Goal: Task Accomplishment & Management: Manage account settings

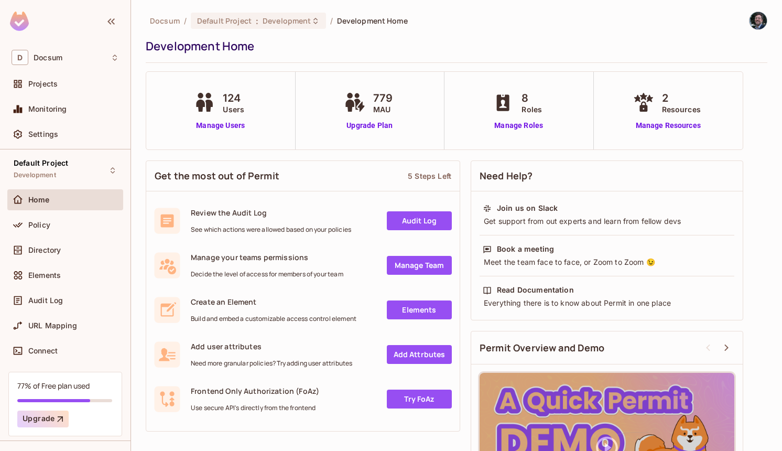
click at [96, 235] on div "Policy" at bounding box center [65, 226] width 116 height 25
click at [96, 221] on div "Policy" at bounding box center [73, 225] width 91 height 8
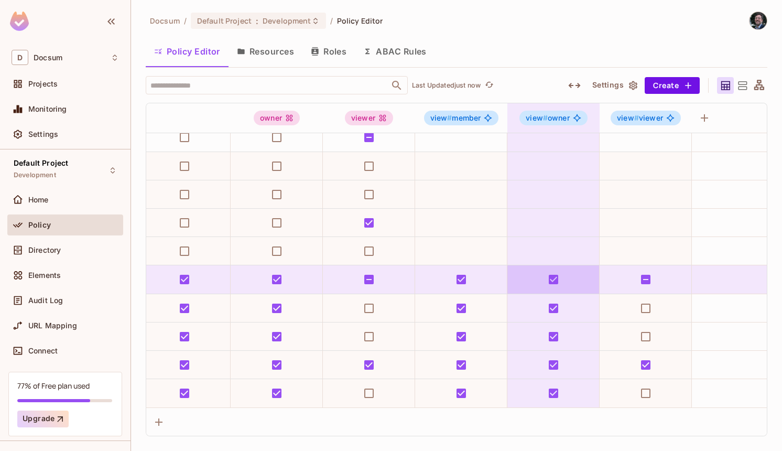
scroll to position [10, 286]
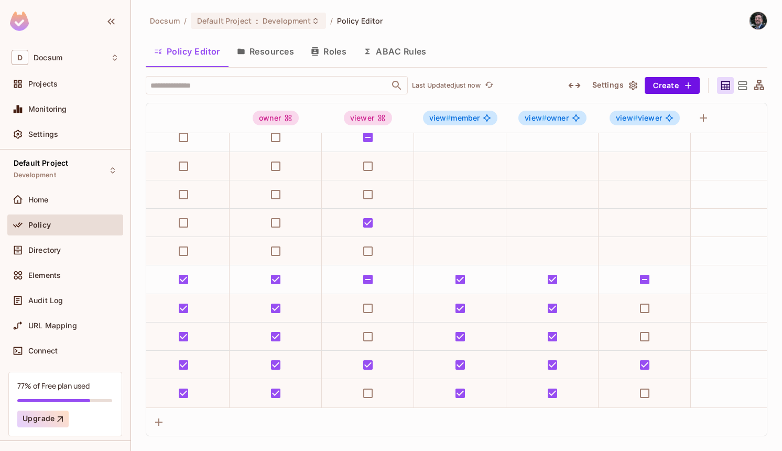
click at [274, 58] on button "Resources" at bounding box center [266, 51] width 74 height 26
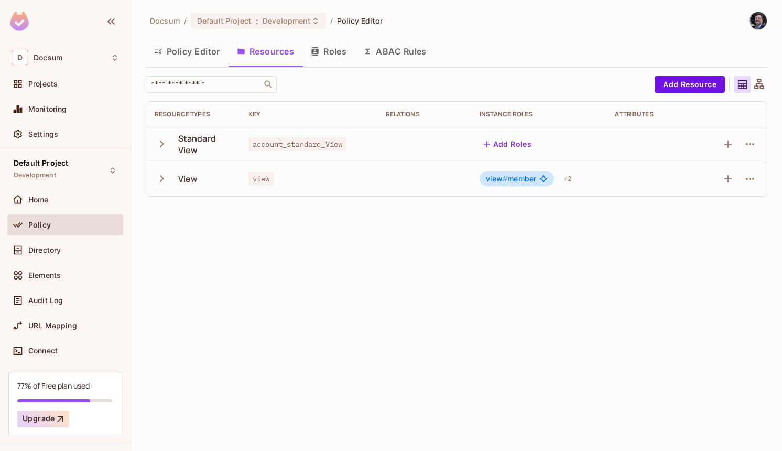
click at [391, 45] on button "ABAC Rules" at bounding box center [395, 51] width 80 height 26
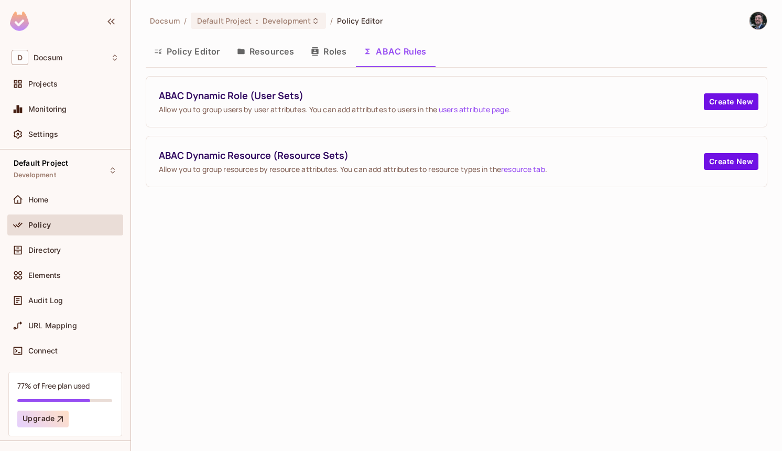
click at [271, 60] on button "Resources" at bounding box center [266, 51] width 74 height 26
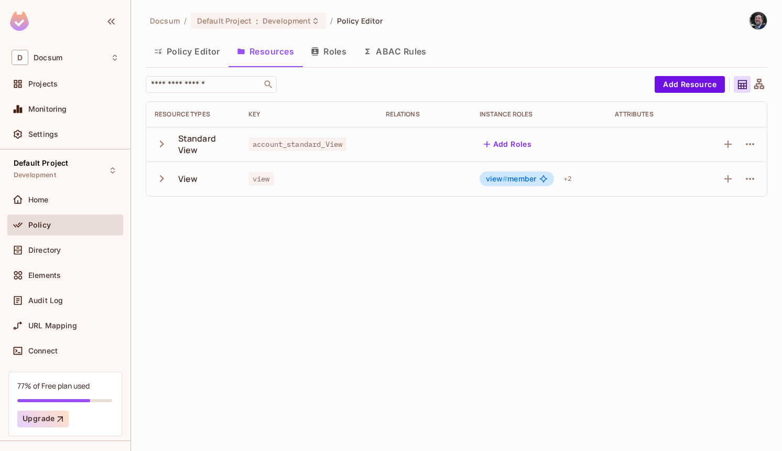
click at [470, 48] on div "Policy Editor Resources Roles ABAC Rules" at bounding box center [457, 51] width 622 height 26
click at [426, 57] on button "ABAC Rules" at bounding box center [395, 51] width 80 height 26
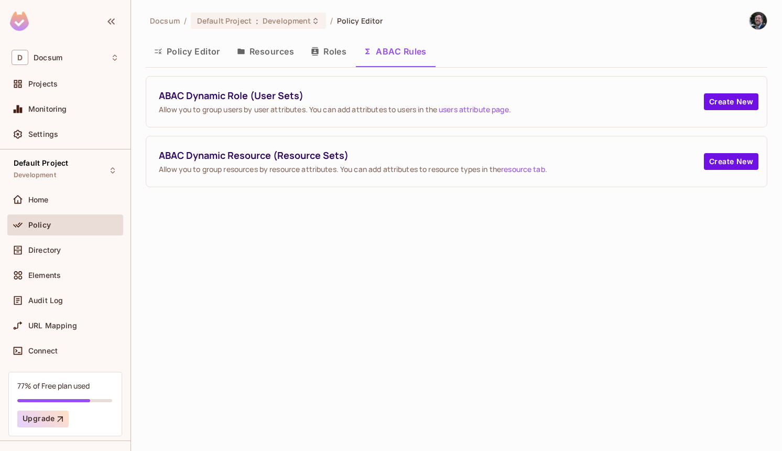
click at [240, 58] on button "Resources" at bounding box center [266, 51] width 74 height 26
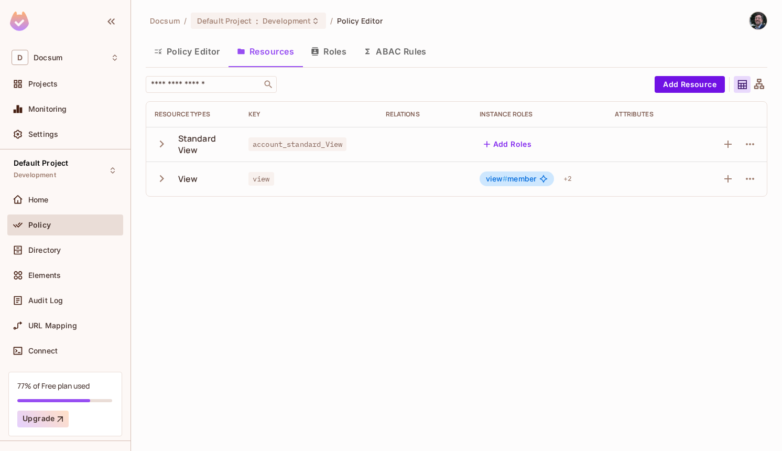
click at [155, 179] on icon "button" at bounding box center [162, 178] width 14 height 14
click at [379, 47] on button "ABAC Rules" at bounding box center [395, 51] width 80 height 26
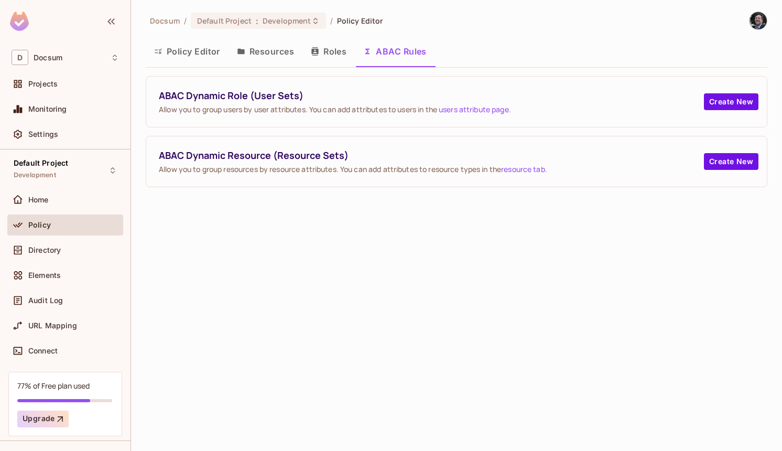
click at [258, 61] on button "Resources" at bounding box center [266, 51] width 74 height 26
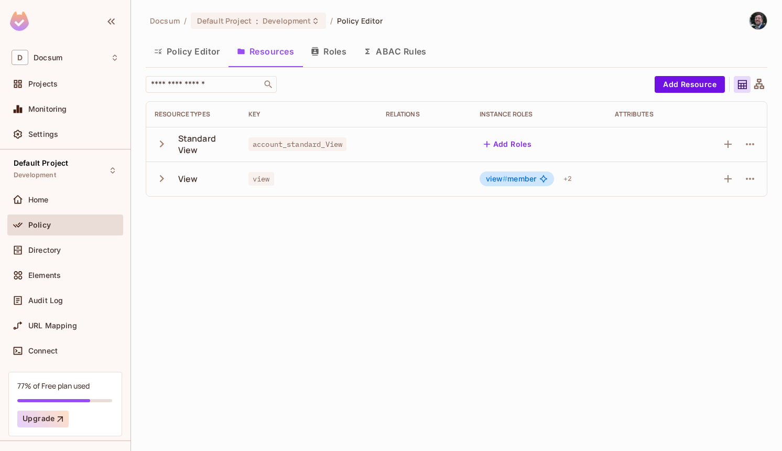
click at [161, 181] on icon "button" at bounding box center [162, 178] width 14 height 14
click at [161, 180] on icon "button" at bounding box center [162, 178] width 14 height 14
click at [165, 138] on icon "button" at bounding box center [162, 144] width 14 height 14
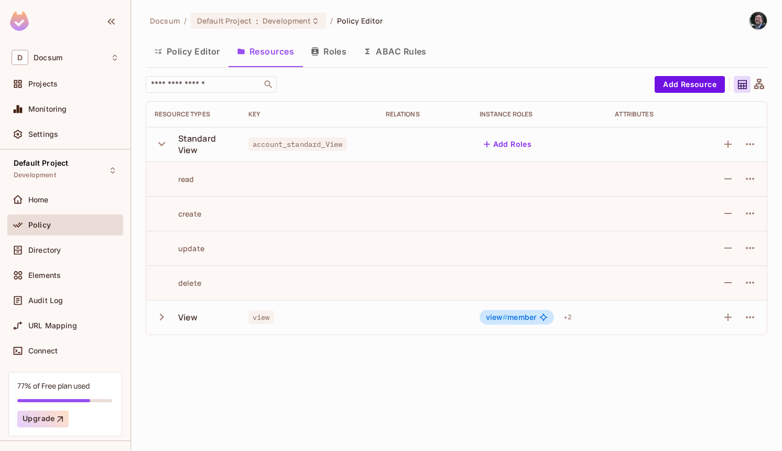
click at [156, 317] on icon "button" at bounding box center [162, 317] width 14 height 14
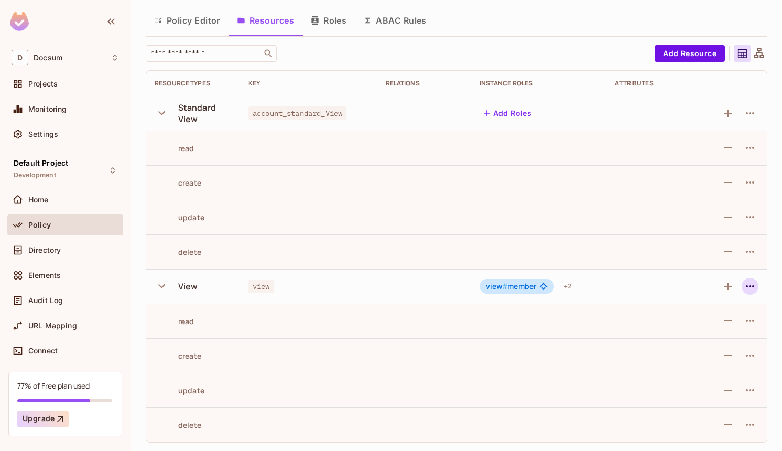
click at [756, 291] on icon "button" at bounding box center [750, 286] width 13 height 13
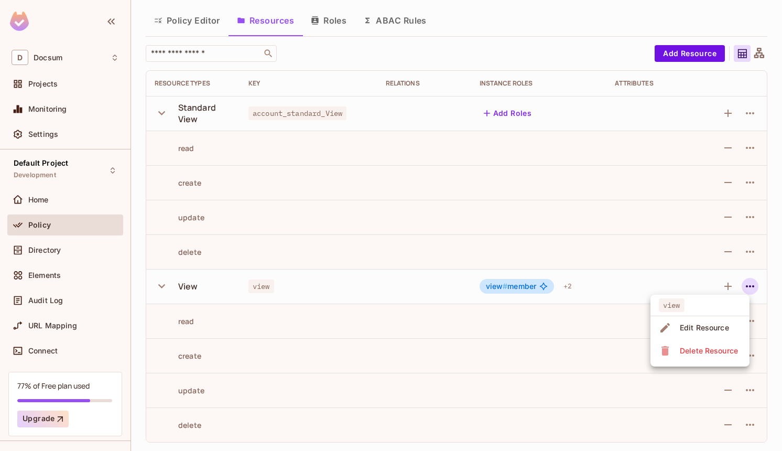
click at [754, 283] on div at bounding box center [391, 225] width 782 height 451
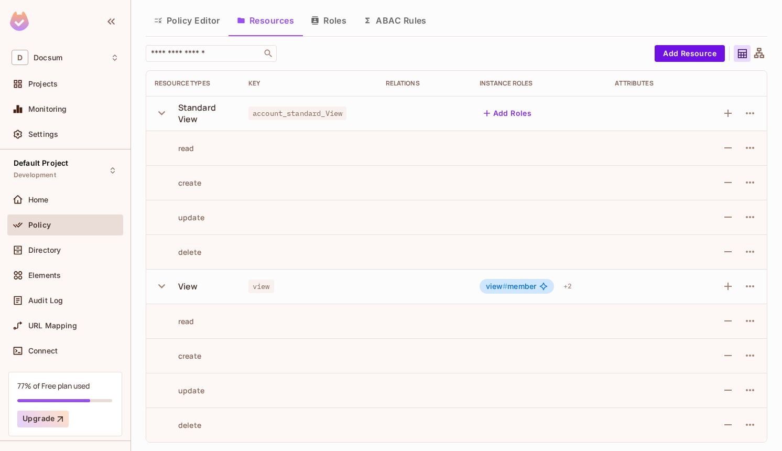
scroll to position [0, 0]
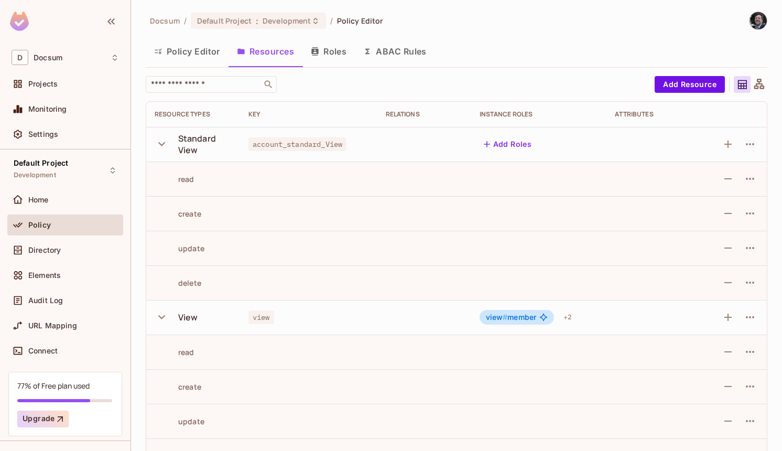
click at [190, 45] on button "Policy Editor" at bounding box center [187, 51] width 83 height 26
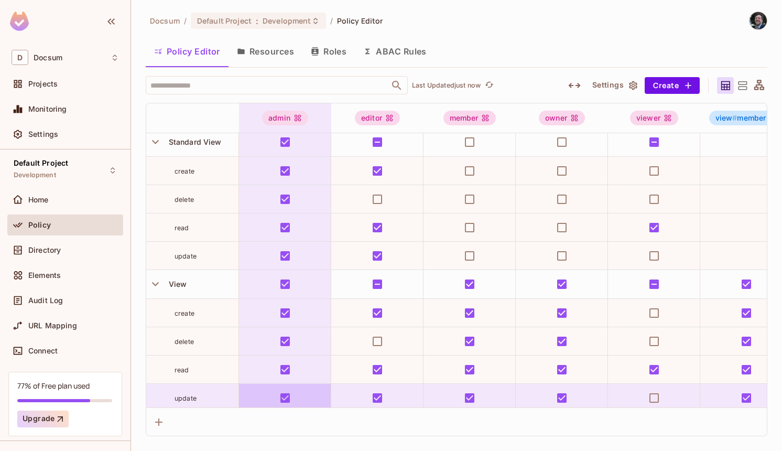
scroll to position [10, 0]
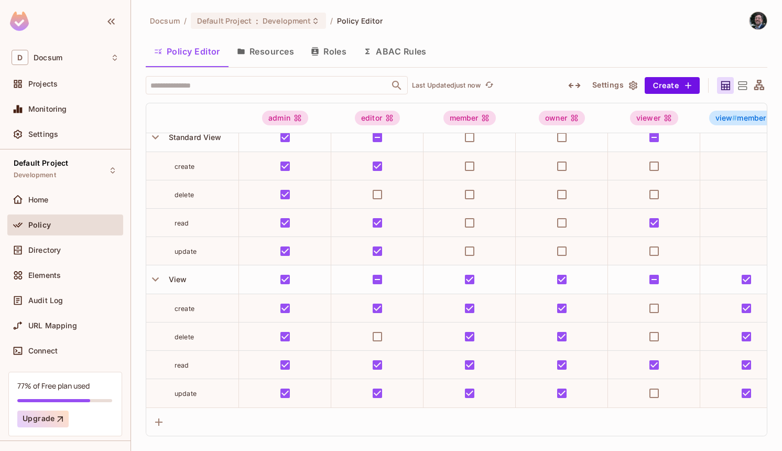
click at [186, 306] on span "create" at bounding box center [185, 309] width 20 height 8
click at [387, 46] on button "ABAC Rules" at bounding box center [395, 51] width 80 height 26
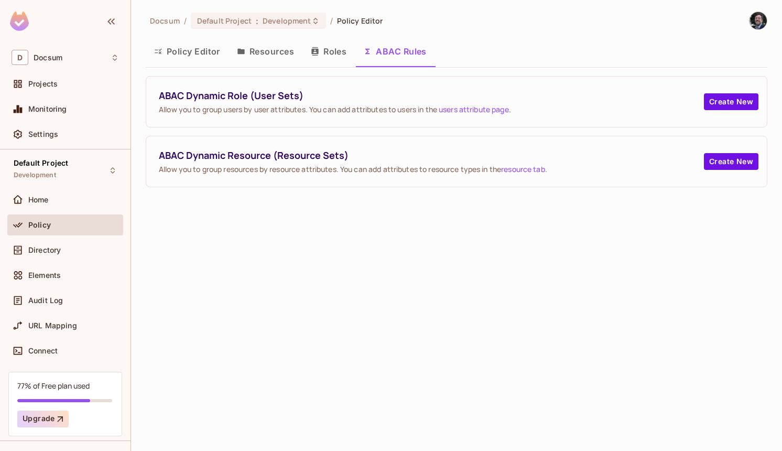
click at [196, 50] on button "Policy Editor" at bounding box center [187, 51] width 83 height 26
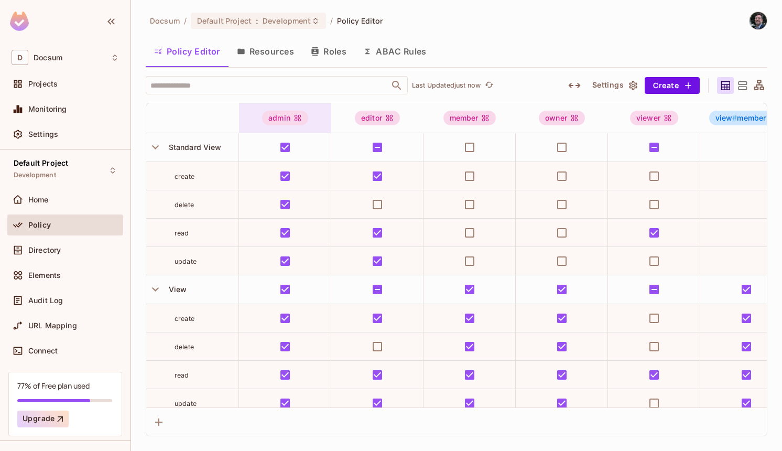
click at [292, 119] on div "admin" at bounding box center [285, 118] width 46 height 15
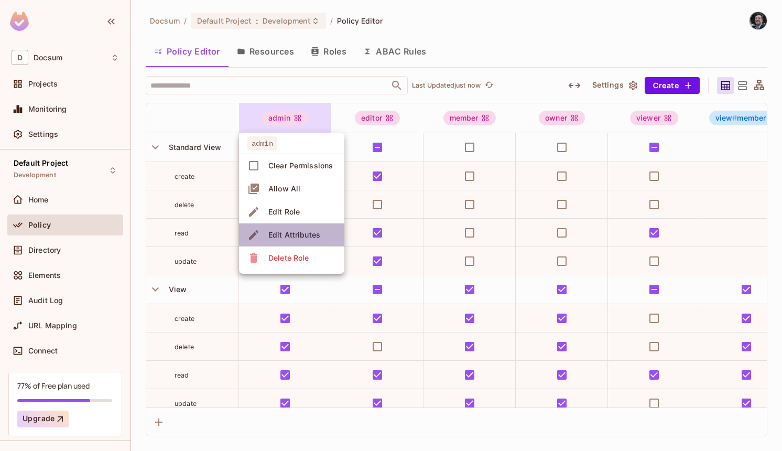
click at [293, 240] on span "Edit Attributes" at bounding box center [294, 234] width 58 height 17
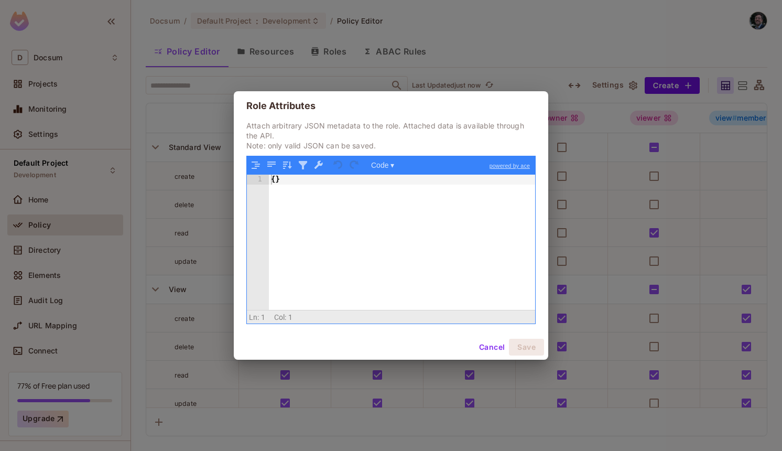
click at [482, 345] on button "Cancel" at bounding box center [492, 347] width 34 height 17
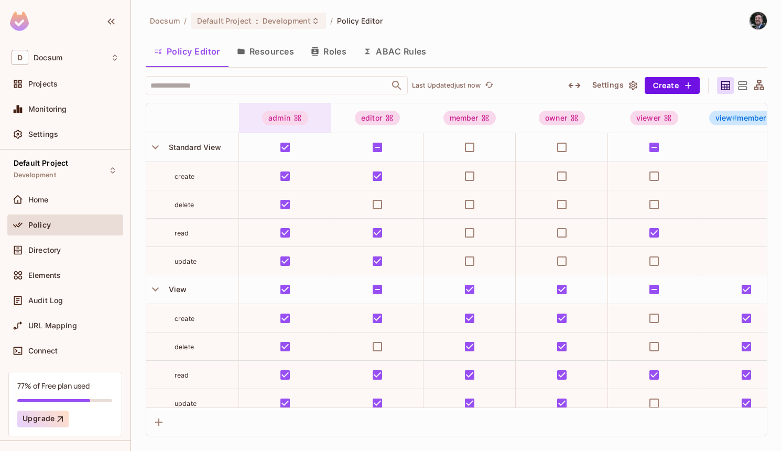
click at [302, 118] on div "admin" at bounding box center [285, 118] width 46 height 15
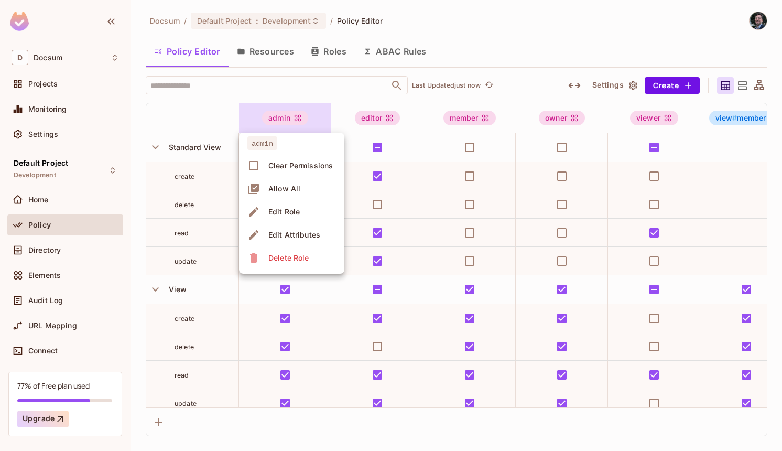
click at [301, 118] on div at bounding box center [391, 225] width 782 height 451
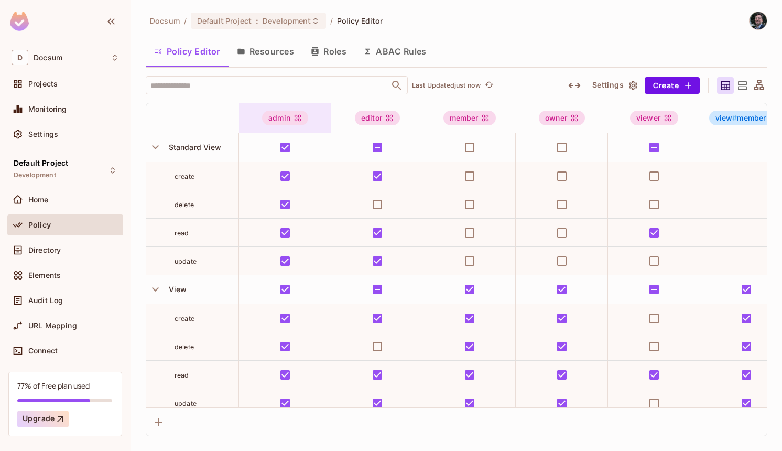
click at [294, 118] on icon at bounding box center [298, 118] width 8 height 8
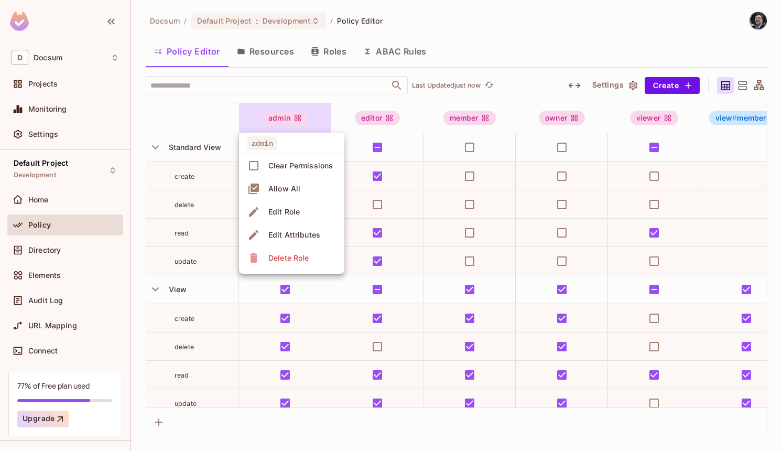
click at [294, 117] on div at bounding box center [391, 225] width 782 height 451
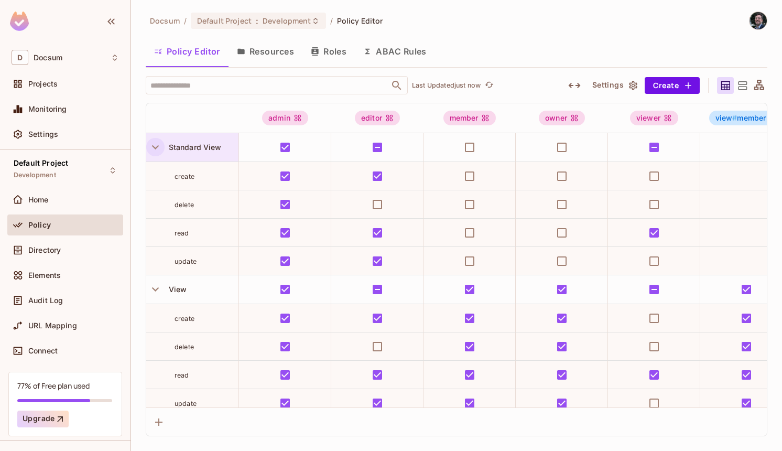
click at [162, 147] on button "button" at bounding box center [155, 147] width 18 height 18
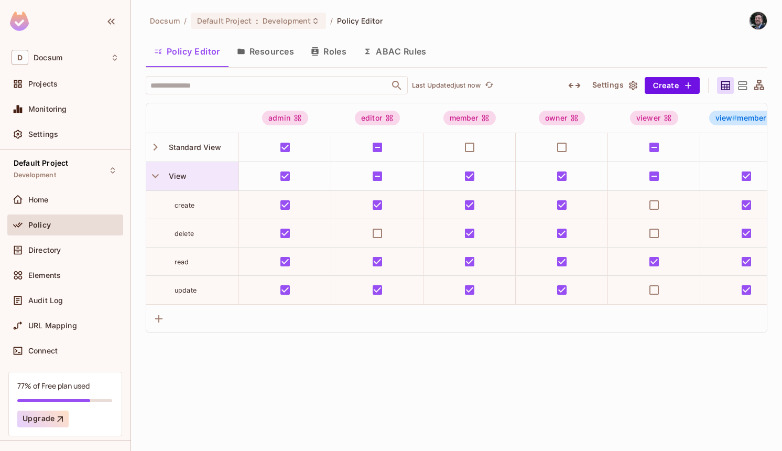
click at [213, 172] on div "View" at bounding box center [202, 176] width 74 height 10
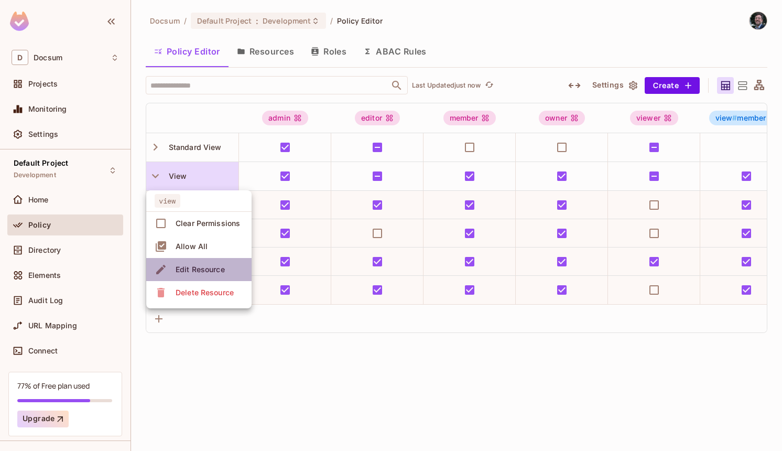
click at [233, 267] on li "Edit Resource" at bounding box center [198, 269] width 105 height 23
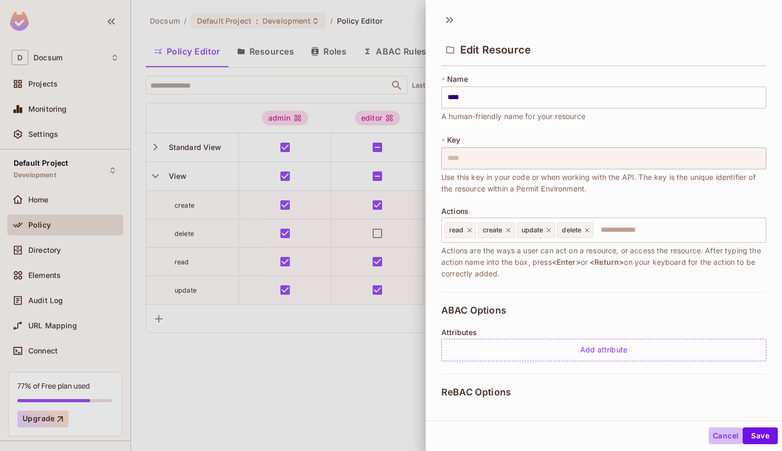
click at [717, 441] on button "Cancel" at bounding box center [726, 435] width 34 height 17
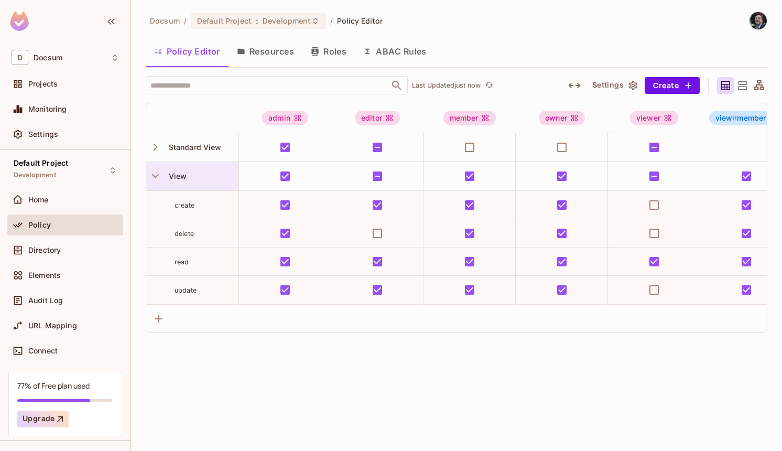
click at [192, 171] on div "View" at bounding box center [202, 176] width 74 height 10
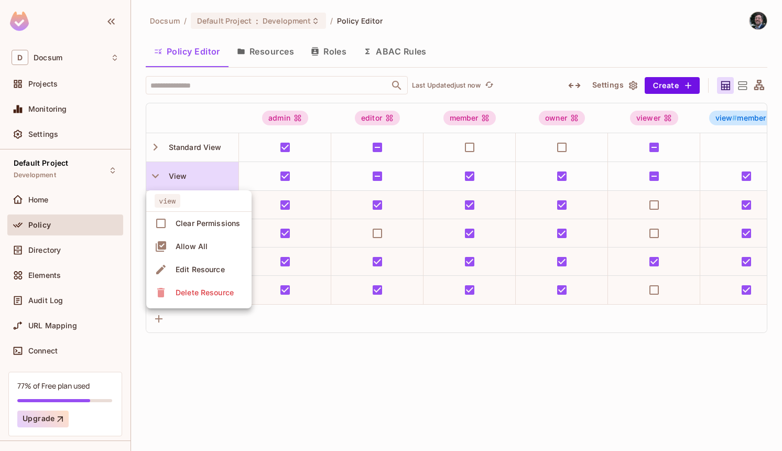
click at [452, 392] on div at bounding box center [391, 225] width 782 height 451
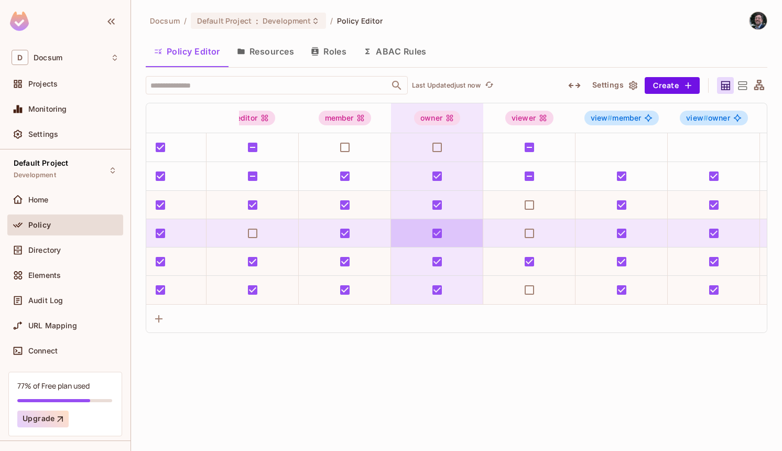
scroll to position [0, 328]
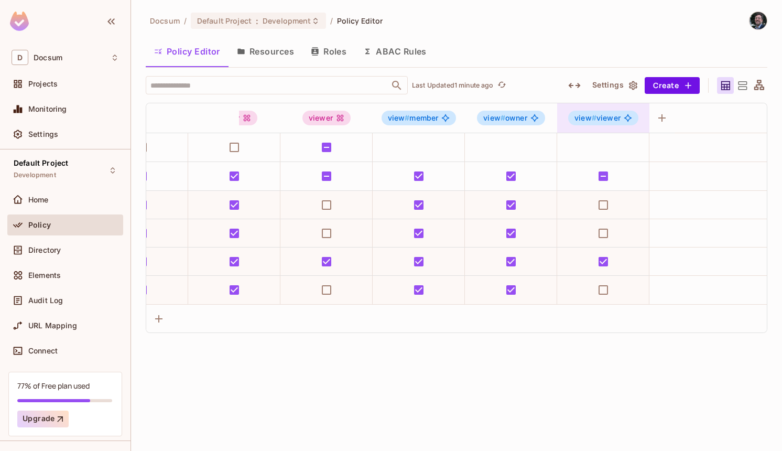
click at [611, 126] on div "view # viewer" at bounding box center [603, 117] width 92 height 29
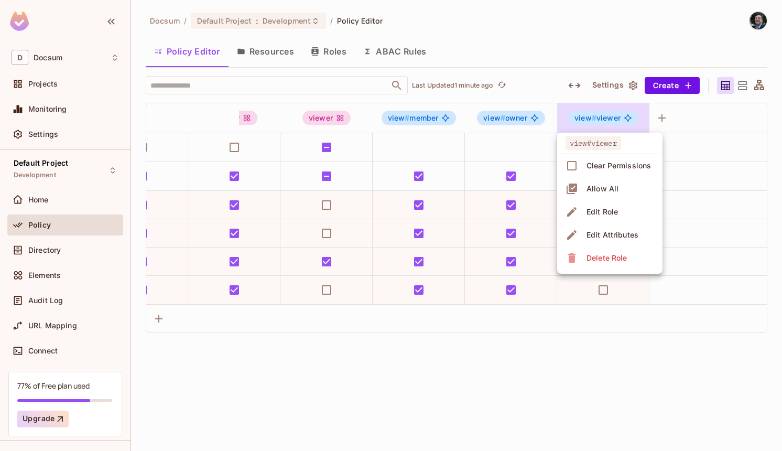
click at [614, 114] on div at bounding box center [391, 225] width 782 height 451
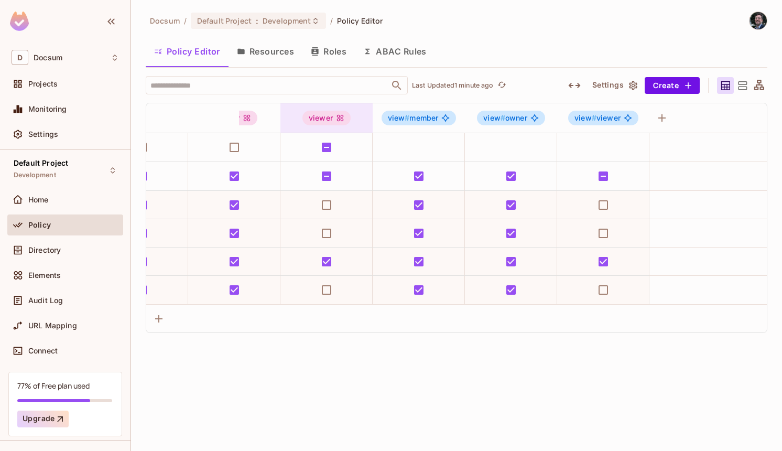
click at [333, 112] on div "viewer" at bounding box center [326, 118] width 48 height 15
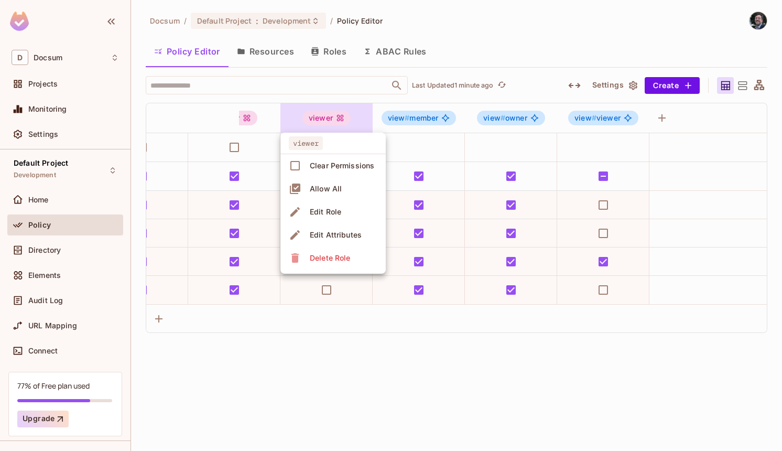
click at [335, 112] on div at bounding box center [391, 225] width 782 height 451
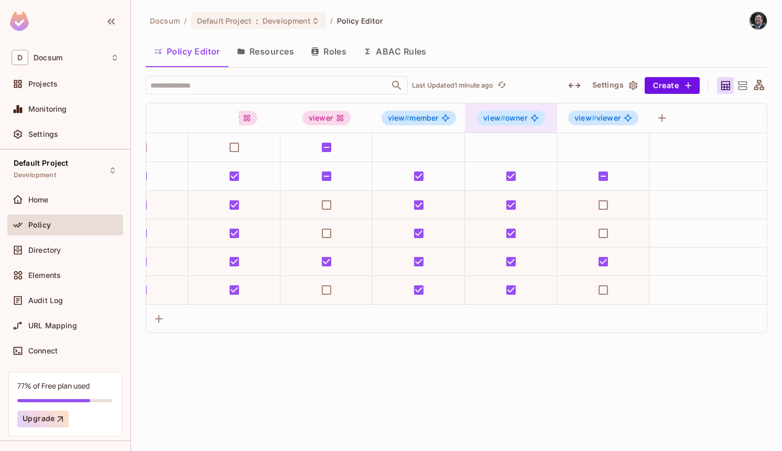
click at [512, 114] on span "view # owner" at bounding box center [505, 118] width 44 height 8
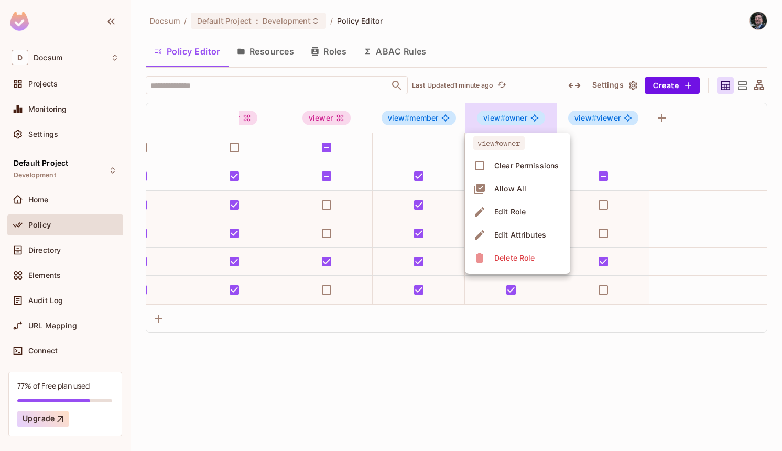
click at [537, 230] on div "Edit Attributes" at bounding box center [520, 235] width 52 height 10
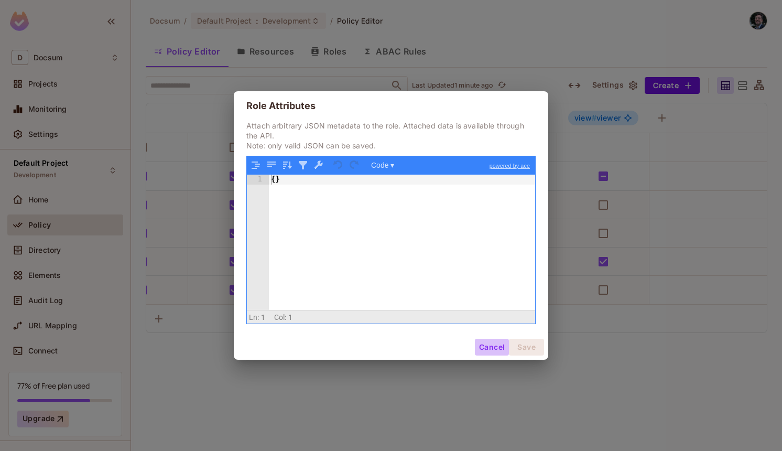
click at [483, 349] on button "Cancel" at bounding box center [492, 347] width 34 height 17
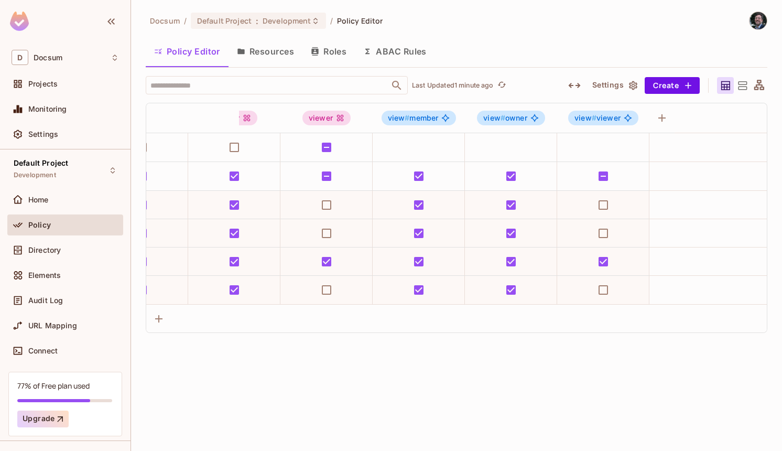
click at [323, 60] on button "Roles" at bounding box center [328, 51] width 52 height 26
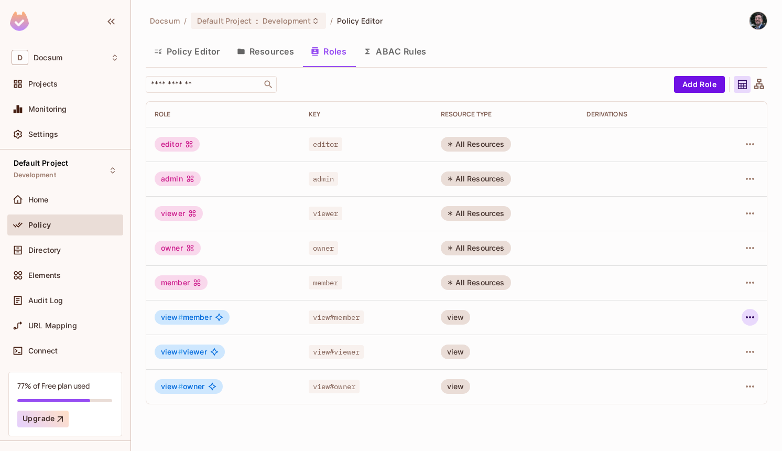
click at [753, 324] on button "button" at bounding box center [750, 317] width 17 height 17
click at [753, 319] on div at bounding box center [391, 225] width 782 height 451
click at [753, 319] on icon "button" at bounding box center [750, 317] width 13 height 13
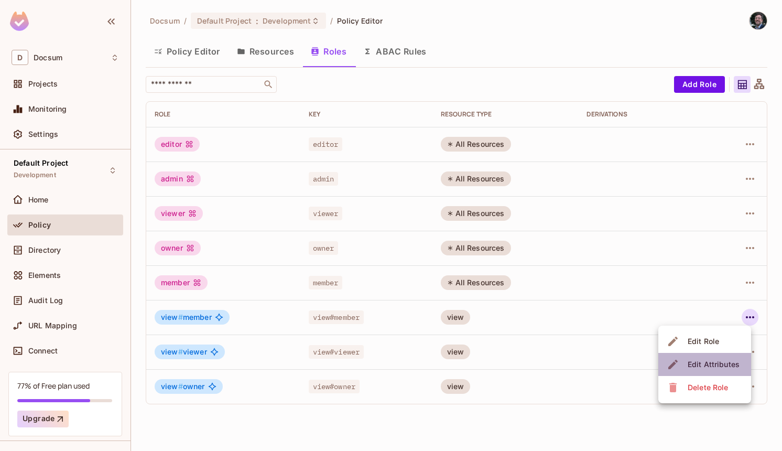
click at [721, 360] on div "Edit Attributes" at bounding box center [714, 364] width 52 height 10
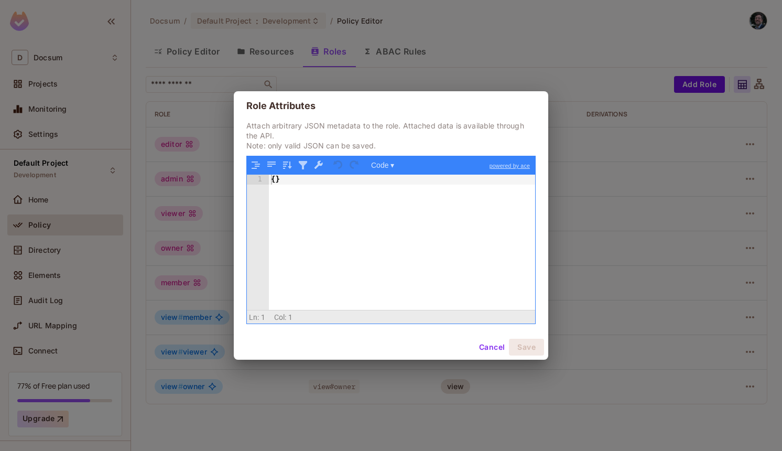
click at [490, 346] on button "Cancel" at bounding box center [492, 347] width 34 height 17
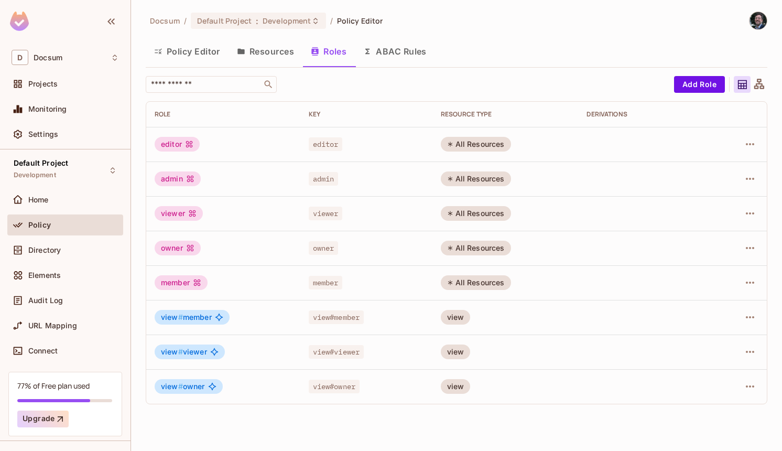
click at [378, 59] on button "ABAC Rules" at bounding box center [395, 51] width 80 height 26
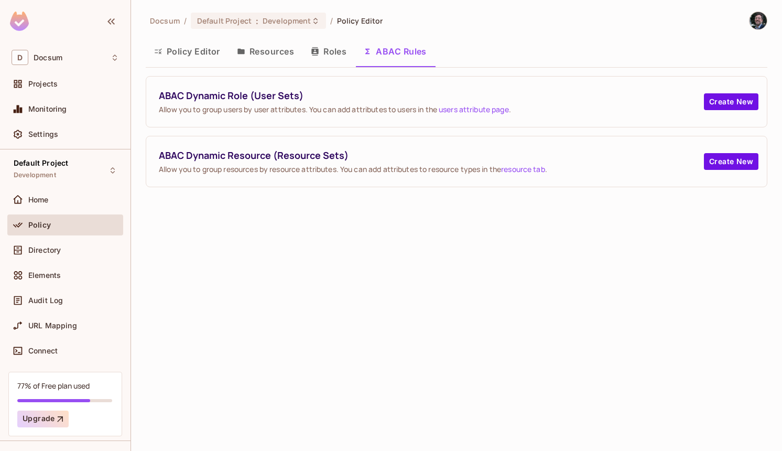
click at [247, 52] on button "Resources" at bounding box center [266, 51] width 74 height 26
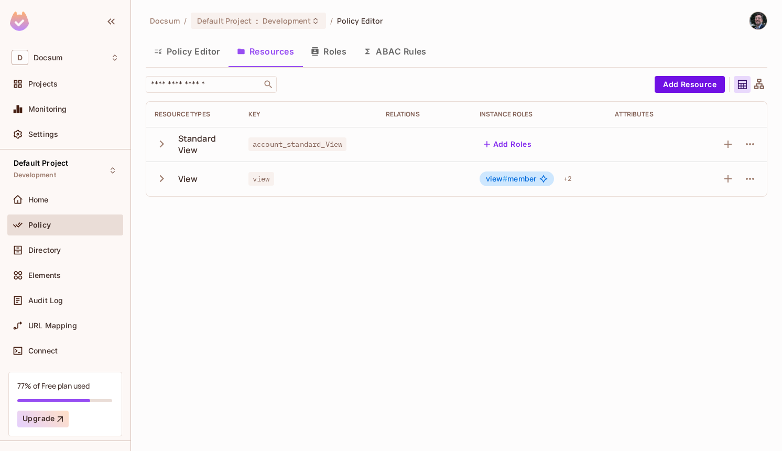
click at [203, 54] on button "Policy Editor" at bounding box center [187, 51] width 83 height 26
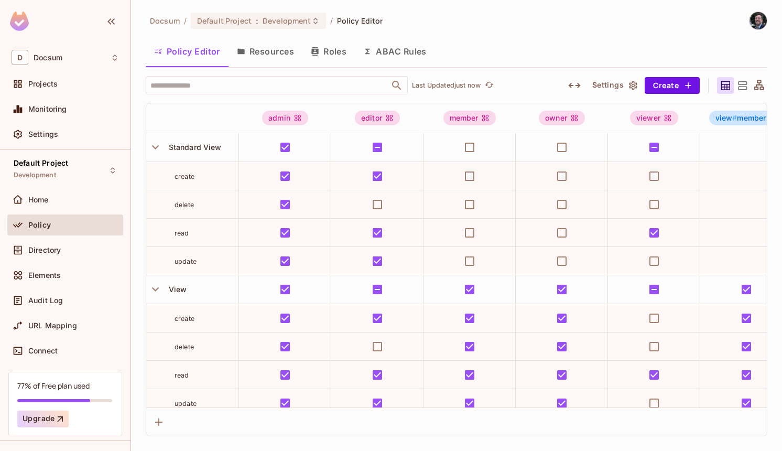
click at [238, 53] on icon "button" at bounding box center [240, 52] width 7 height 6
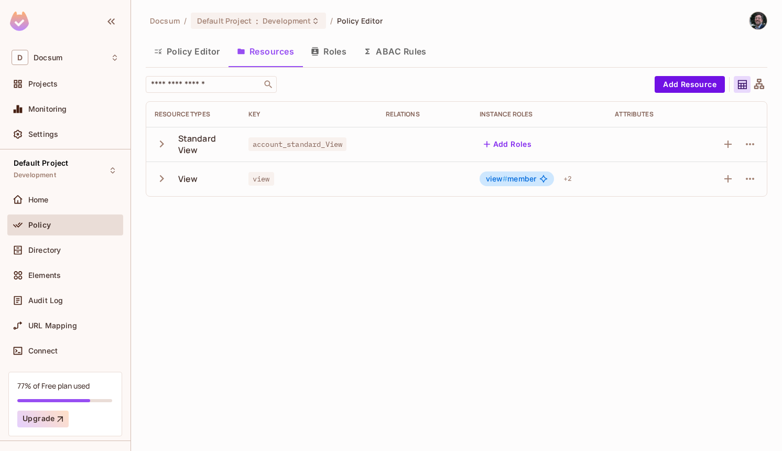
click at [207, 53] on button "Policy Editor" at bounding box center [187, 51] width 83 height 26
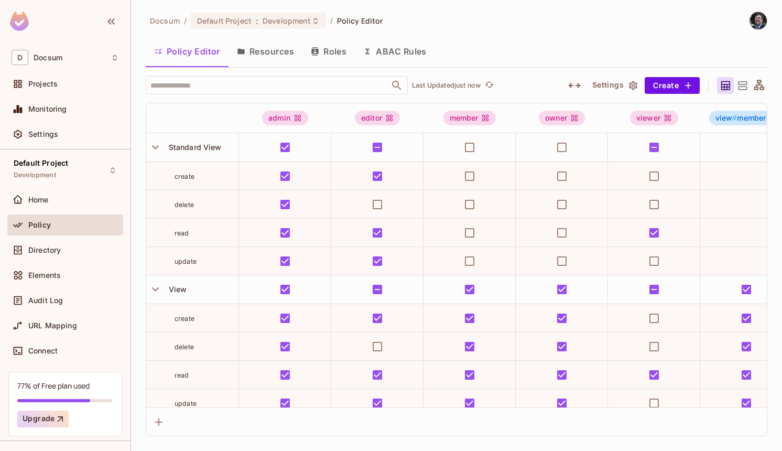
click at [207, 53] on button "Policy Editor" at bounding box center [187, 51] width 83 height 26
click at [406, 50] on button "ABAC Rules" at bounding box center [395, 51] width 80 height 26
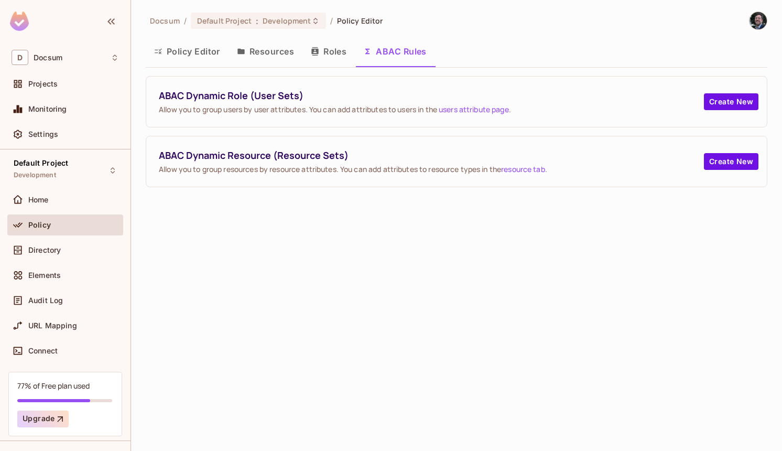
click at [203, 56] on button "Policy Editor" at bounding box center [187, 51] width 83 height 26
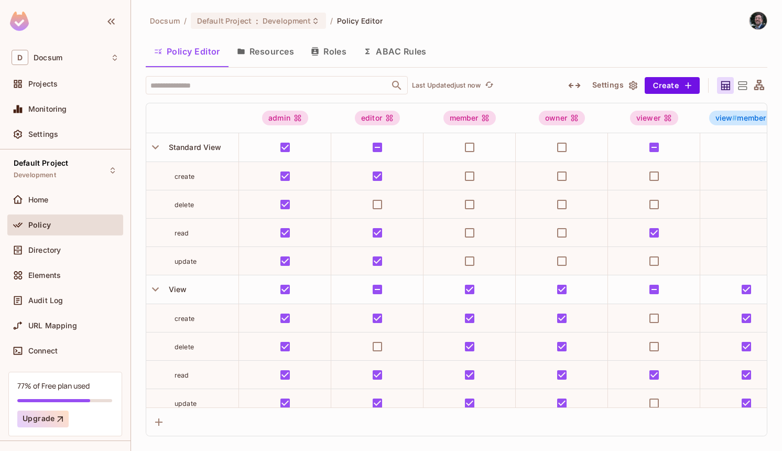
click at [394, 35] on div "Docsum / Default Project : Development / Policy Editor Policy Editor Resources …" at bounding box center [457, 224] width 622 height 425
click at [393, 49] on button "ABAC Rules" at bounding box center [395, 51] width 80 height 26
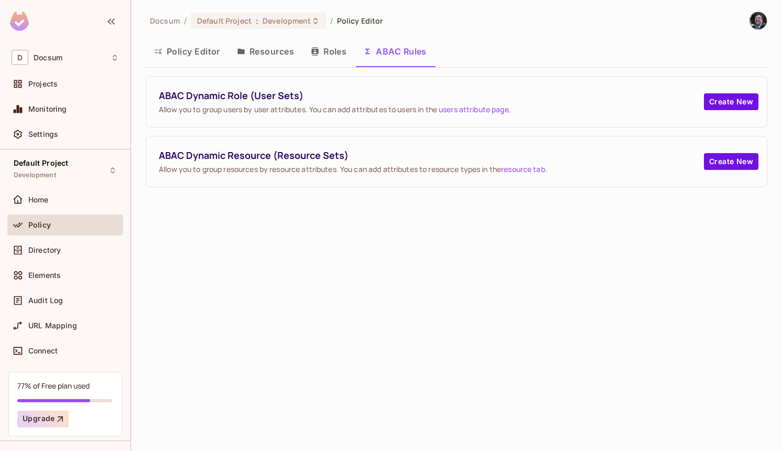
click at [272, 233] on div "Docsum / Default Project : Development / Policy Editor Policy Editor Resources …" at bounding box center [456, 225] width 651 height 451
click at [66, 197] on div "Home" at bounding box center [73, 200] width 91 height 8
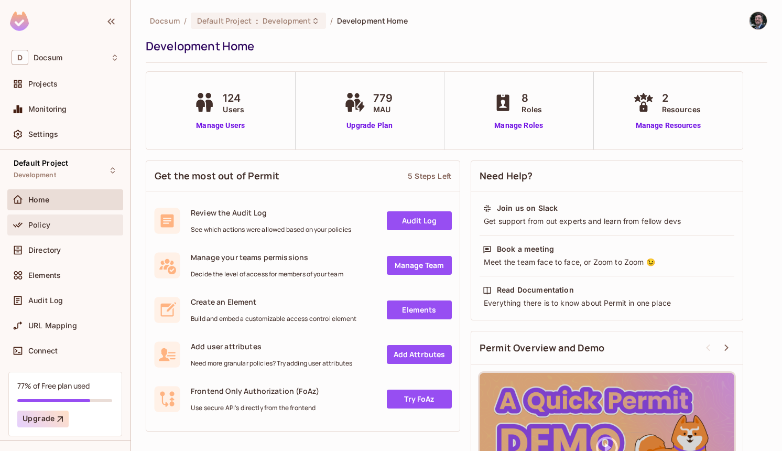
click at [96, 224] on div "Policy" at bounding box center [73, 225] width 91 height 8
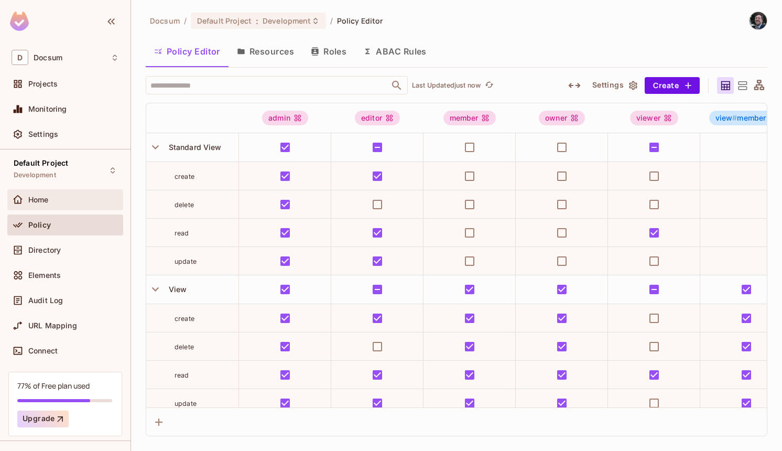
click at [78, 208] on div "Home" at bounding box center [65, 199] width 116 height 21
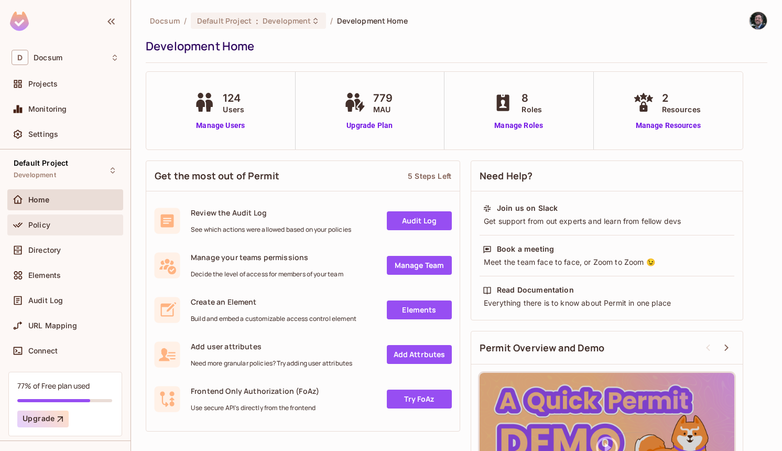
click at [79, 216] on div "Policy" at bounding box center [65, 224] width 116 height 21
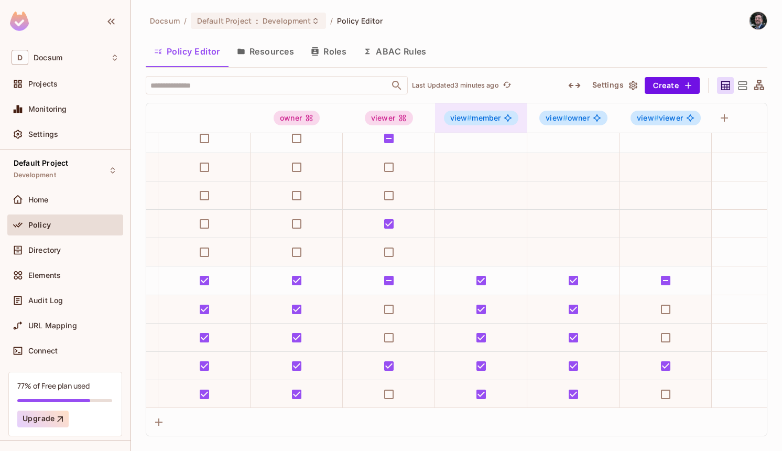
scroll to position [9, 328]
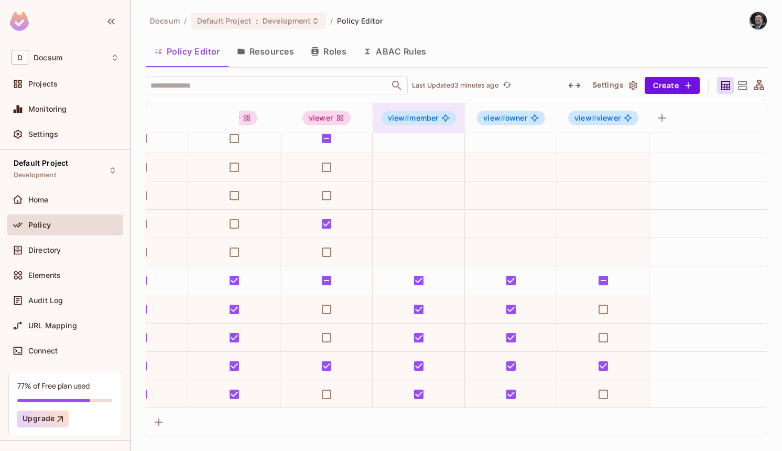
click at [442, 117] on icon at bounding box center [446, 118] width 8 height 8
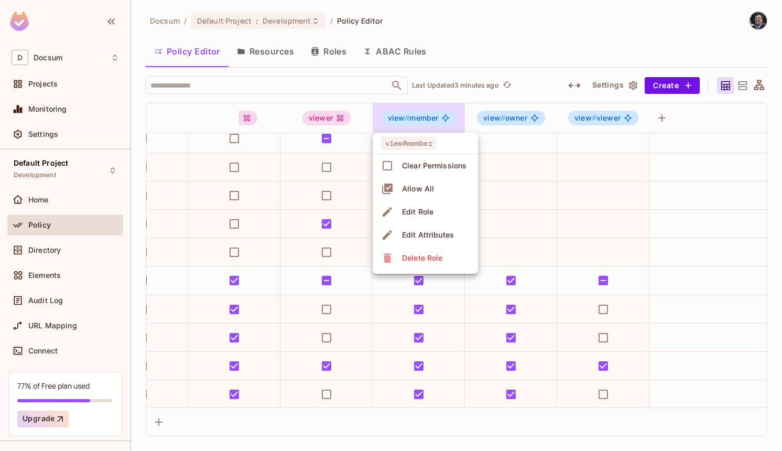
click at [442, 117] on div at bounding box center [391, 225] width 782 height 451
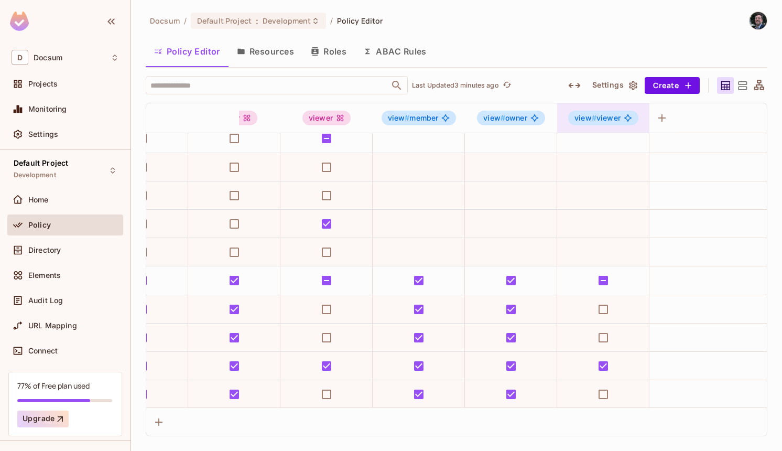
click at [647, 116] on div "view # viewer" at bounding box center [603, 118] width 92 height 15
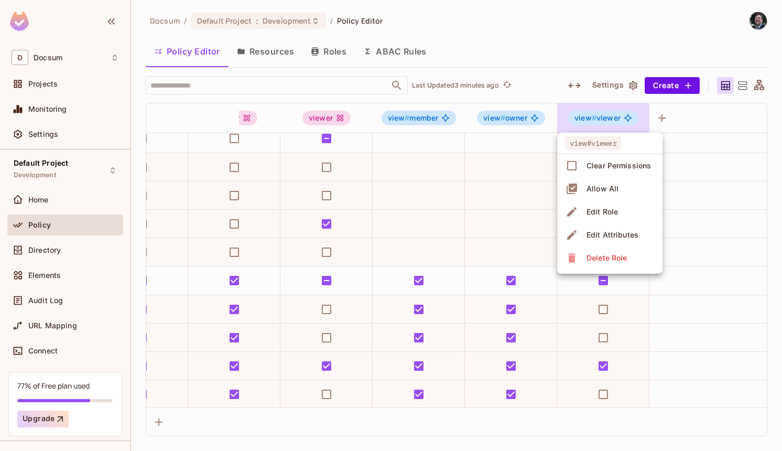
click at [660, 117] on div at bounding box center [391, 225] width 782 height 451
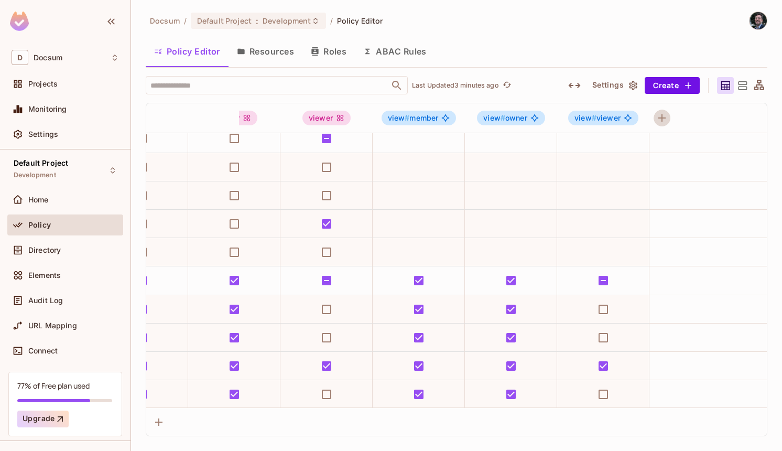
click at [666, 117] on icon "button" at bounding box center [662, 118] width 13 height 13
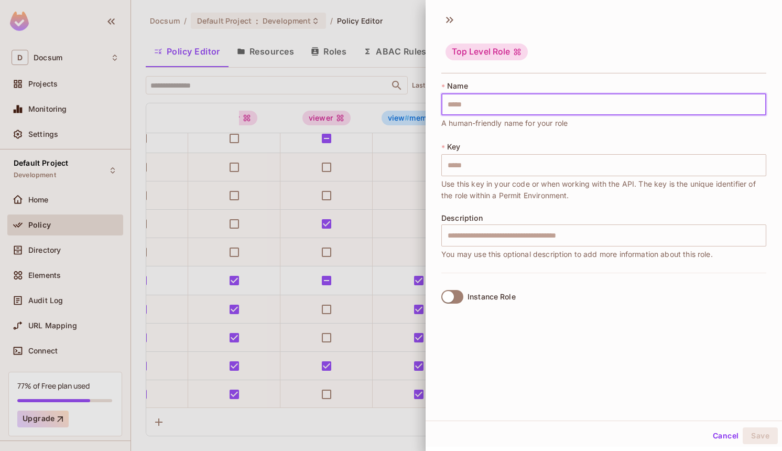
click at [509, 100] on input "text" at bounding box center [603, 104] width 325 height 22
click at [550, 111] on input "text" at bounding box center [603, 104] width 325 height 22
click at [550, 105] on input "text" at bounding box center [603, 104] width 325 height 22
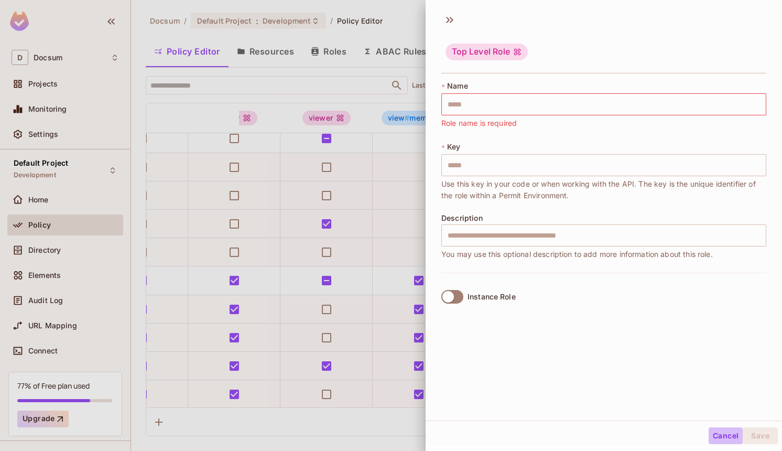
click at [721, 436] on button "Cancel" at bounding box center [726, 435] width 34 height 17
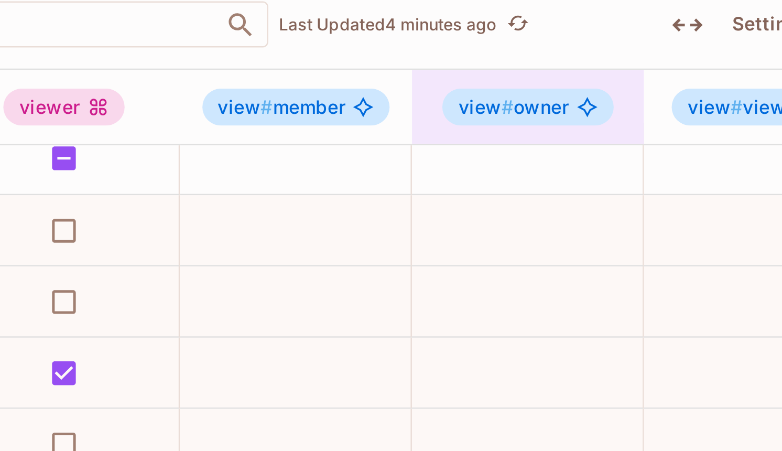
click at [507, 122] on span "view # owner" at bounding box center [505, 118] width 44 height 8
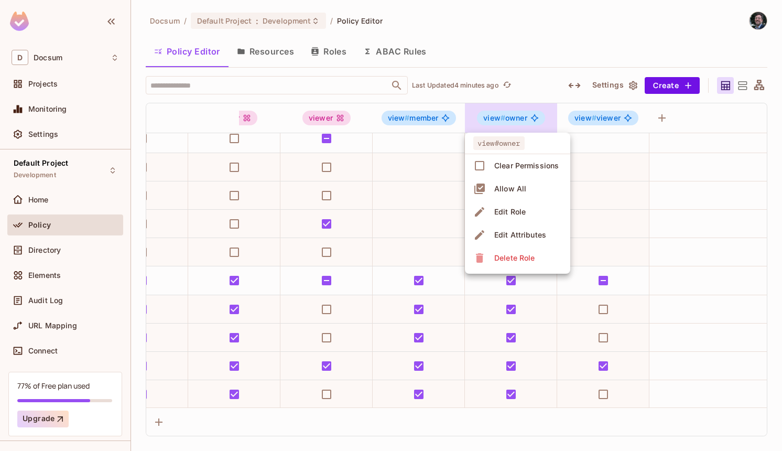
click at [703, 118] on div at bounding box center [391, 225] width 782 height 451
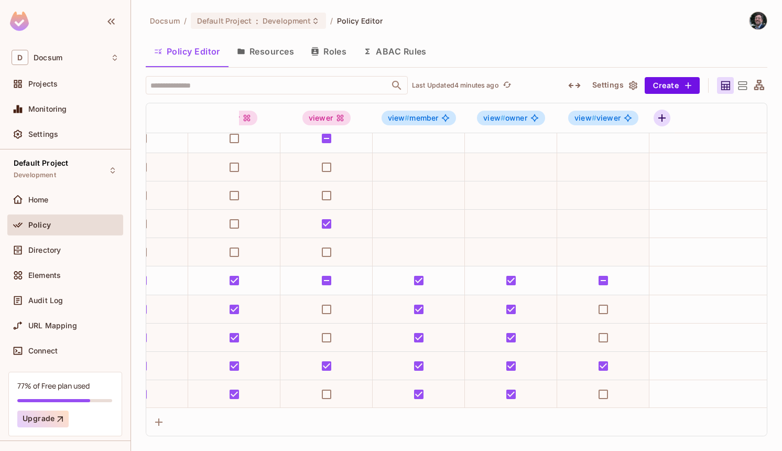
click at [659, 118] on icon "button" at bounding box center [661, 117] width 7 height 7
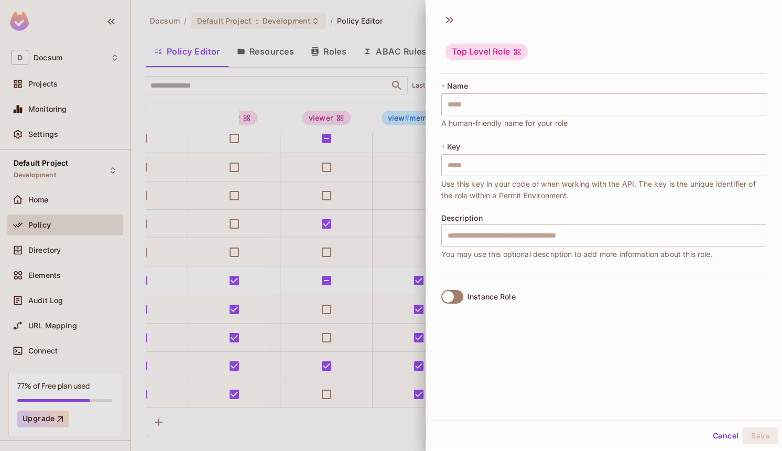
click at [402, 136] on div at bounding box center [391, 225] width 782 height 451
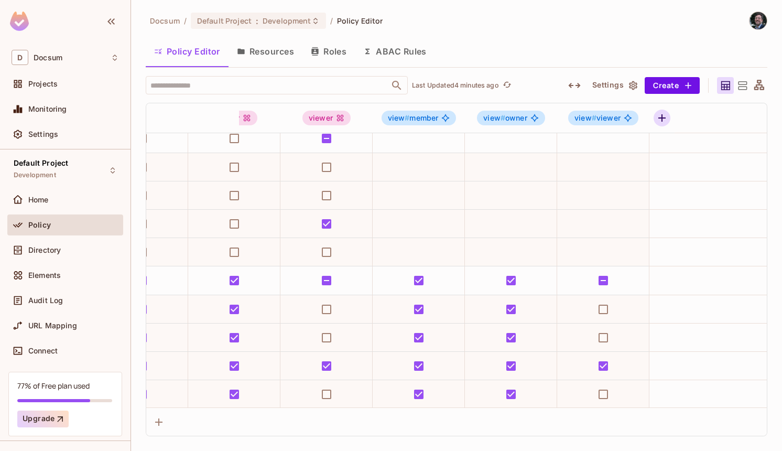
click at [661, 120] on icon "button" at bounding box center [662, 118] width 13 height 13
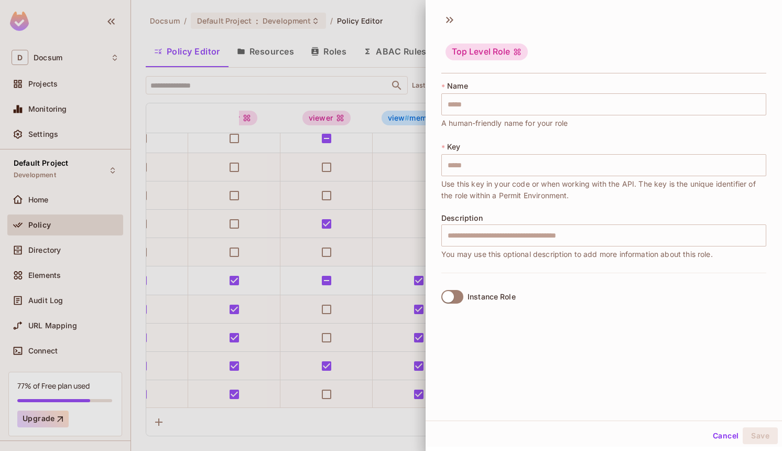
click at [356, 97] on div at bounding box center [391, 225] width 782 height 451
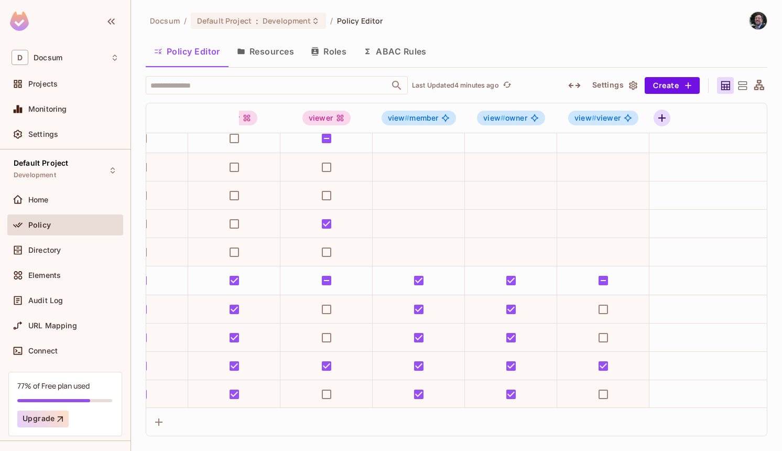
click at [663, 122] on icon "button" at bounding box center [662, 118] width 13 height 13
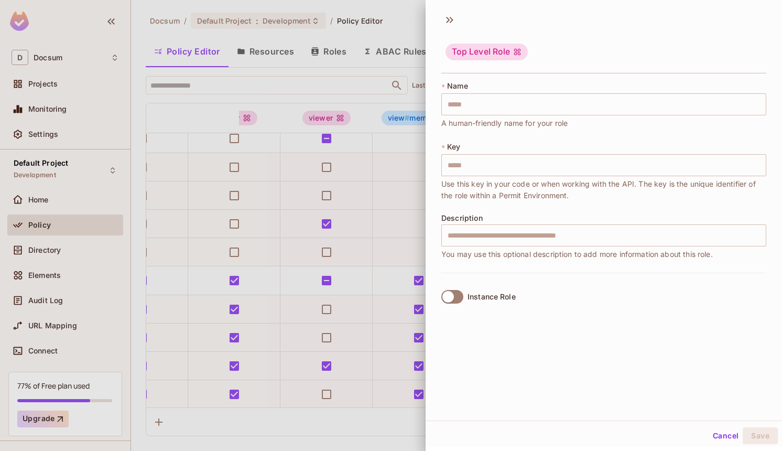
click at [453, 305] on label "Instance Role" at bounding box center [476, 297] width 79 height 22
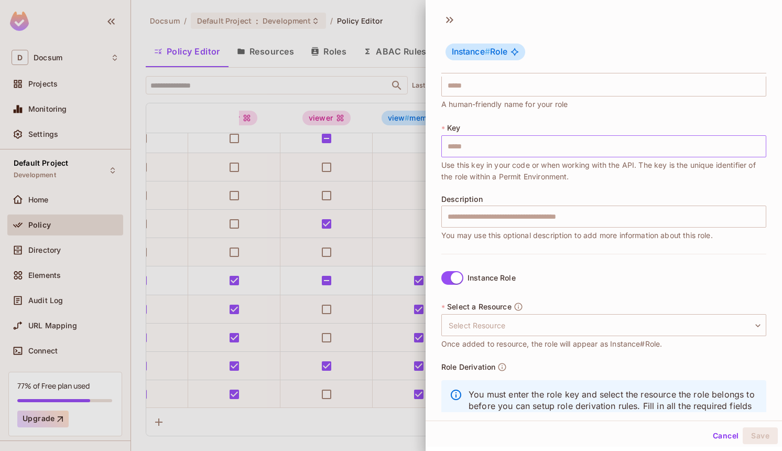
scroll to position [19, 0]
drag, startPoint x: 457, startPoint y: 51, endPoint x: 503, endPoint y: 51, distance: 45.6
click at [503, 51] on span "Instance # Role" at bounding box center [480, 52] width 56 height 10
click at [460, 267] on label "Instance Role" at bounding box center [476, 277] width 79 height 22
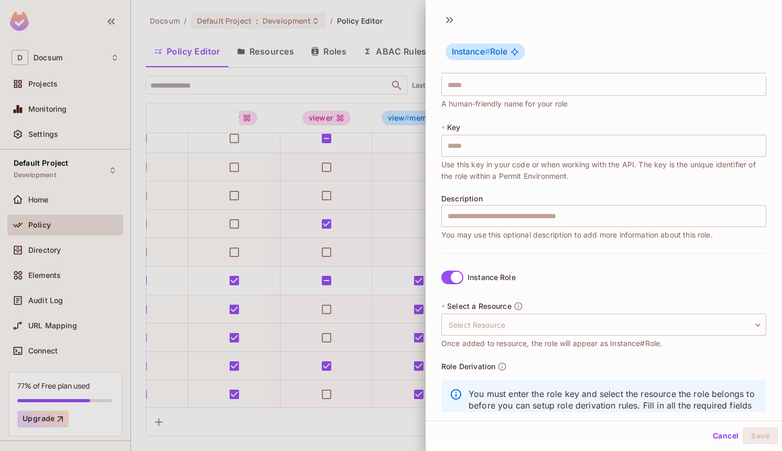
scroll to position [0, 0]
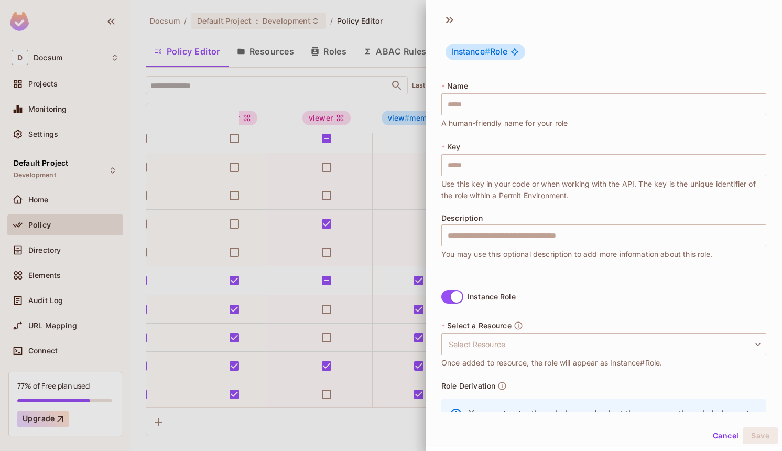
click at [470, 50] on span "Instance #" at bounding box center [471, 52] width 38 height 10
click at [500, 50] on span "Instance # Role" at bounding box center [480, 52] width 56 height 10
click at [500, 103] on input "text" at bounding box center [603, 104] width 325 height 22
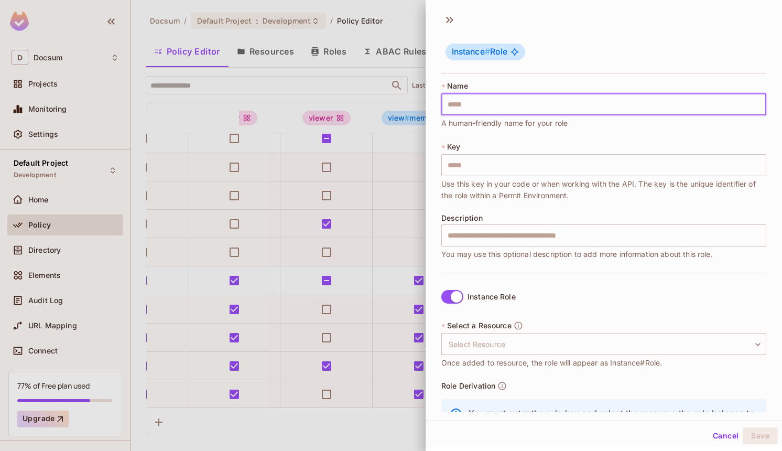
type input "*"
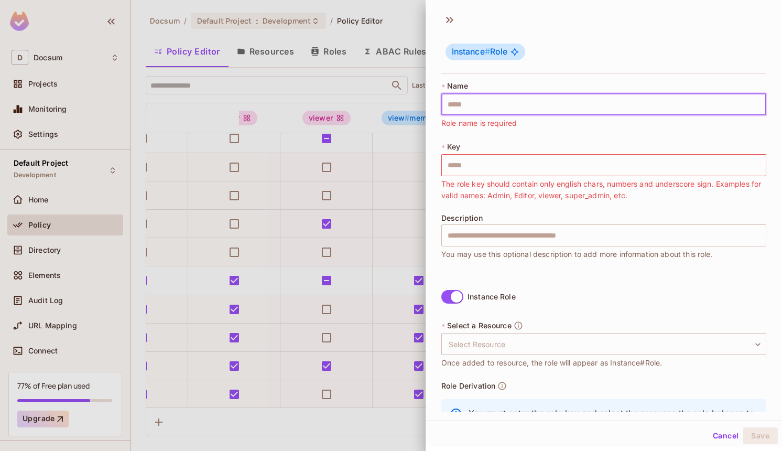
type input "*"
type input "**"
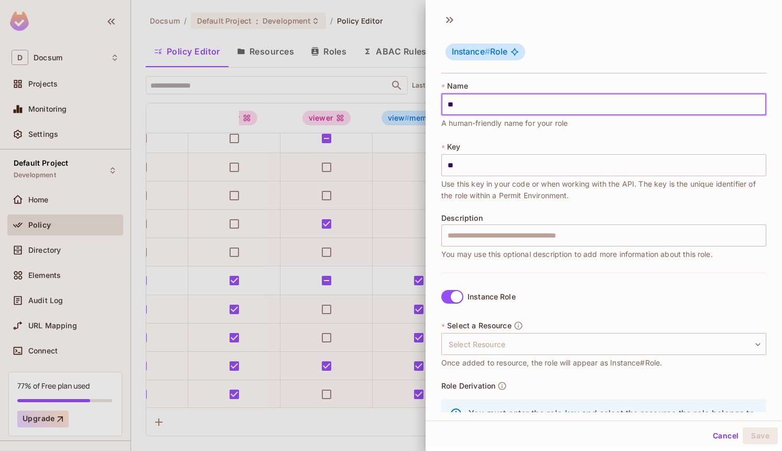
type input "***"
type input "****"
type input "***"
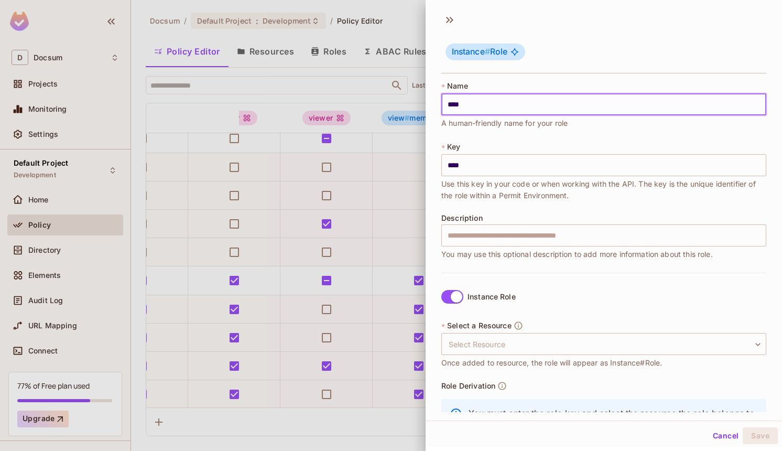
type input "***"
type input "**"
type input "*"
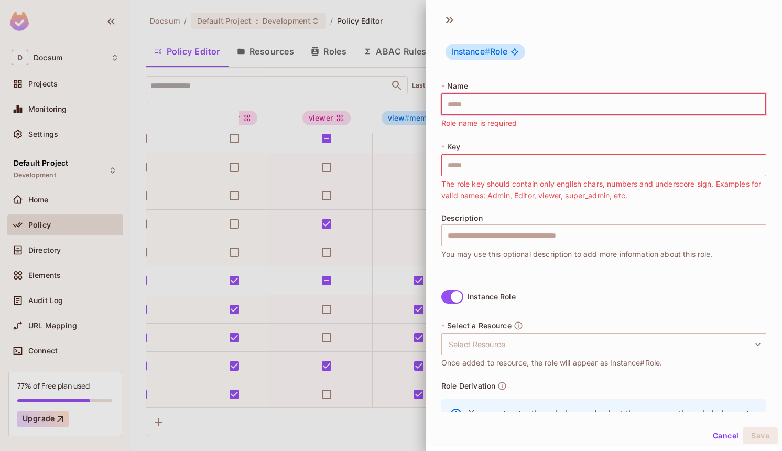
scroll to position [57, 0]
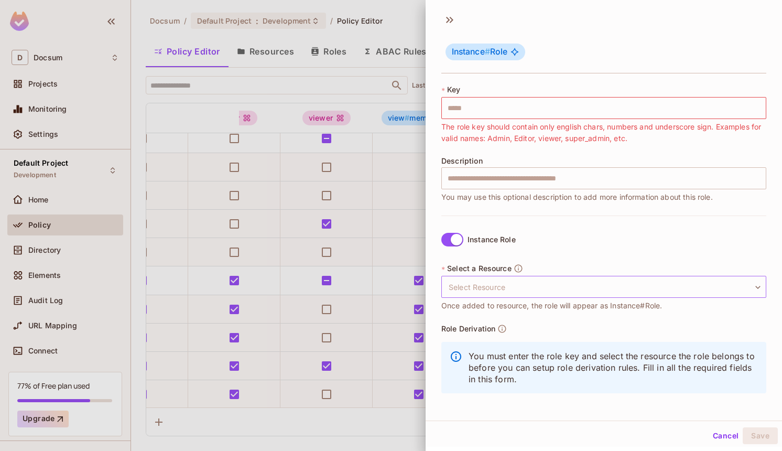
click at [501, 289] on body "D Docsum Projects Monitoring Settings Default Project Development Home Policy D…" at bounding box center [391, 225] width 782 height 451
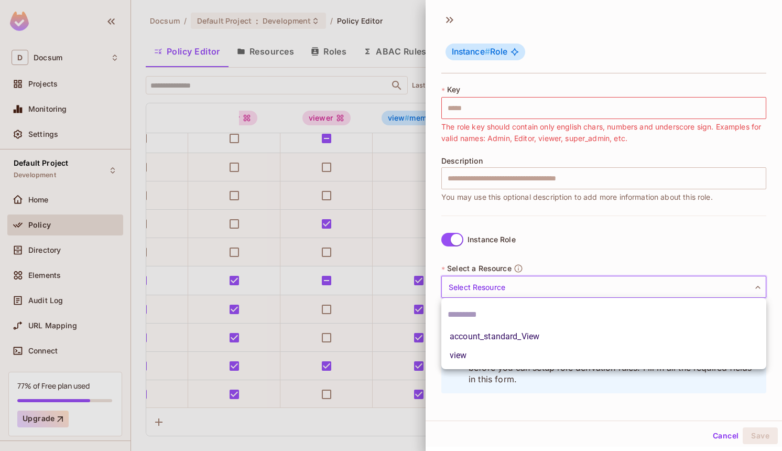
click at [472, 352] on li "view" at bounding box center [603, 355] width 325 height 19
type input "****"
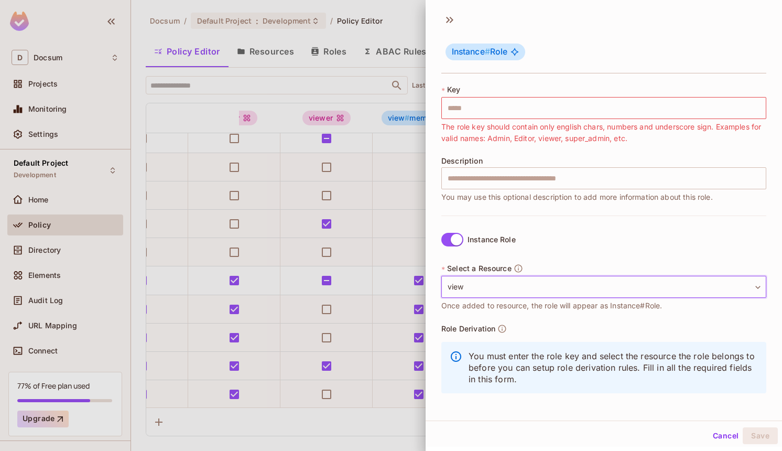
scroll to position [0, 0]
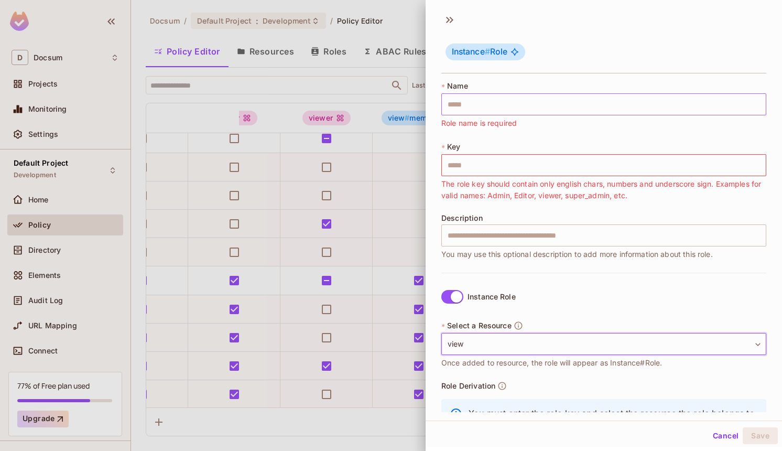
click at [487, 100] on input "text" at bounding box center [603, 104] width 325 height 22
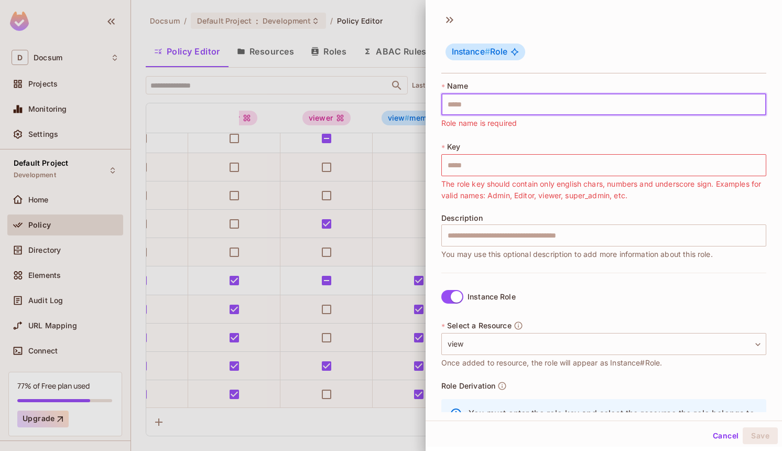
type input "*"
type input "**"
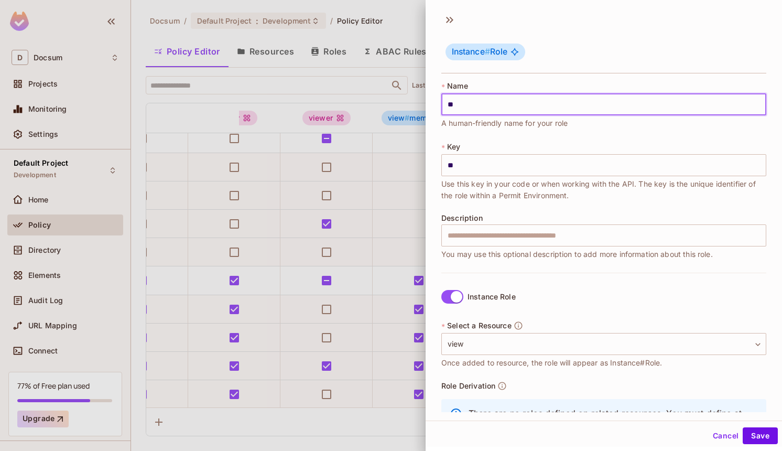
type input "***"
type input "****"
type input "*****"
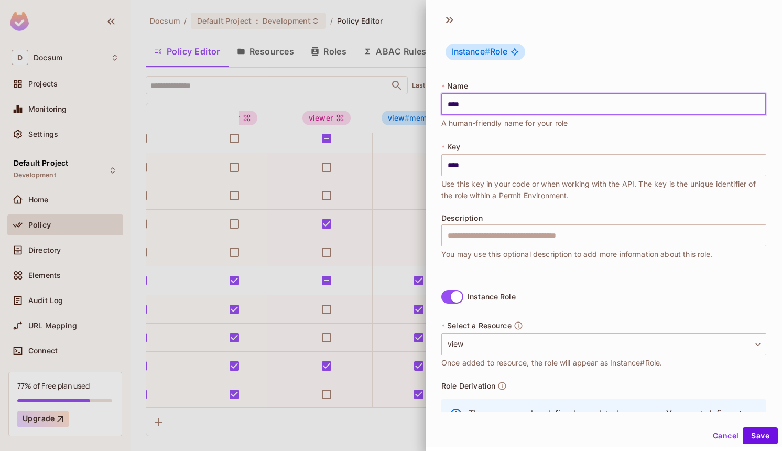
type input "*****"
type input "******"
type input "*******"
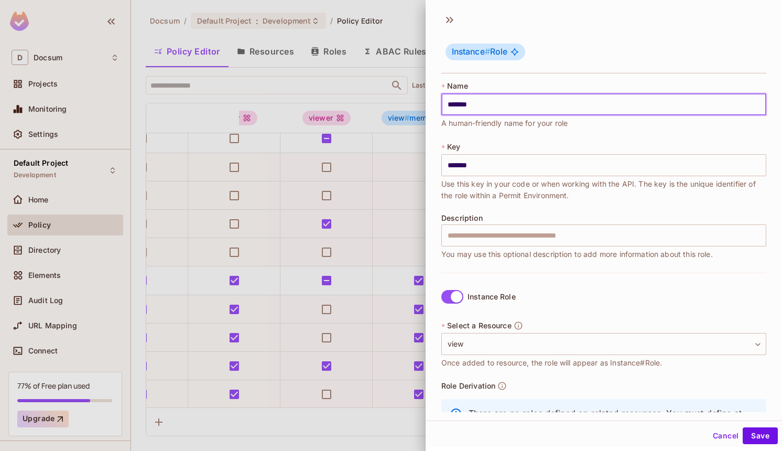
type input "********"
click at [760, 433] on button "Save" at bounding box center [760, 435] width 35 height 17
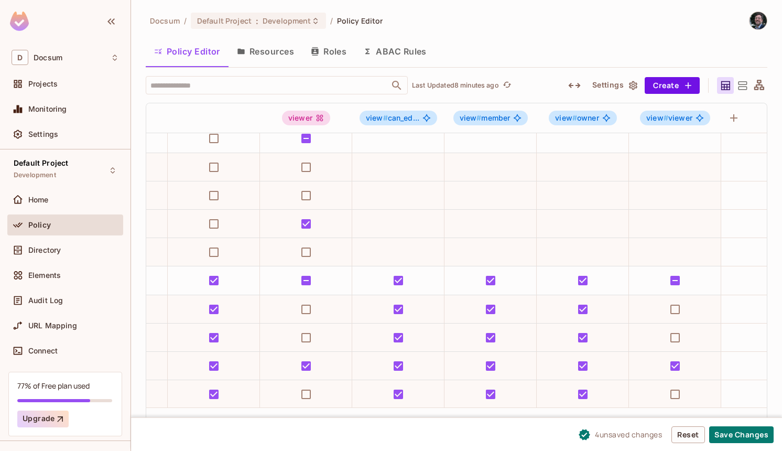
scroll to position [9, 386]
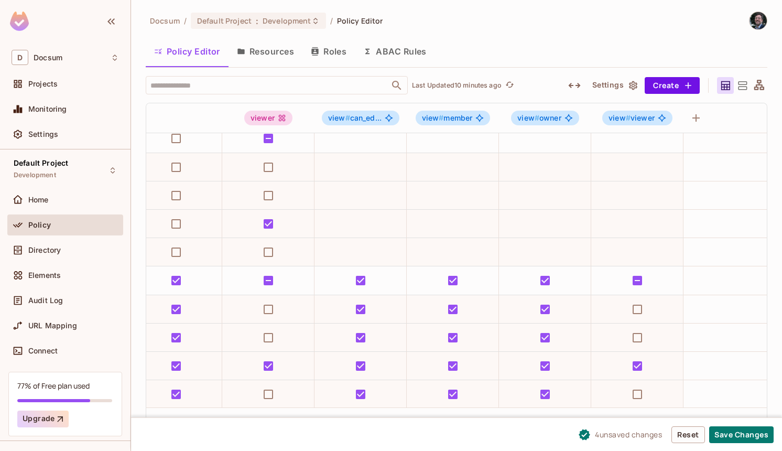
click at [259, 54] on button "Resources" at bounding box center [266, 51] width 74 height 26
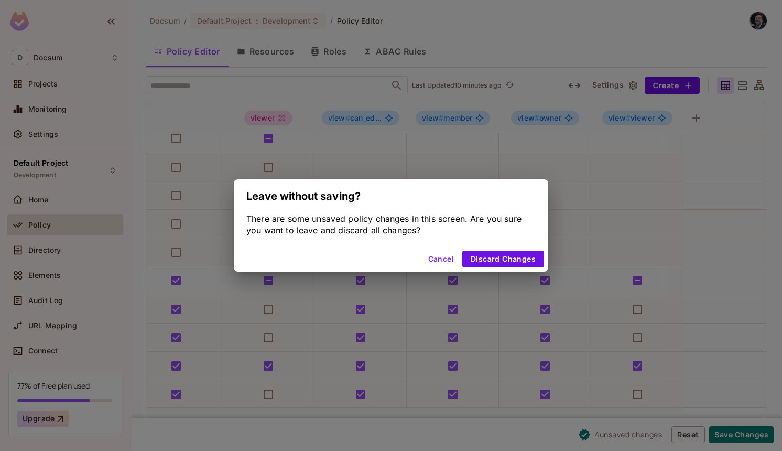
click at [427, 258] on button "Cancel" at bounding box center [441, 259] width 34 height 17
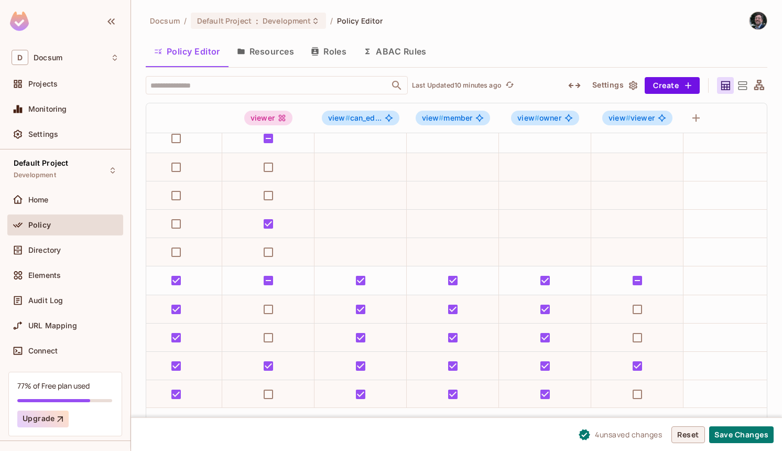
click at [688, 440] on button "Reset" at bounding box center [688, 434] width 34 height 17
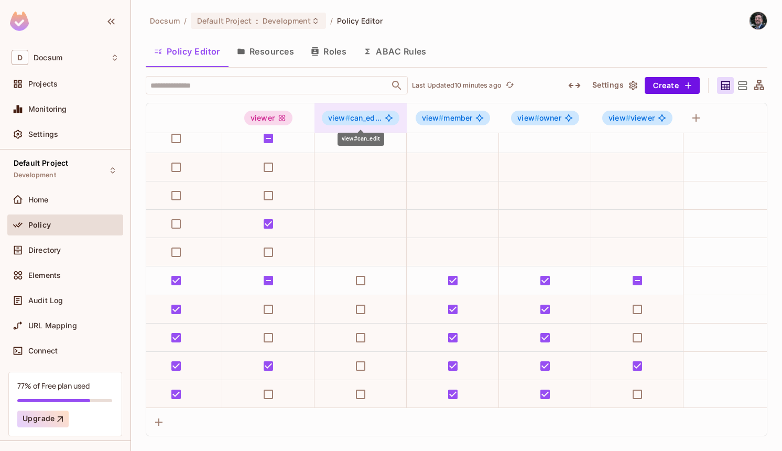
click at [372, 114] on span "view # can_ed..." at bounding box center [354, 118] width 53 height 8
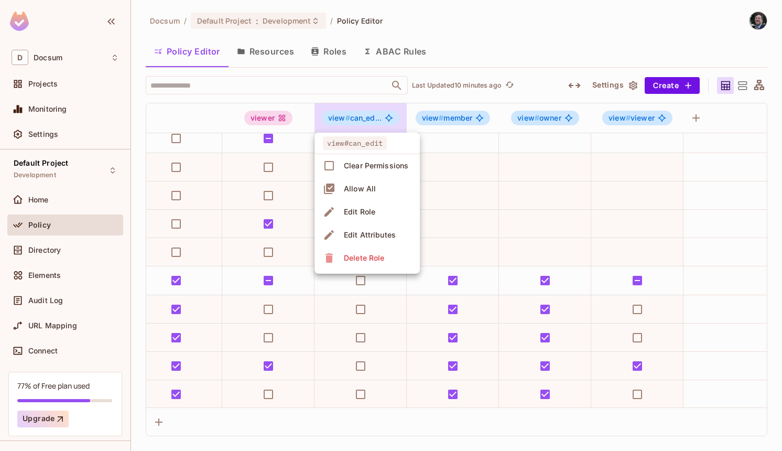
click at [377, 257] on div "Delete Role" at bounding box center [364, 258] width 40 height 10
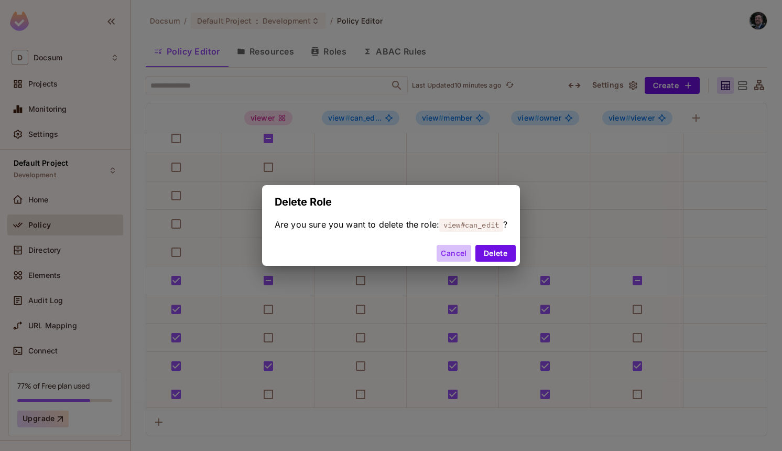
click at [468, 257] on button "Cancel" at bounding box center [454, 253] width 34 height 17
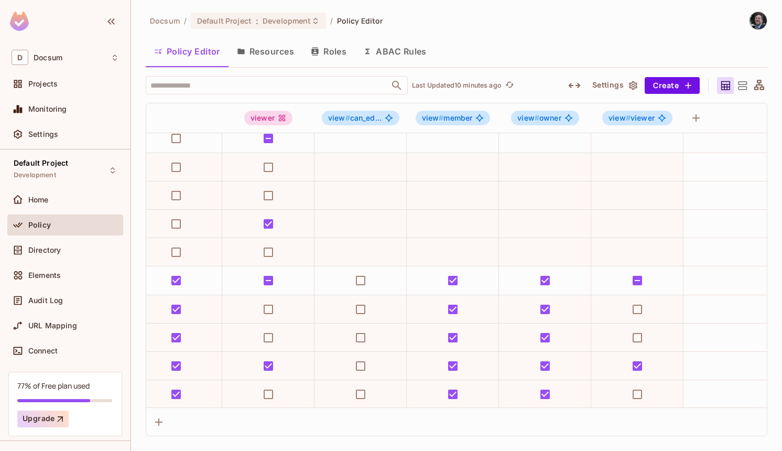
click at [267, 56] on button "Resources" at bounding box center [266, 51] width 74 height 26
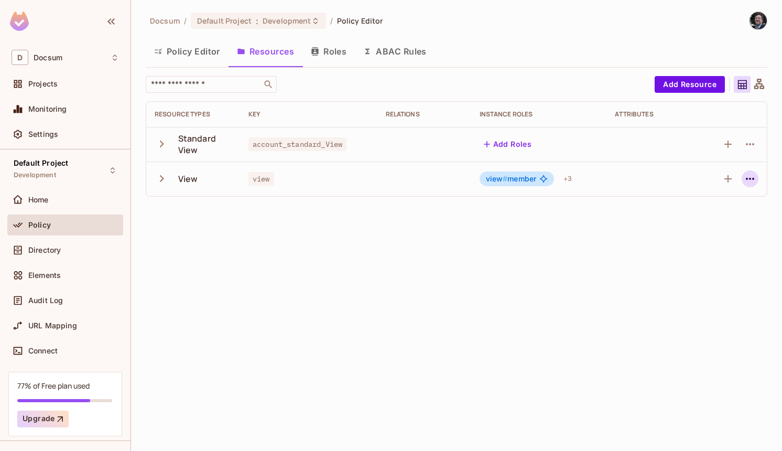
click at [753, 179] on icon "button" at bounding box center [750, 179] width 8 height 2
click at [753, 179] on div at bounding box center [391, 225] width 782 height 451
click at [748, 180] on icon "button" at bounding box center [750, 178] width 13 height 13
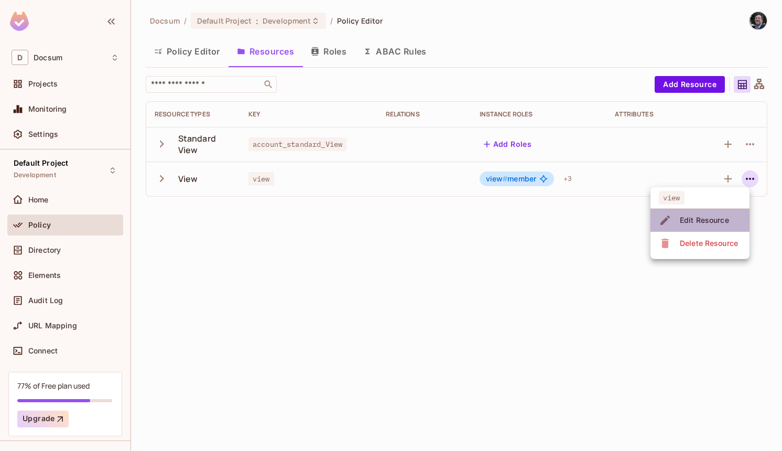
click at [716, 223] on div "Edit Resource" at bounding box center [704, 220] width 49 height 10
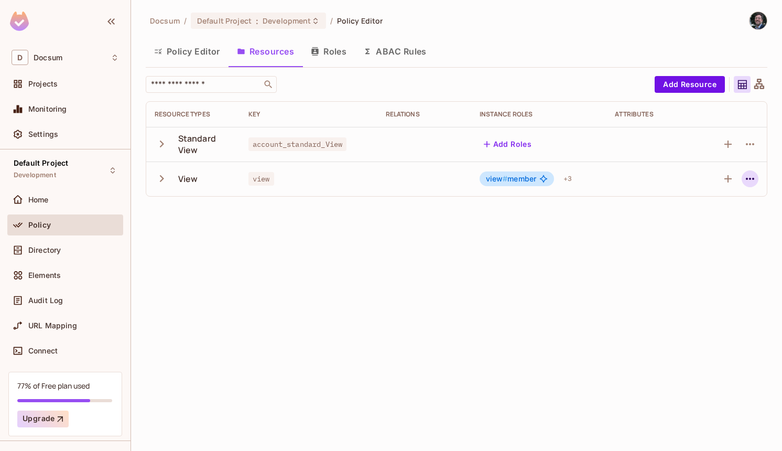
click at [750, 176] on icon "button" at bounding box center [750, 178] width 13 height 13
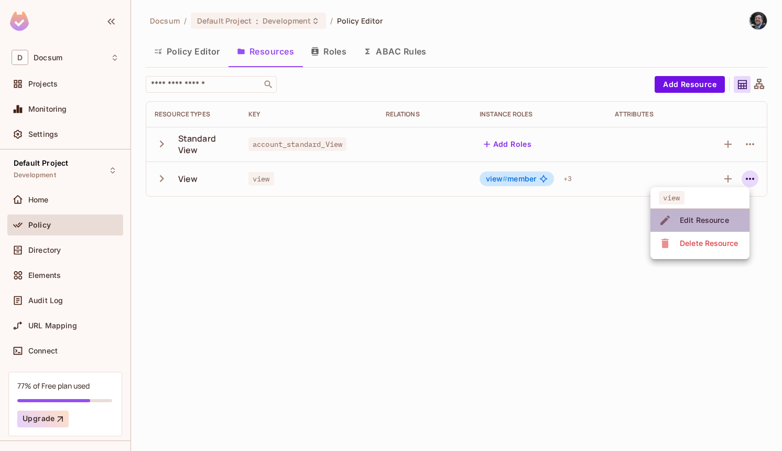
click at [692, 218] on div "Edit Resource" at bounding box center [704, 220] width 49 height 10
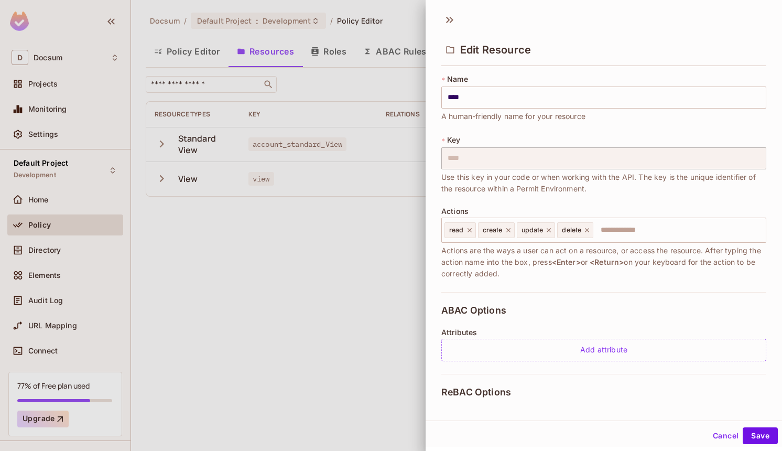
click at [378, 245] on div at bounding box center [391, 225] width 782 height 451
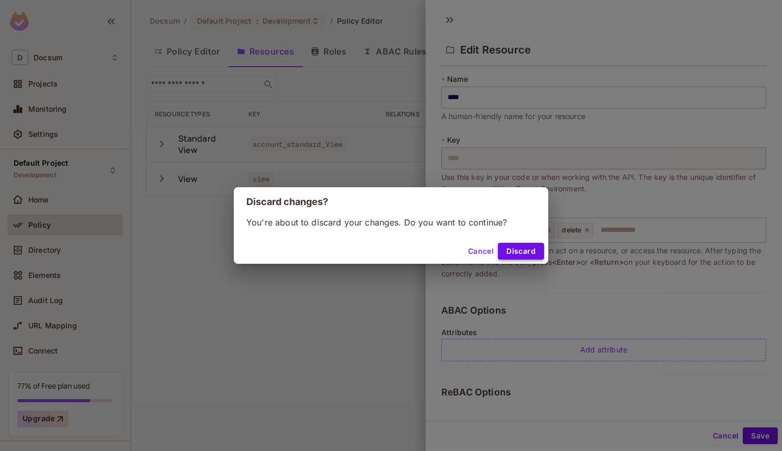
click at [521, 250] on button "Discard" at bounding box center [521, 251] width 46 height 17
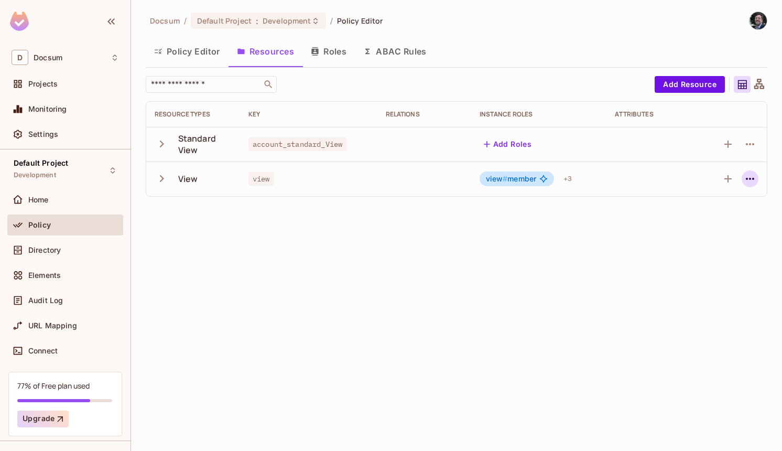
click at [747, 183] on icon "button" at bounding box center [750, 178] width 13 height 13
click at [750, 179] on div at bounding box center [391, 225] width 782 height 451
click at [753, 179] on icon "button" at bounding box center [750, 179] width 8 height 2
click at [709, 213] on span "Edit Resource" at bounding box center [705, 220] width 56 height 17
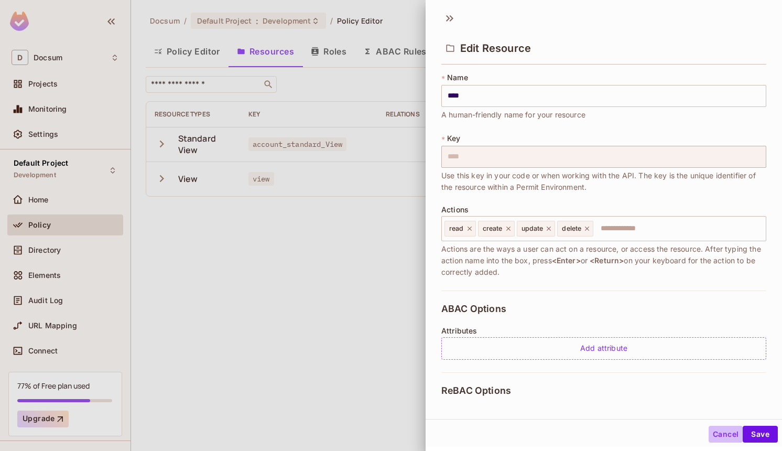
click at [719, 432] on button "Cancel" at bounding box center [726, 434] width 34 height 17
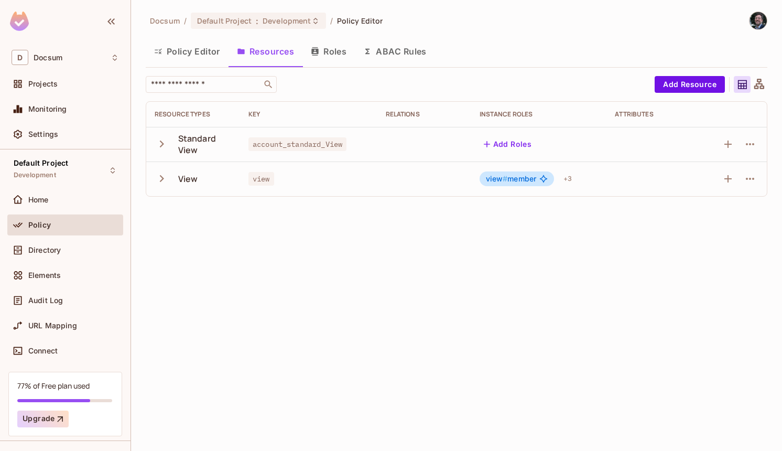
click at [192, 47] on button "Policy Editor" at bounding box center [187, 51] width 83 height 26
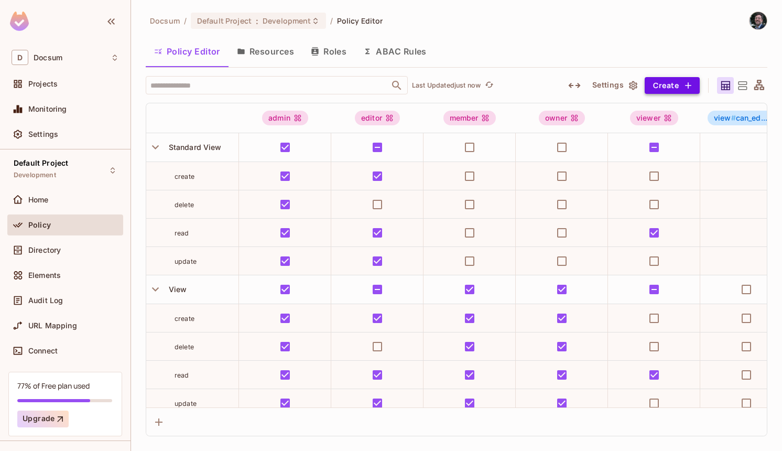
click at [679, 84] on button "Create" at bounding box center [672, 85] width 55 height 17
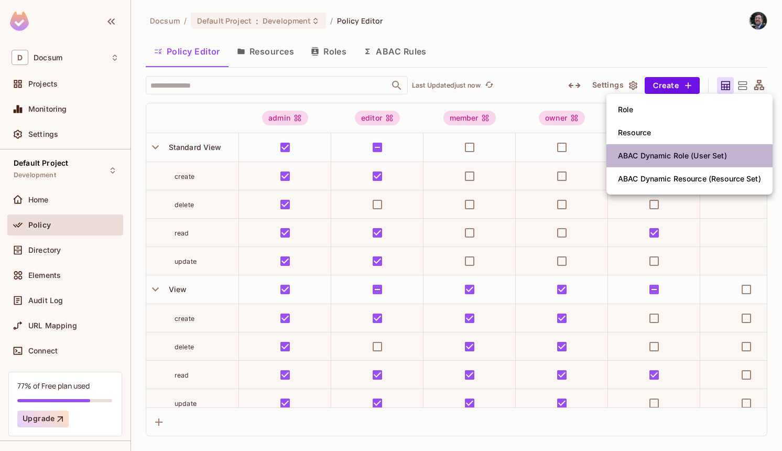
click at [710, 154] on div "ABAC Dynamic Role (User Set)" at bounding box center [672, 155] width 109 height 10
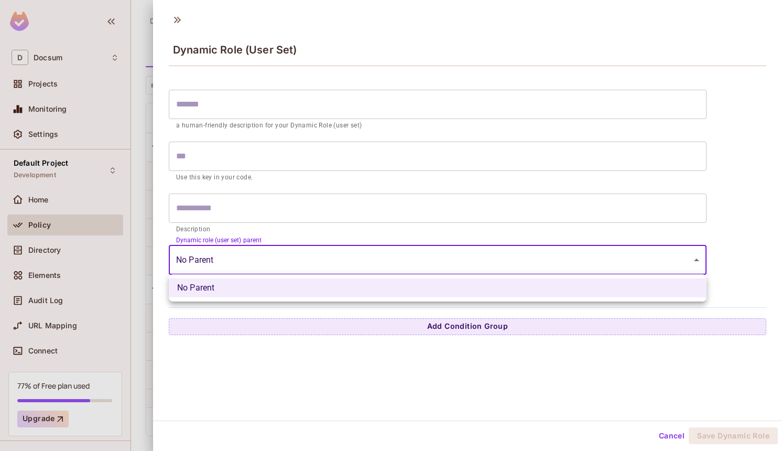
click at [289, 265] on body "D Docsum Projects Monitoring Settings Default Project Development Home Policy D…" at bounding box center [391, 225] width 782 height 451
click at [289, 265] on div at bounding box center [391, 225] width 782 height 451
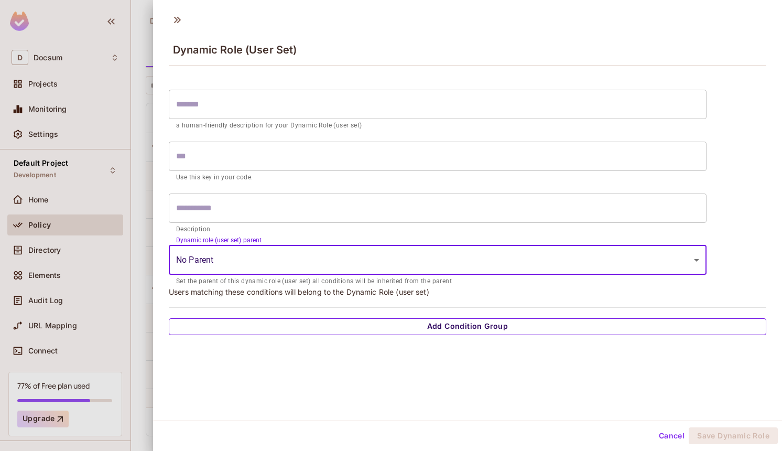
click at [323, 322] on button "Add Condition Group" at bounding box center [468, 326] width 598 height 17
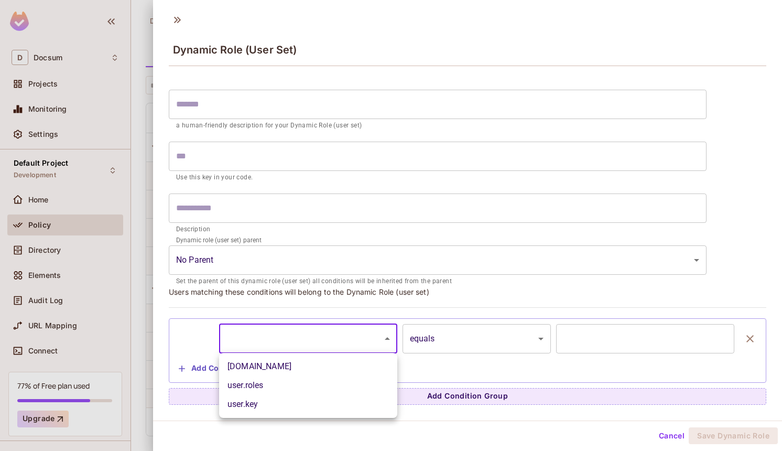
click at [344, 337] on body "D Docsum Projects Monitoring Settings Default Project Development Home Policy D…" at bounding box center [391, 225] width 782 height 451
click at [461, 341] on div at bounding box center [391, 225] width 782 height 451
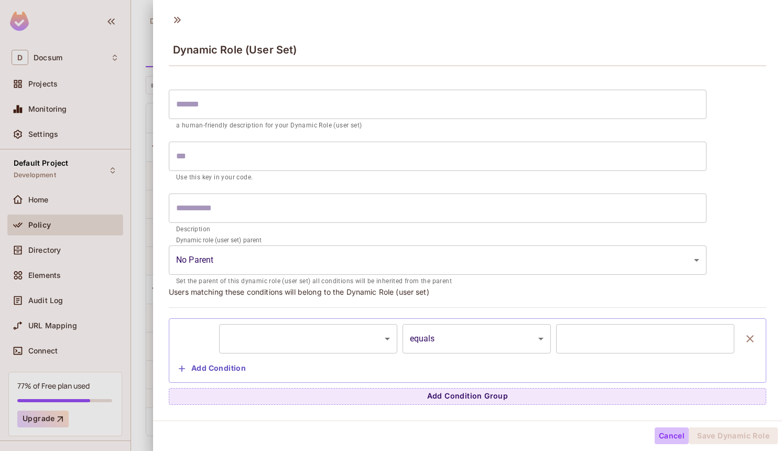
click at [675, 436] on button "Cancel" at bounding box center [672, 435] width 34 height 17
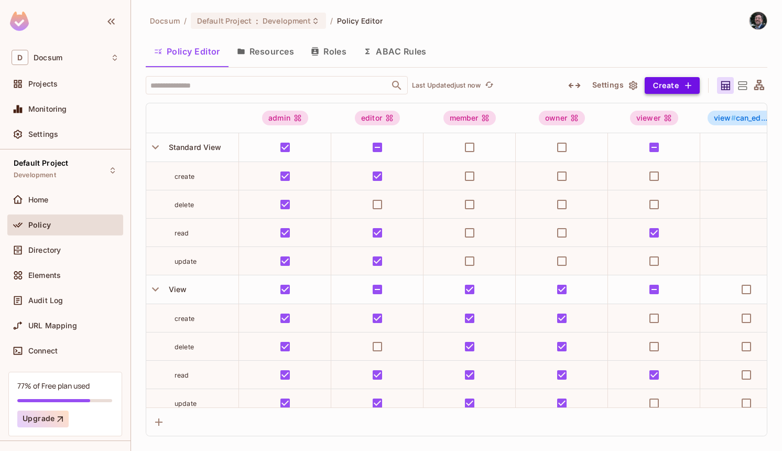
click at [659, 87] on button "Create" at bounding box center [672, 85] width 55 height 17
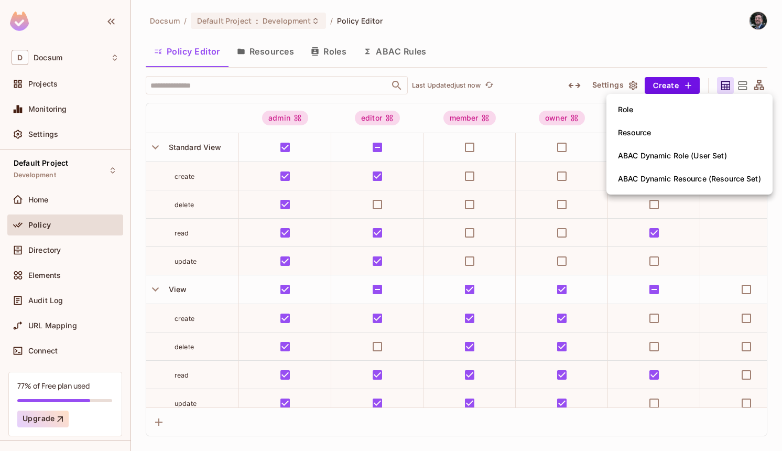
click at [683, 177] on div "ABAC Dynamic Resource (Resource Set)" at bounding box center [689, 179] width 143 height 10
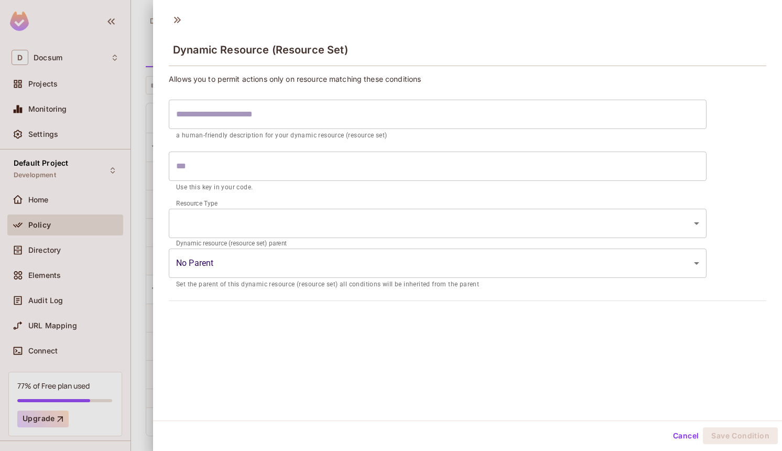
click at [347, 262] on body "D Docsum Projects Monitoring Settings Default Project Development Home Policy D…" at bounding box center [391, 225] width 782 height 451
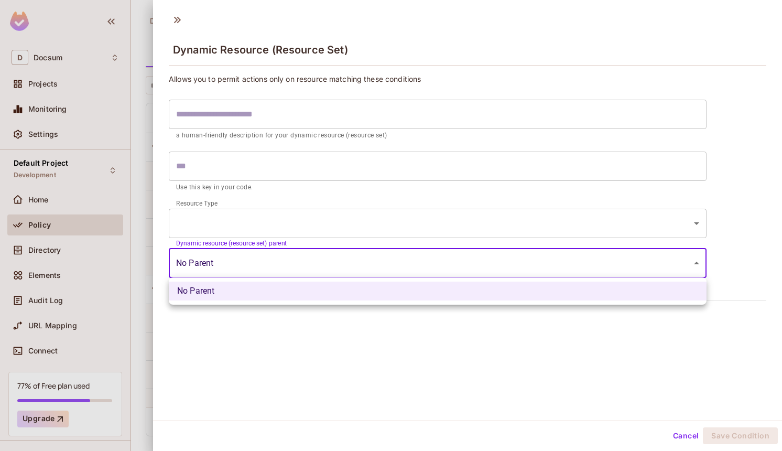
click at [347, 262] on div at bounding box center [391, 225] width 782 height 451
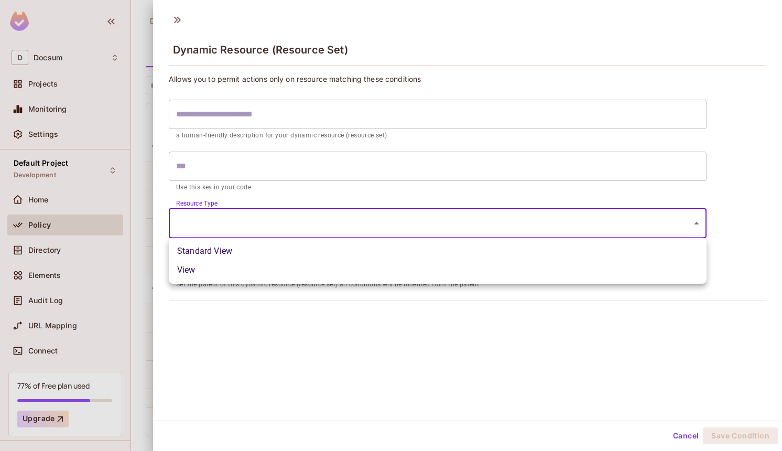
click at [340, 219] on body "D Docsum Projects Monitoring Settings Default Project Development Home Policy D…" at bounding box center [391, 225] width 782 height 451
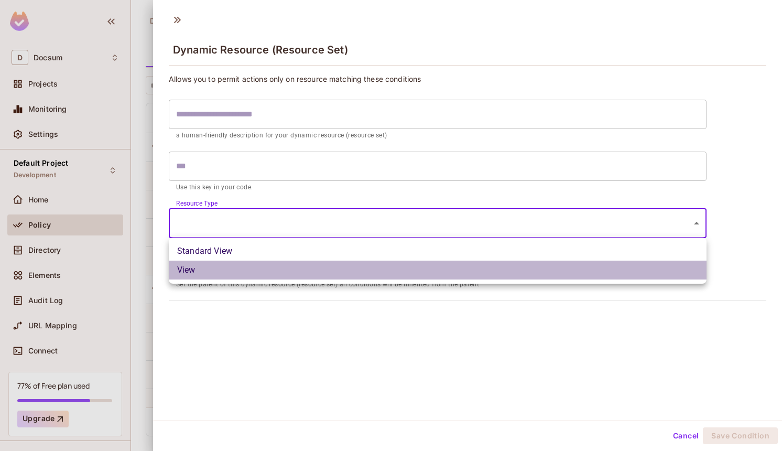
click at [327, 275] on li "View" at bounding box center [438, 270] width 538 height 19
type input "****"
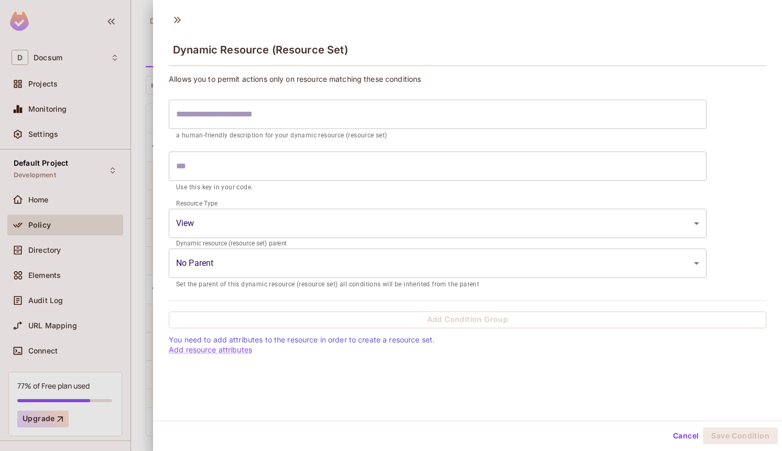
click at [350, 258] on body "D Docsum Projects Monitoring Settings Default Project Development Home Policy D…" at bounding box center [391, 225] width 782 height 451
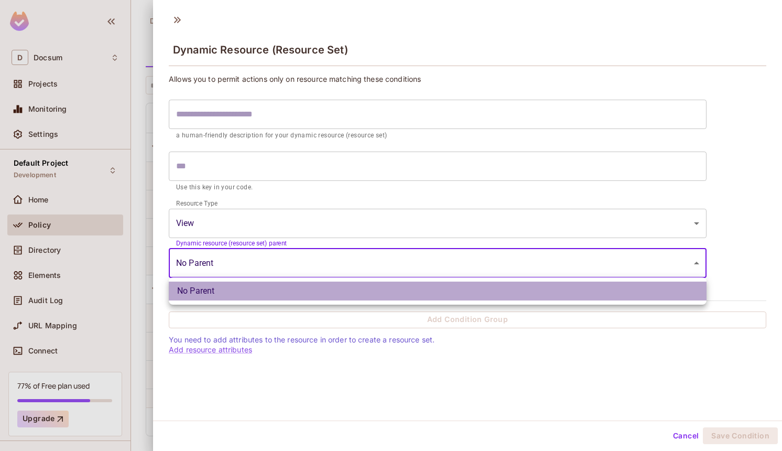
click at [338, 293] on li "No Parent" at bounding box center [438, 290] width 538 height 19
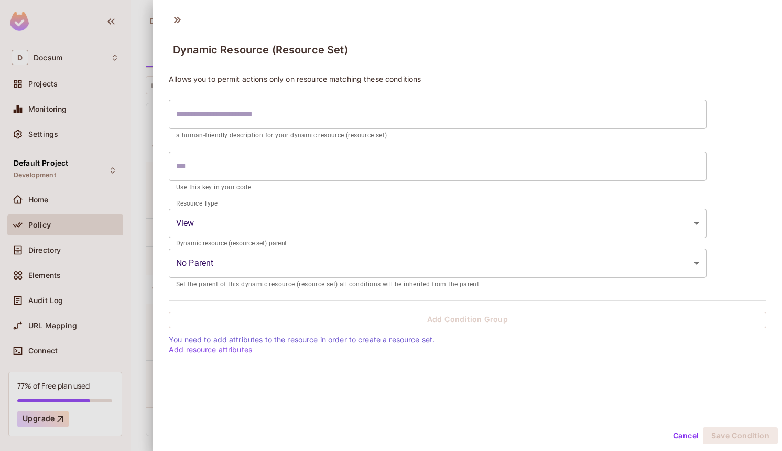
click at [686, 433] on button "Cancel" at bounding box center [686, 435] width 34 height 17
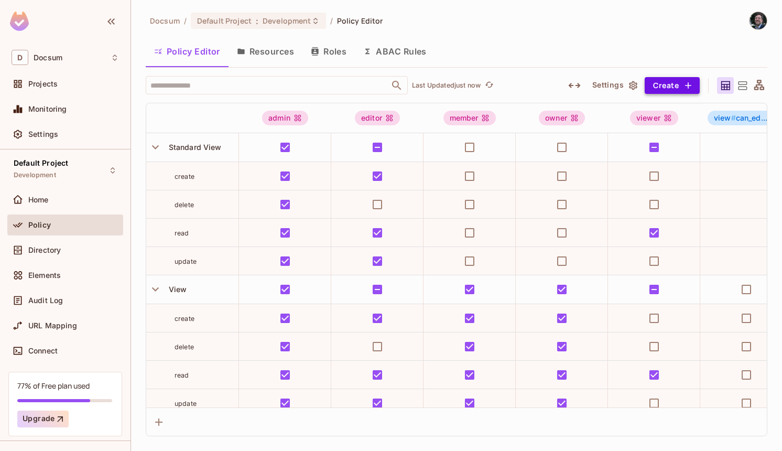
click at [682, 78] on button "Create" at bounding box center [672, 85] width 55 height 17
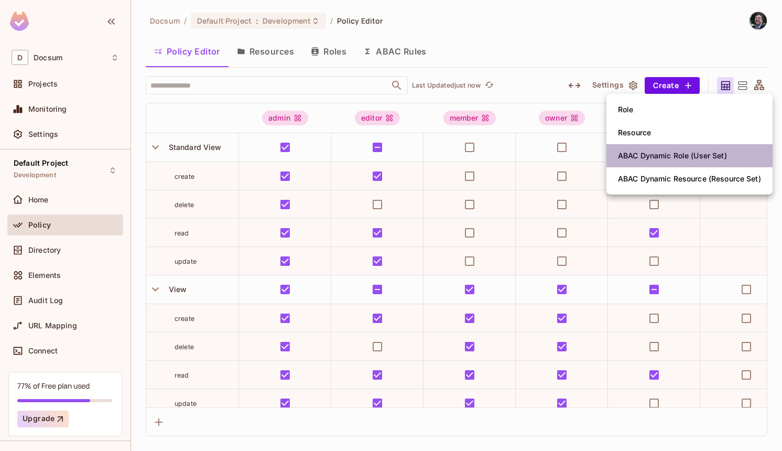
click at [700, 158] on div "ABAC Dynamic Role (User Set)" at bounding box center [672, 155] width 109 height 10
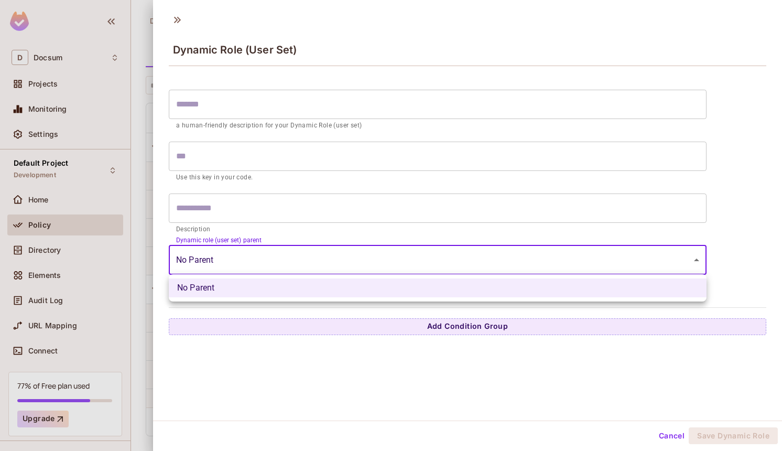
click at [340, 250] on body "D Docsum Projects Monitoring Settings Default Project Development Home Policy D…" at bounding box center [391, 225] width 782 height 451
click at [340, 250] on div at bounding box center [391, 225] width 782 height 451
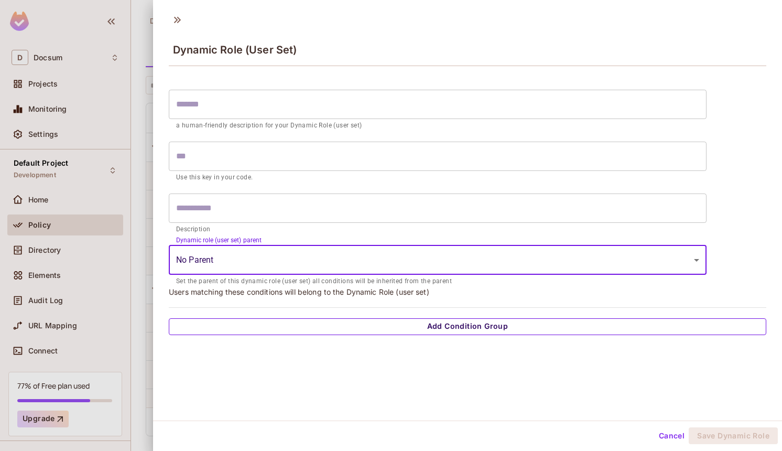
click at [364, 322] on button "Add Condition Group" at bounding box center [468, 326] width 598 height 17
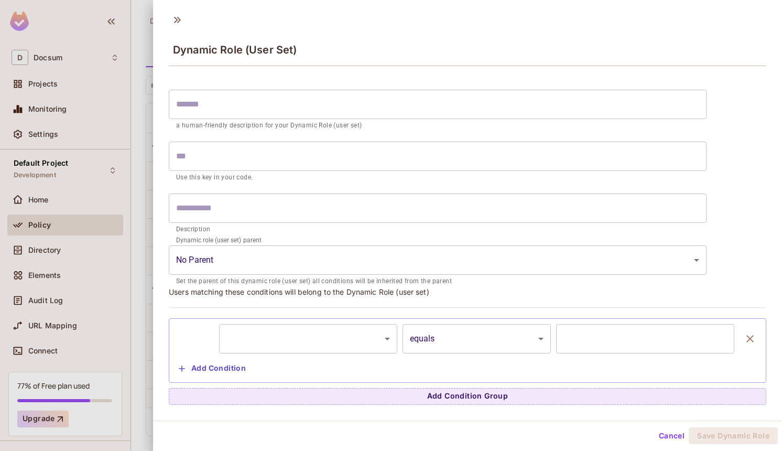
click at [366, 322] on div "​ ********* ​ equals ****** ​ ​ Add Condition" at bounding box center [468, 350] width 598 height 64
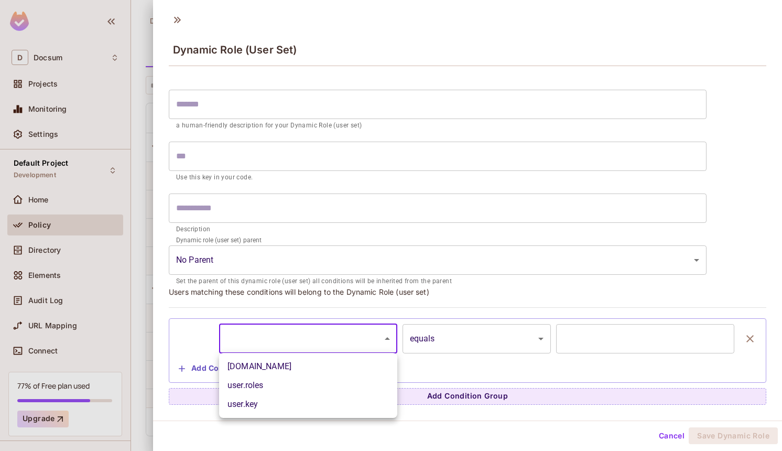
click at [366, 329] on body "D Docsum Projects Monitoring Settings Default Project Development Home Policy D…" at bounding box center [391, 225] width 782 height 451
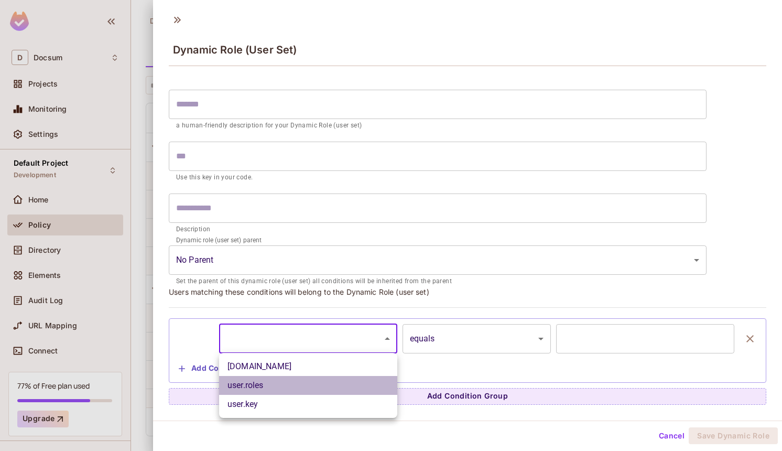
click at [373, 385] on li "user.roles" at bounding box center [308, 385] width 178 height 19
type input "**********"
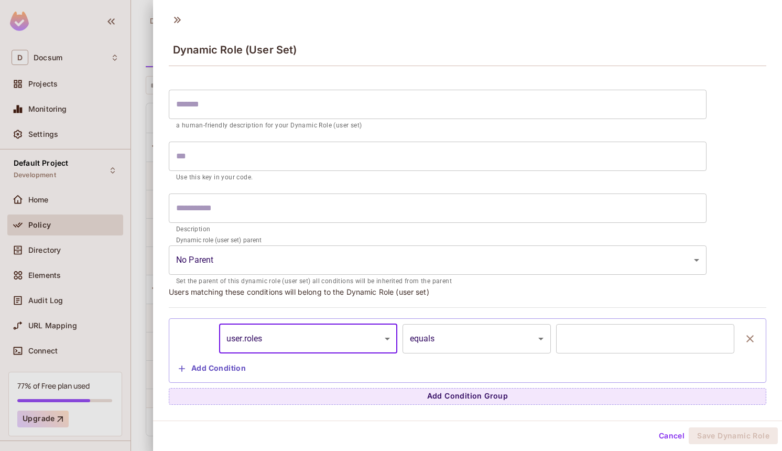
click at [643, 329] on input "text" at bounding box center [645, 338] width 178 height 29
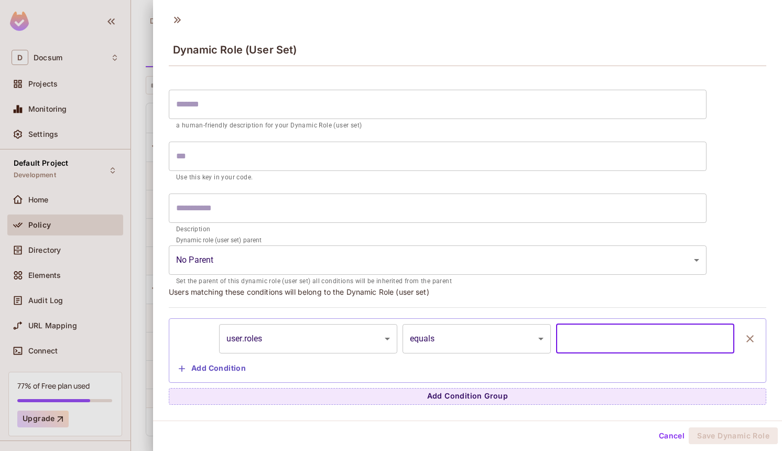
click at [462, 338] on body "D Docsum Projects Monitoring Settings Default Project Development Home Policy D…" at bounding box center [391, 225] width 782 height 451
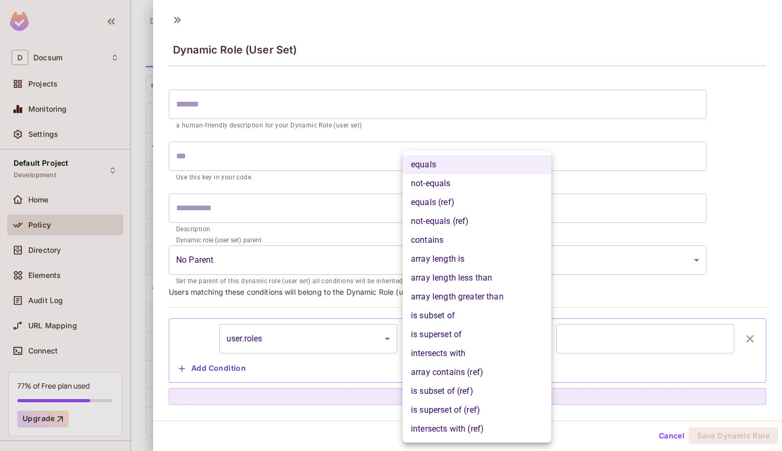
click at [604, 335] on div at bounding box center [391, 225] width 782 height 451
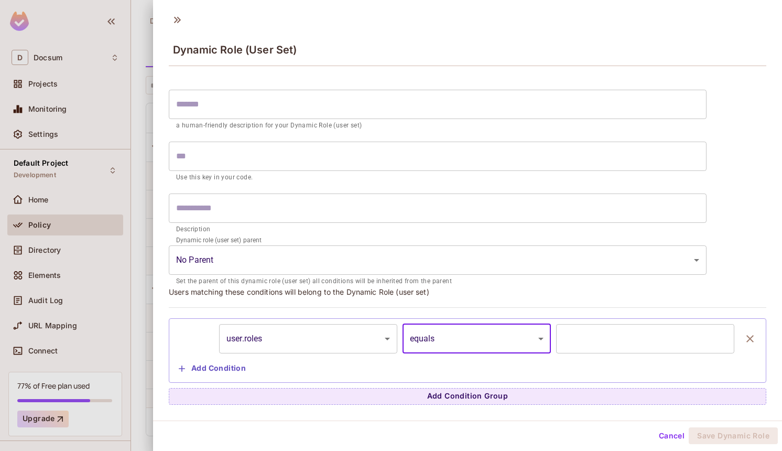
click at [590, 337] on input "text" at bounding box center [645, 338] width 178 height 29
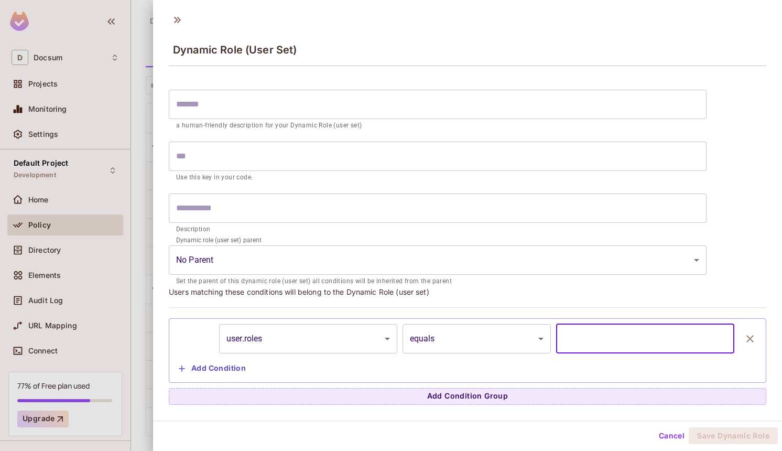
click at [668, 438] on button "Cancel" at bounding box center [672, 435] width 34 height 17
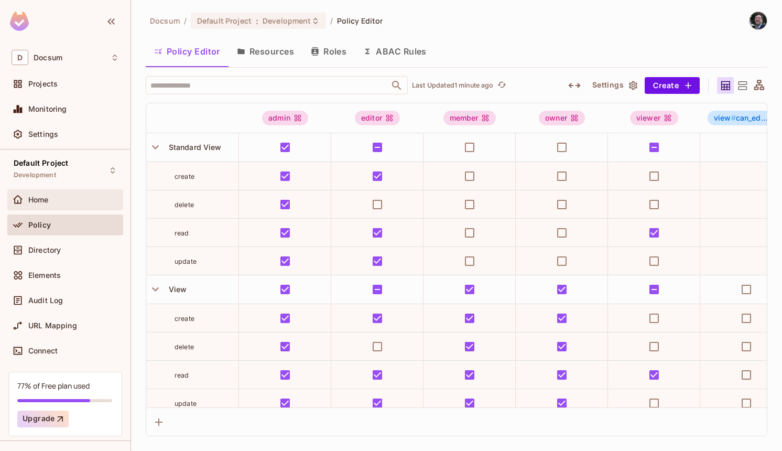
click at [53, 202] on div "Home" at bounding box center [73, 200] width 91 height 8
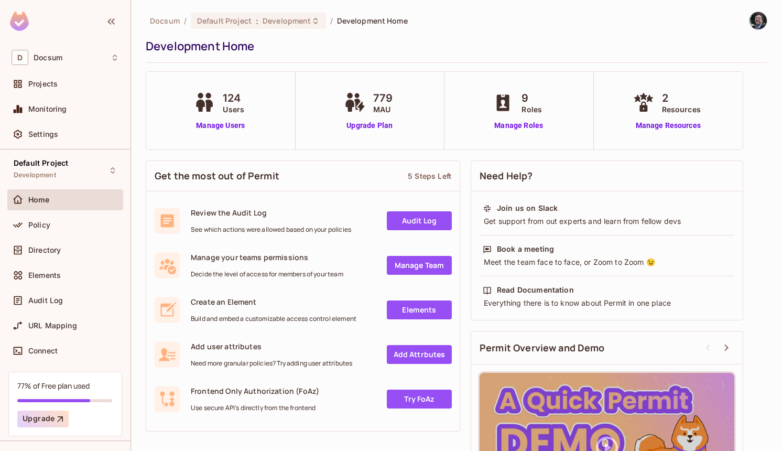
click at [416, 353] on link "Add Attrbutes" at bounding box center [419, 354] width 65 height 19
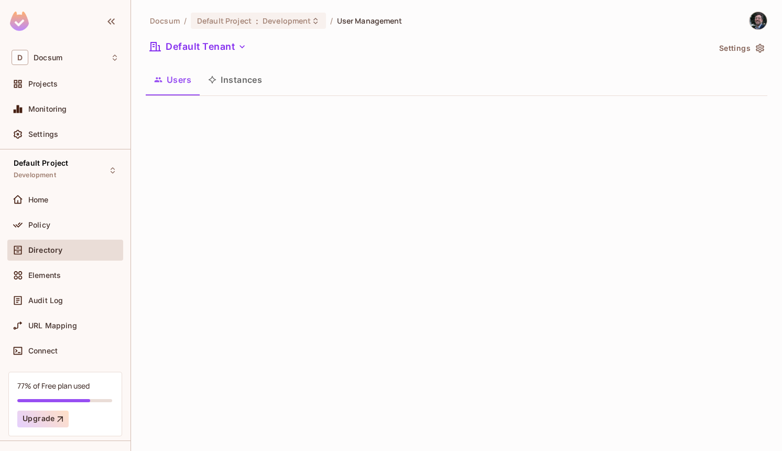
click at [248, 81] on button "Instances" at bounding box center [235, 80] width 71 height 26
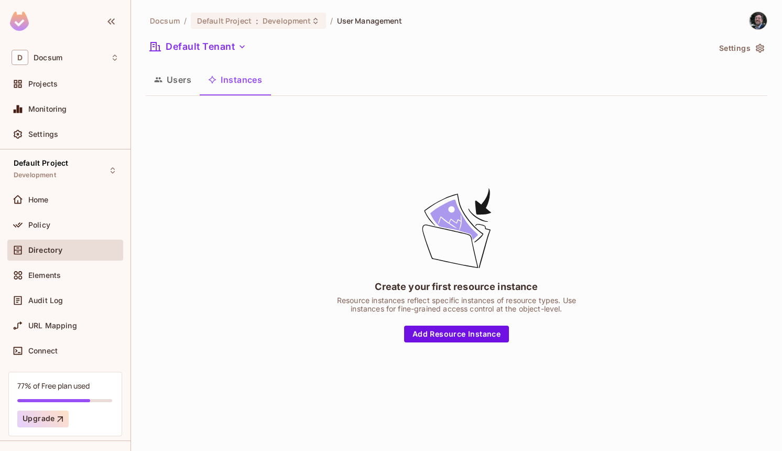
click at [231, 63] on div "Docsum / Default Project : Development / User Management Default Tenant Setting…" at bounding box center [457, 218] width 622 height 413
click at [181, 82] on button "Users" at bounding box center [173, 80] width 54 height 26
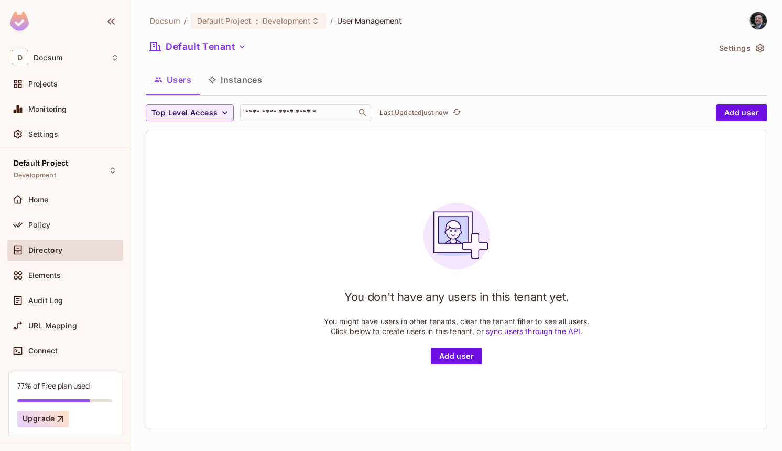
click at [231, 82] on button "Instances" at bounding box center [235, 80] width 71 height 26
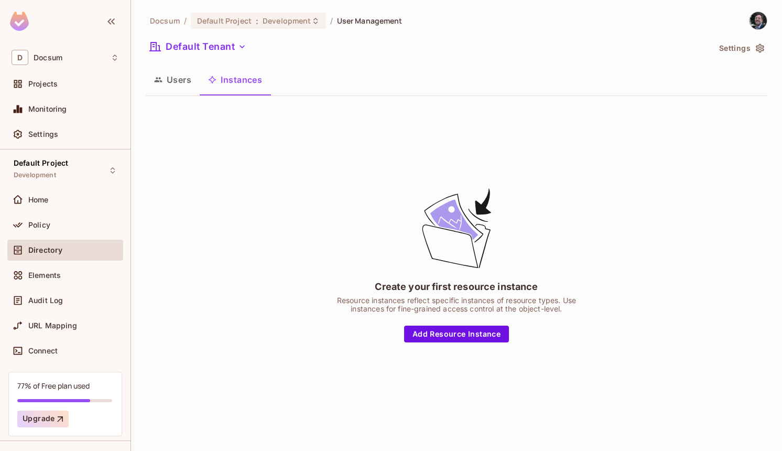
click at [167, 85] on button "Users" at bounding box center [173, 80] width 54 height 26
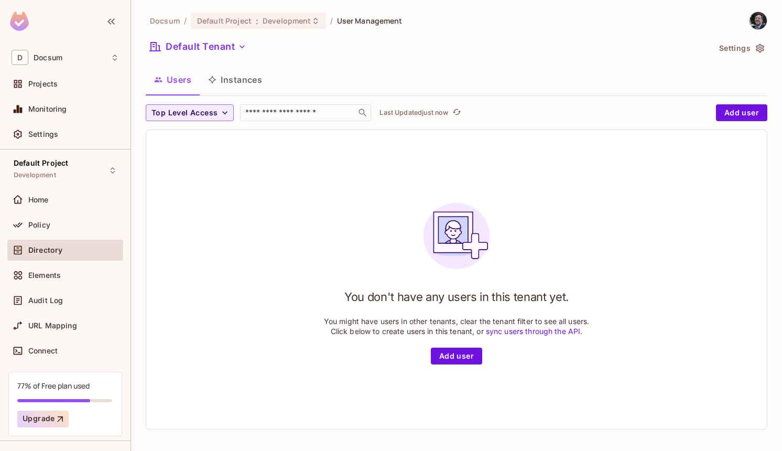
click at [235, 86] on button "Instances" at bounding box center [235, 80] width 71 height 26
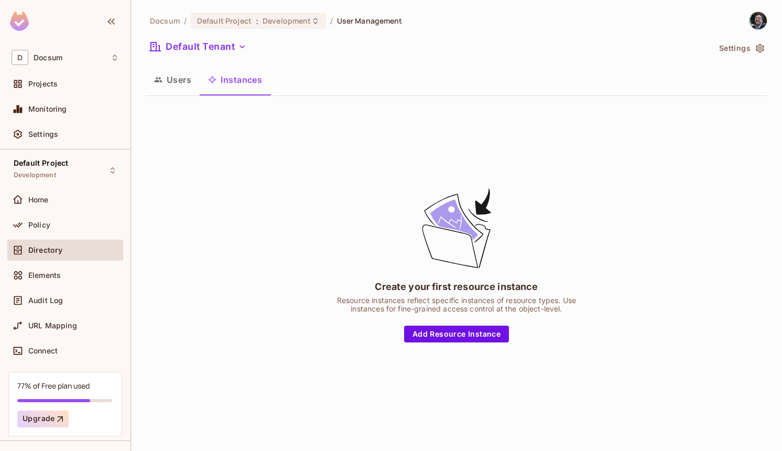
click at [233, 86] on button "Instances" at bounding box center [235, 80] width 71 height 26
click at [190, 85] on button "Users" at bounding box center [173, 80] width 54 height 26
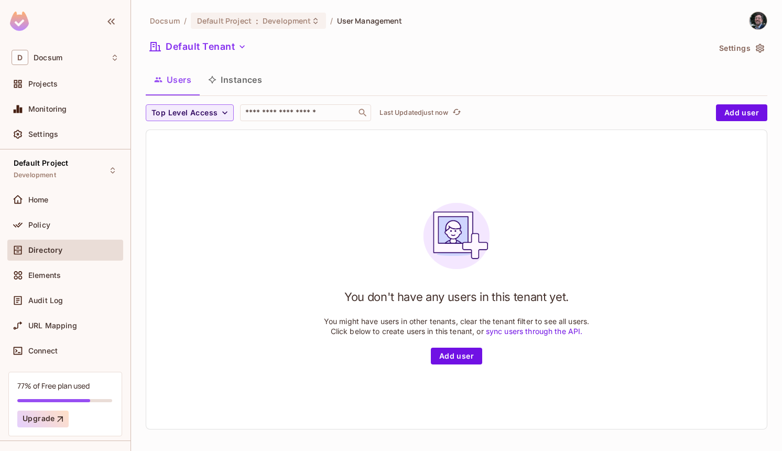
click at [228, 85] on button "Instances" at bounding box center [235, 80] width 71 height 26
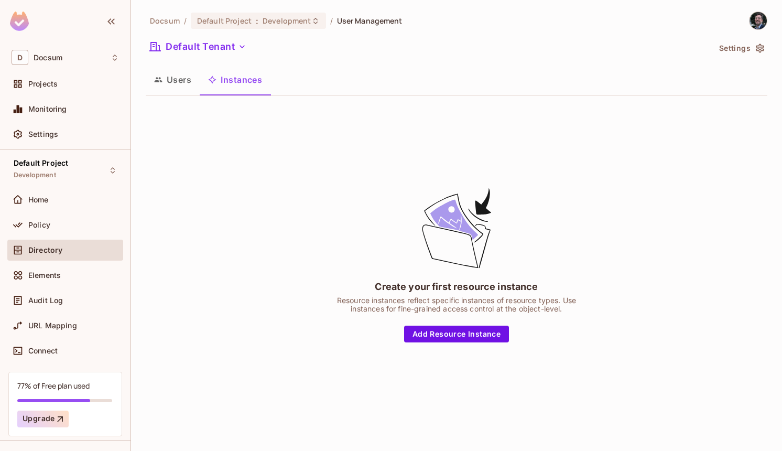
click at [168, 57] on div "Default Tenant" at bounding box center [428, 48] width 564 height 20
click at [177, 86] on button "Users" at bounding box center [173, 80] width 54 height 26
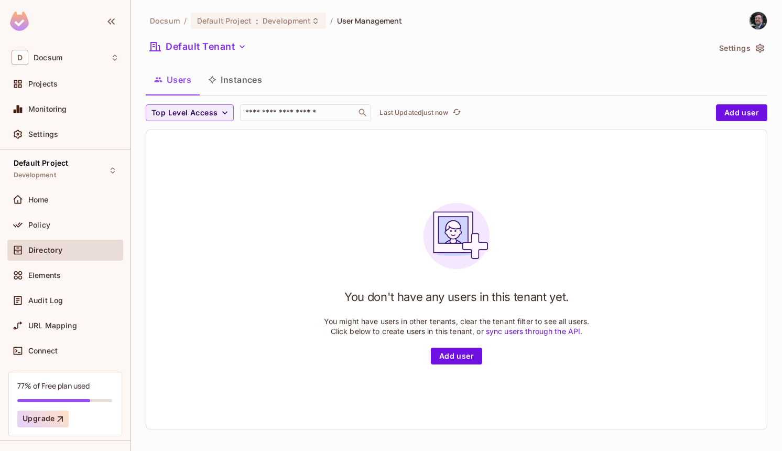
click at [238, 84] on button "Instances" at bounding box center [235, 80] width 71 height 26
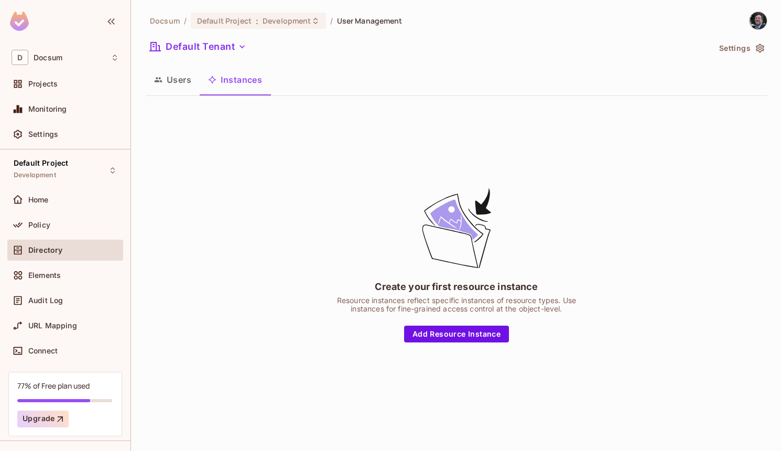
click at [158, 82] on icon "button" at bounding box center [158, 79] width 8 height 8
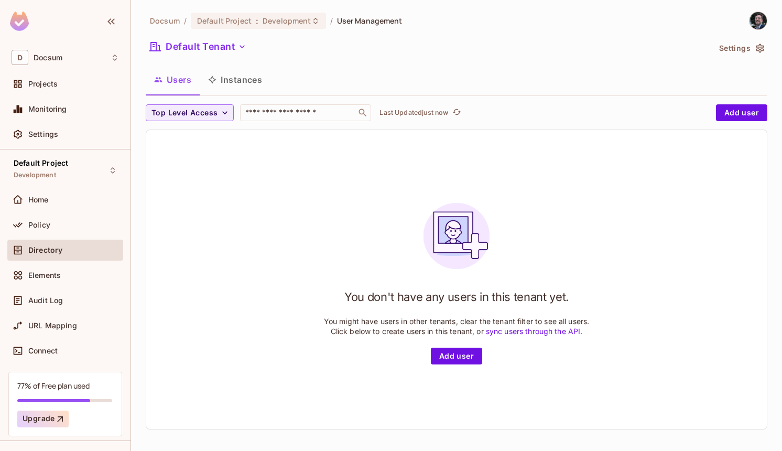
click at [215, 88] on button "Instances" at bounding box center [235, 80] width 71 height 26
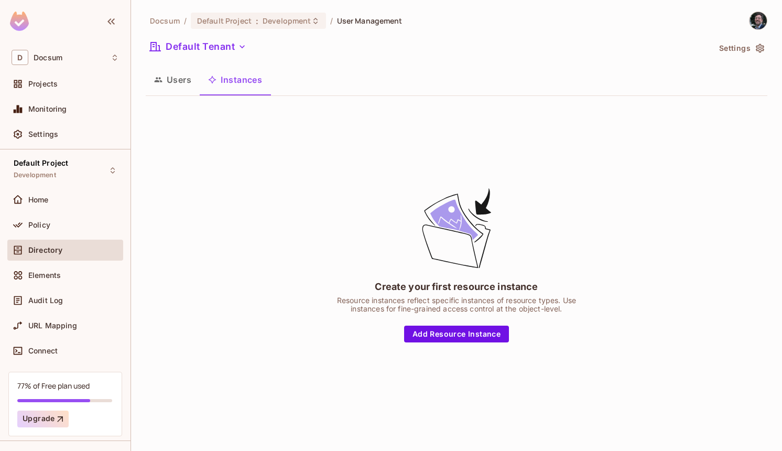
click at [174, 92] on button "Users" at bounding box center [173, 80] width 54 height 26
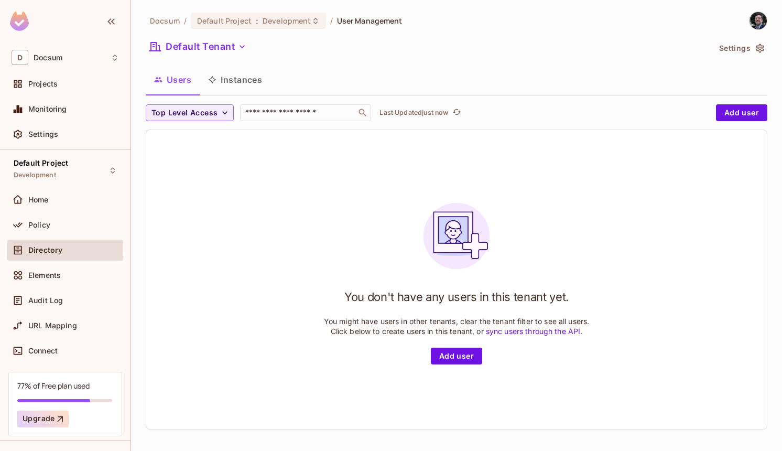
click at [258, 83] on button "Instances" at bounding box center [235, 80] width 71 height 26
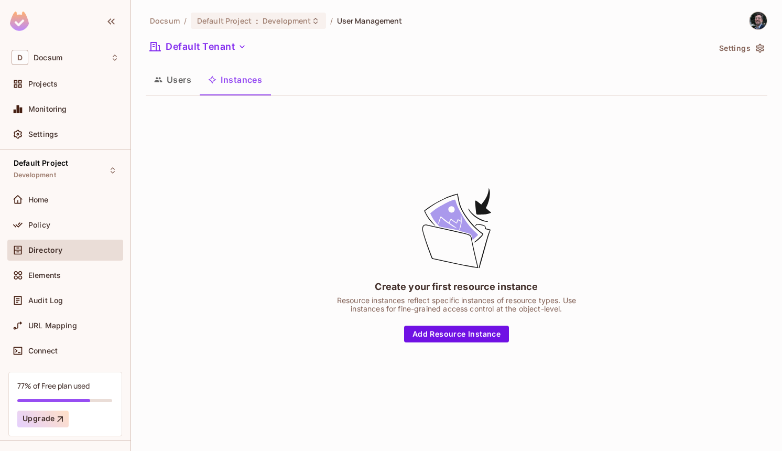
click at [369, 64] on div "Docsum / Default Project : Development / User Management Default Tenant Setting…" at bounding box center [457, 218] width 622 height 413
click at [454, 331] on button "Add Resource Instance" at bounding box center [456, 334] width 105 height 17
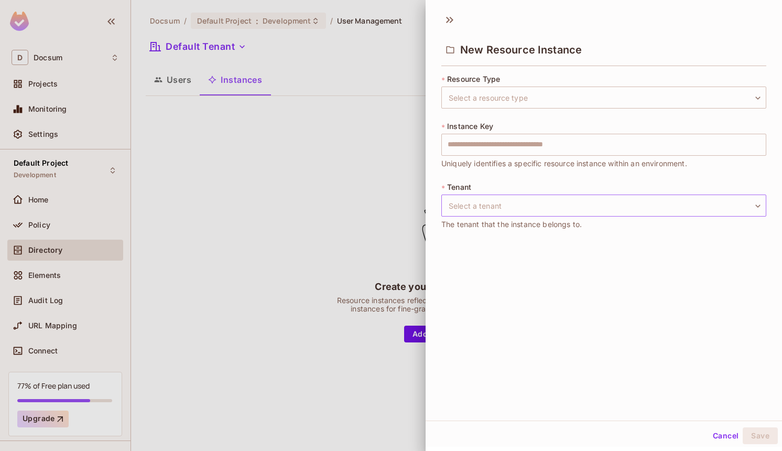
click at [524, 209] on body "D Docsum Projects Monitoring Settings Default Project Development Home Policy D…" at bounding box center [391, 225] width 782 height 451
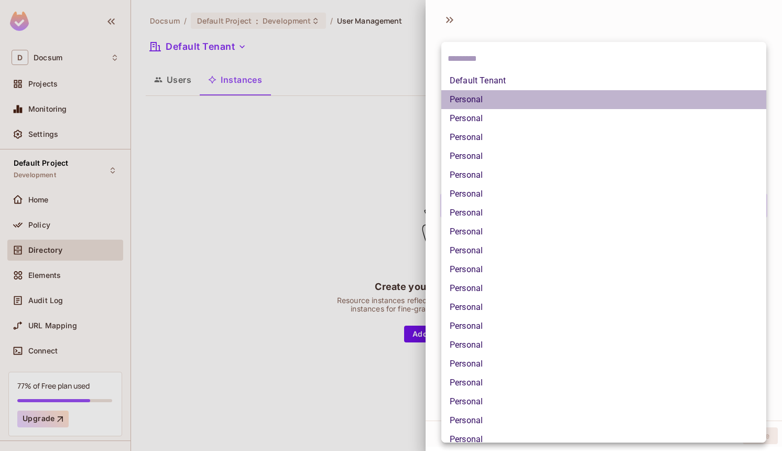
click at [530, 104] on li "Personal" at bounding box center [603, 99] width 325 height 19
type input "**********"
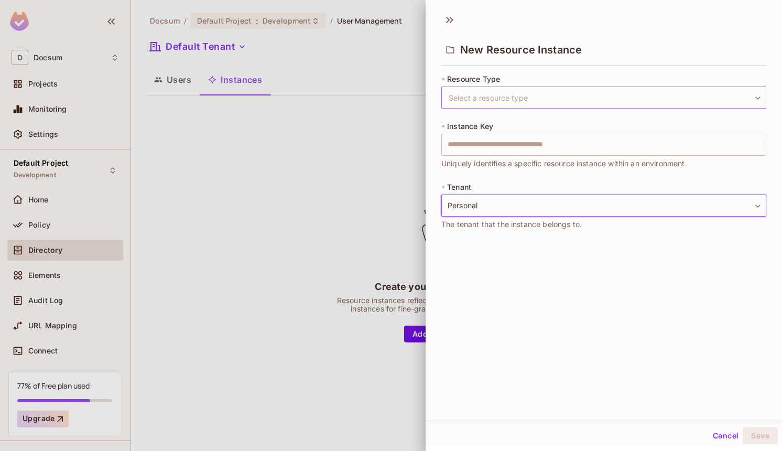
click at [569, 106] on body "**********" at bounding box center [391, 225] width 782 height 451
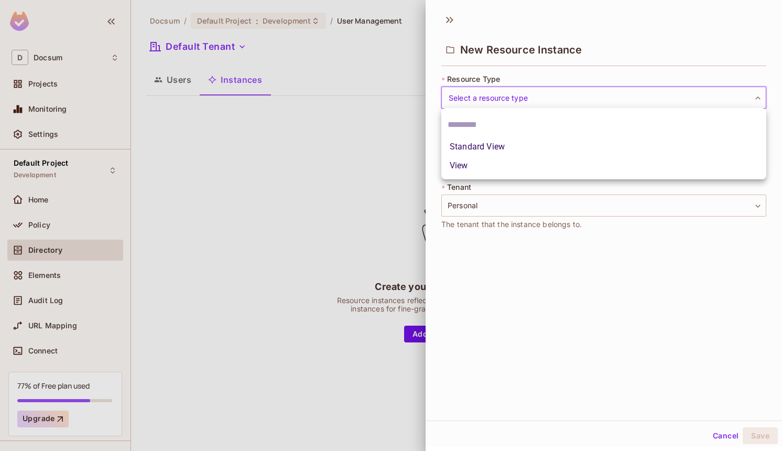
click at [562, 162] on li "View" at bounding box center [603, 165] width 325 height 19
type input "****"
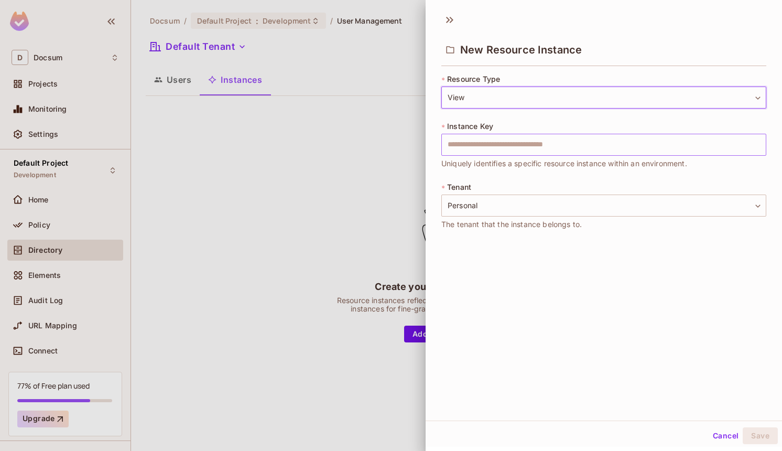
click at [567, 148] on input "text" at bounding box center [603, 145] width 325 height 22
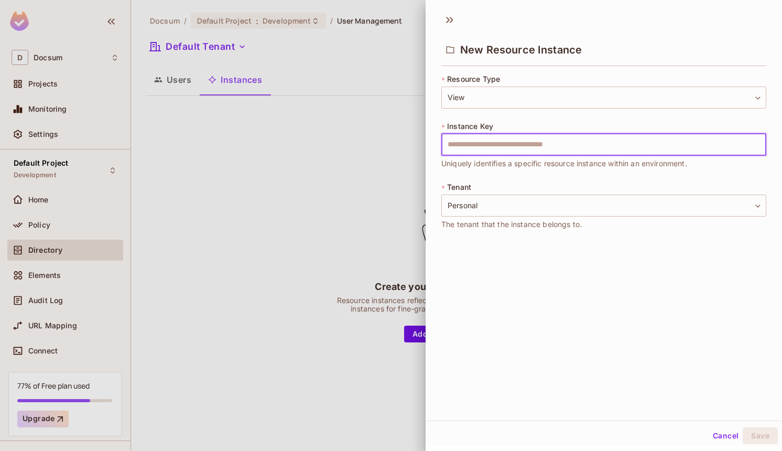
paste input "**********"
type input "**********"
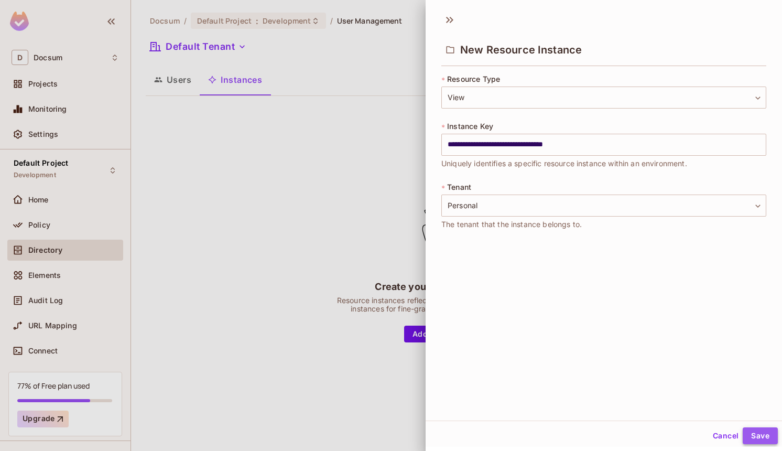
click at [761, 437] on button "Save" at bounding box center [760, 435] width 35 height 17
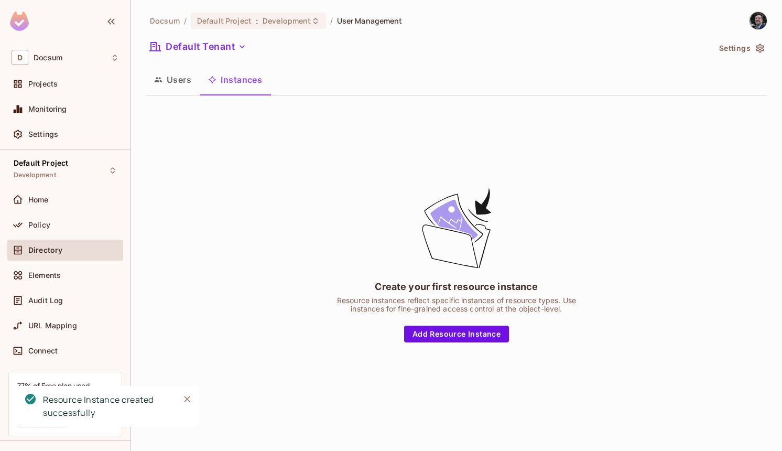
click at [255, 253] on div "Create your first resource instance Resource instances reflect specific instanc…" at bounding box center [457, 264] width 622 height 320
click at [177, 85] on button "Users" at bounding box center [173, 80] width 54 height 26
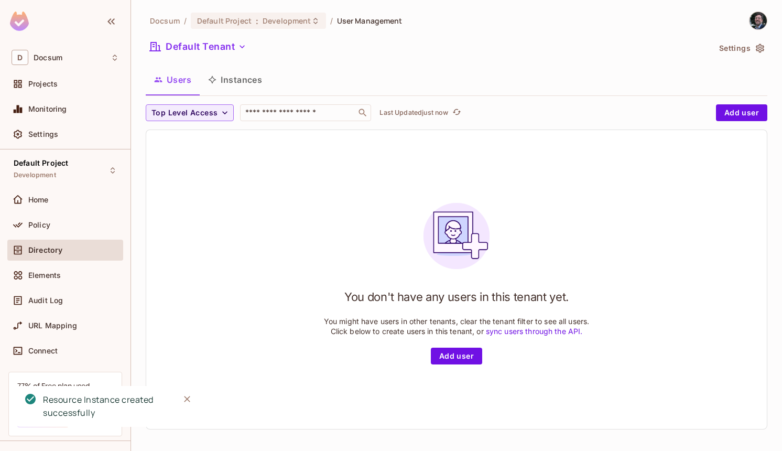
click at [277, 85] on div "Users Instances" at bounding box center [457, 80] width 622 height 26
click at [239, 85] on button "Instances" at bounding box center [235, 80] width 71 height 26
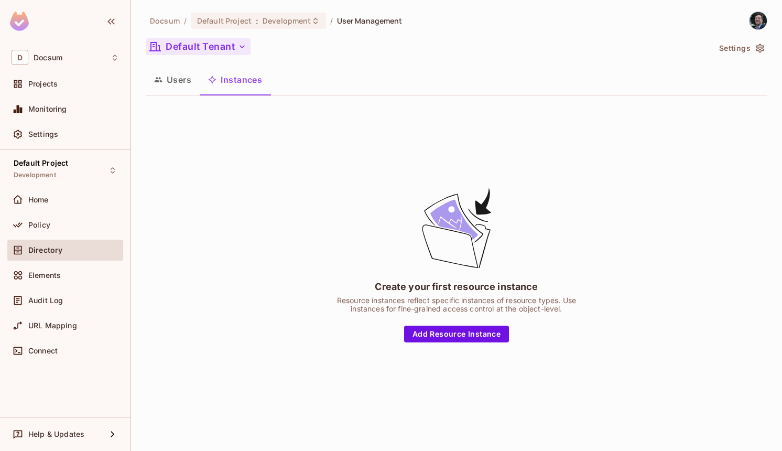
click at [224, 49] on button "Default Tenant" at bounding box center [198, 46] width 105 height 17
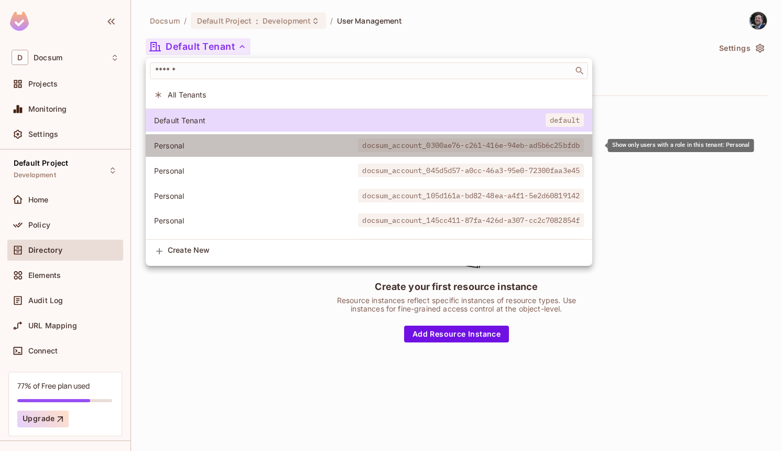
click at [235, 147] on span "Personal" at bounding box center [256, 145] width 204 height 10
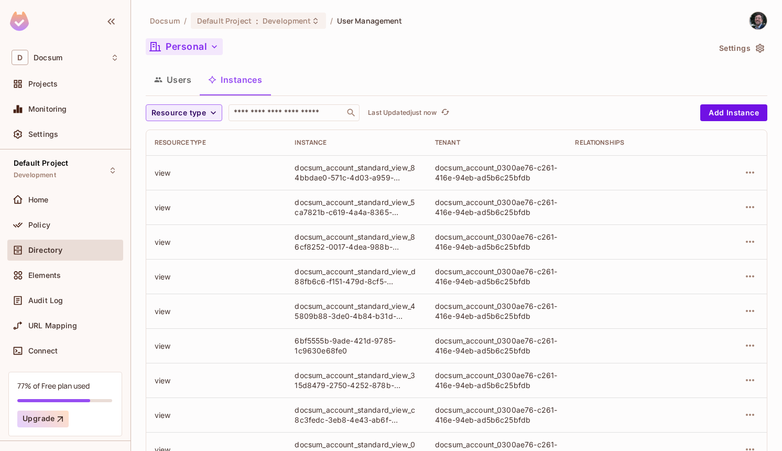
click at [193, 47] on button "Personal" at bounding box center [184, 46] width 77 height 17
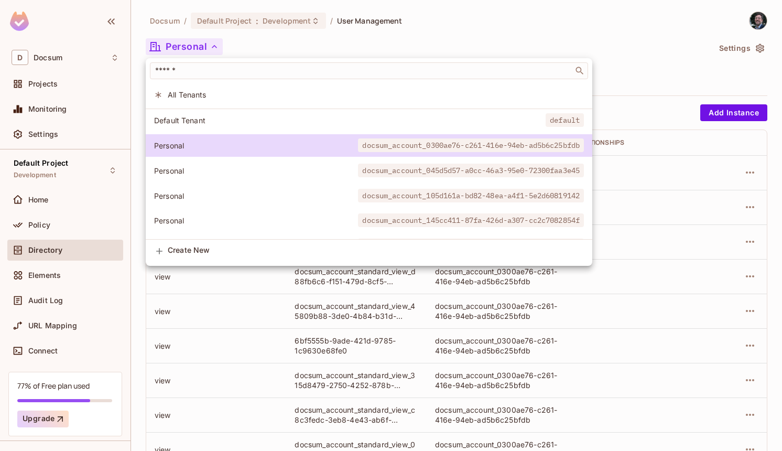
click at [198, 108] on ul "​ All Tenants Default Tenant default Personal docsum_account_0300ae76-c261-416e…" at bounding box center [369, 160] width 447 height 205
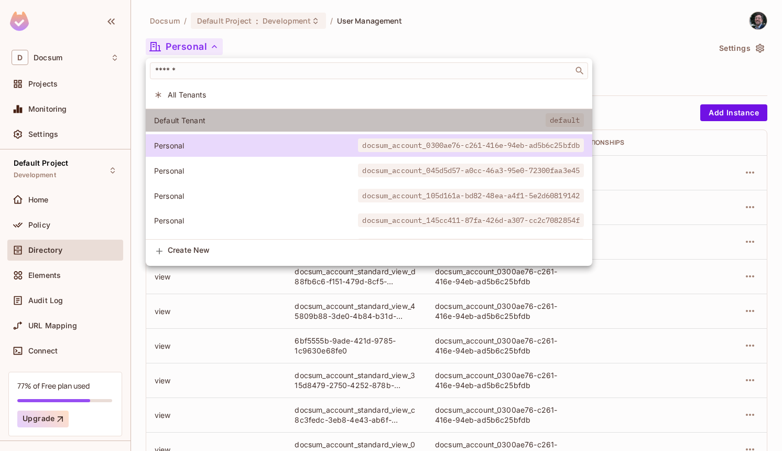
click at [196, 124] on span "Default Tenant" at bounding box center [350, 120] width 392 height 10
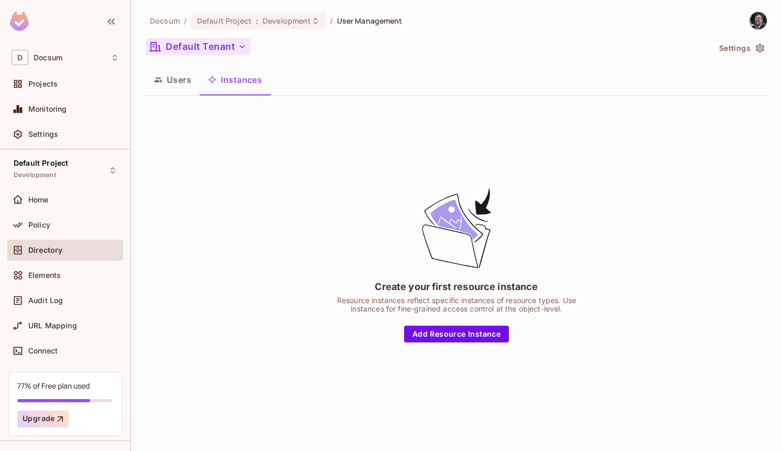
click at [193, 45] on button "Default Tenant" at bounding box center [198, 46] width 105 height 17
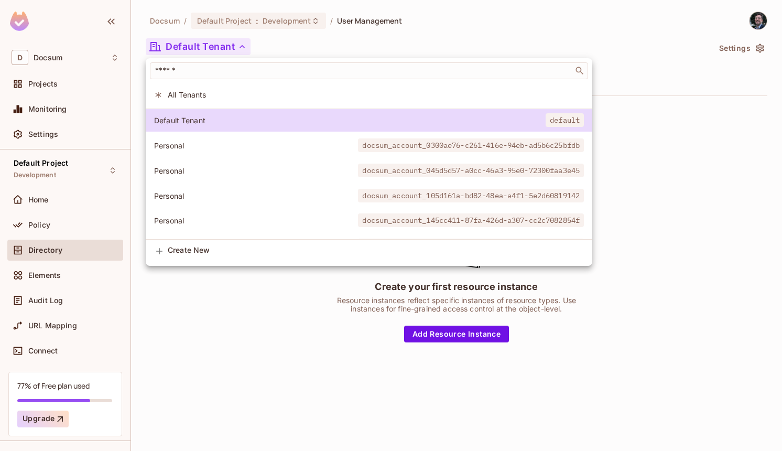
click at [193, 108] on ul "​ All Tenants Default Tenant default Personal docsum_account_0300ae76-c261-416e…" at bounding box center [369, 160] width 447 height 205
click at [197, 97] on span "All Tenants" at bounding box center [376, 95] width 416 height 10
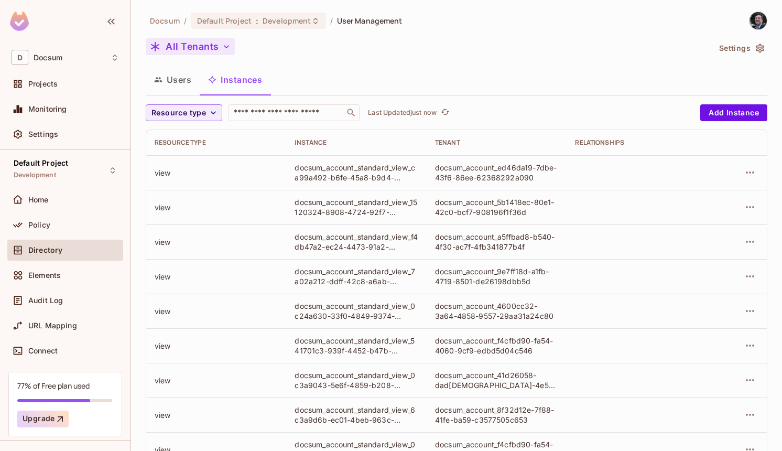
click at [198, 50] on button "All Tenants" at bounding box center [190, 46] width 89 height 17
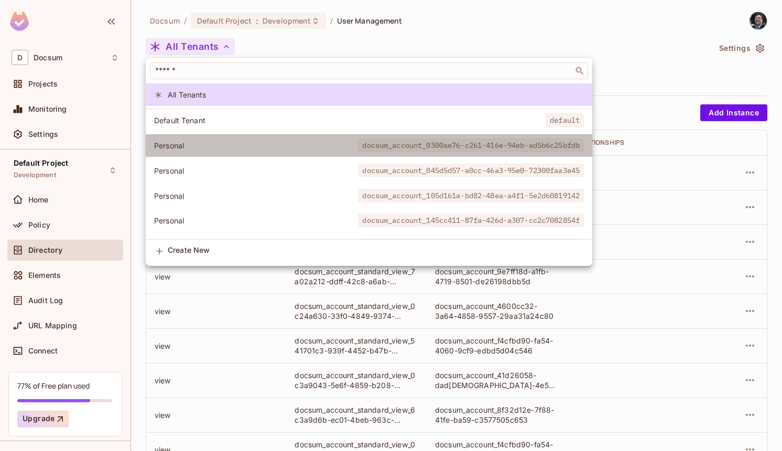
click at [212, 139] on li "Personal docsum_account_0300ae76-c261-416e-94eb-ad5b6c25bfdb" at bounding box center [369, 145] width 447 height 23
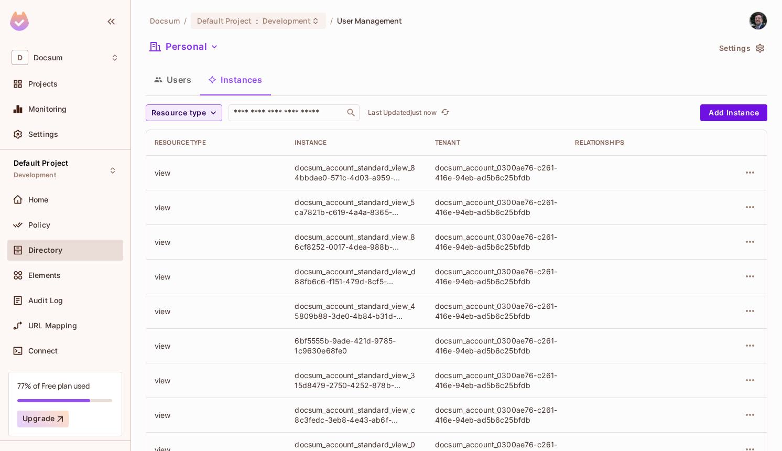
click at [345, 176] on div "docsum_account_standard_view_84bbdae0-571c-4d03-a959-bc596046f979" at bounding box center [356, 172] width 123 height 20
click at [752, 166] on icon "button" at bounding box center [750, 172] width 13 height 13
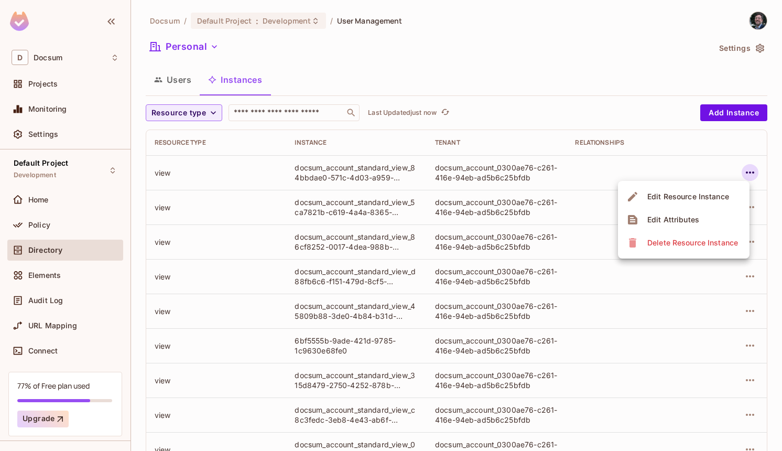
click at [728, 200] on div "Edit Resource Instance" at bounding box center [688, 196] width 82 height 10
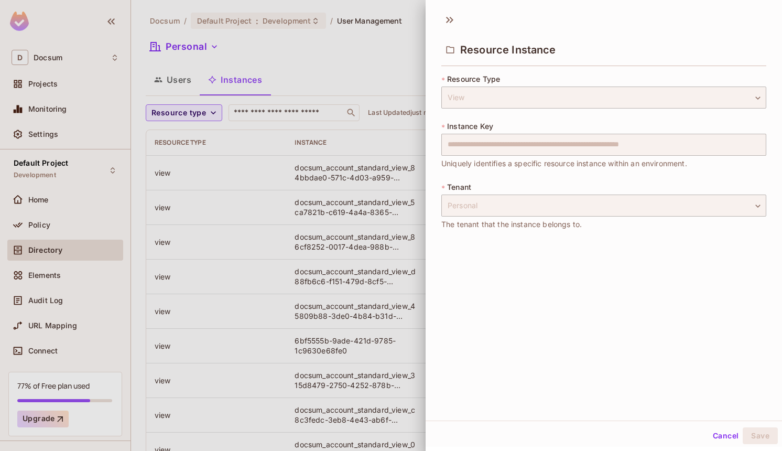
click at [735, 432] on button "Cancel" at bounding box center [726, 435] width 34 height 17
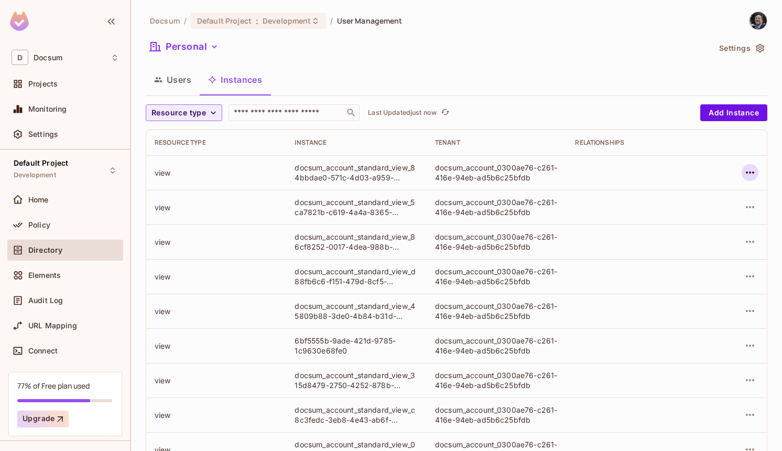
click at [749, 176] on icon "button" at bounding box center [750, 172] width 13 height 13
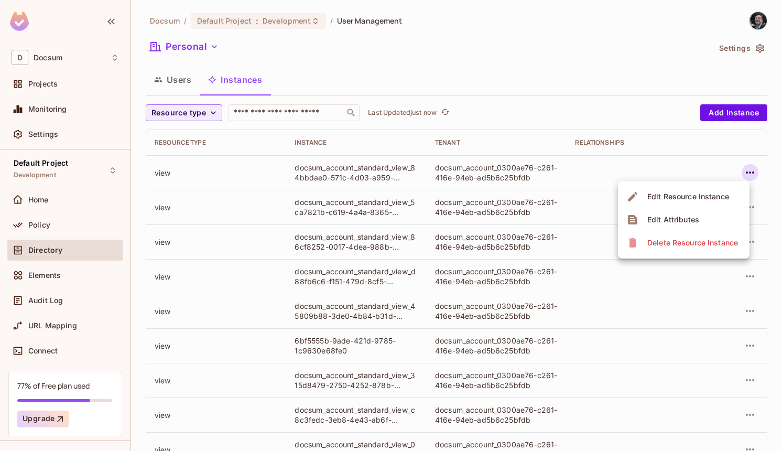
click at [713, 220] on li "Edit Attributes" at bounding box center [684, 219] width 132 height 23
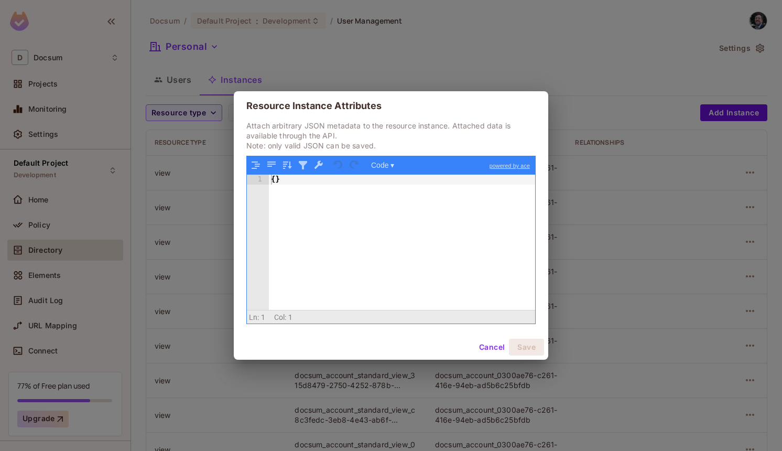
click at [489, 348] on button "Cancel" at bounding box center [492, 347] width 34 height 17
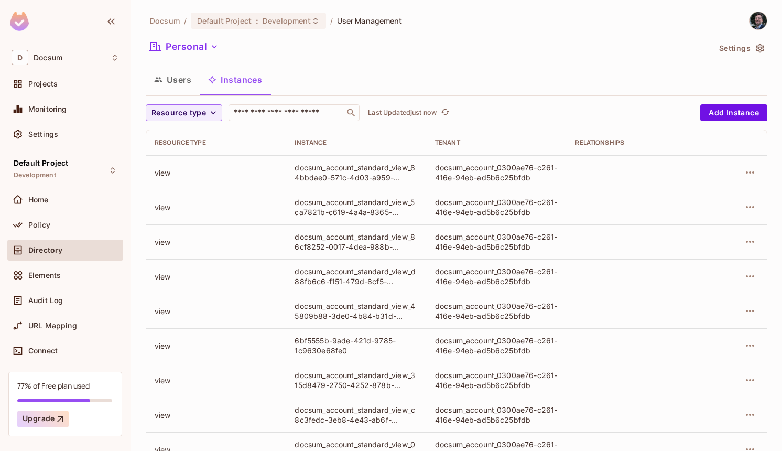
click at [176, 77] on button "Users" at bounding box center [173, 80] width 54 height 26
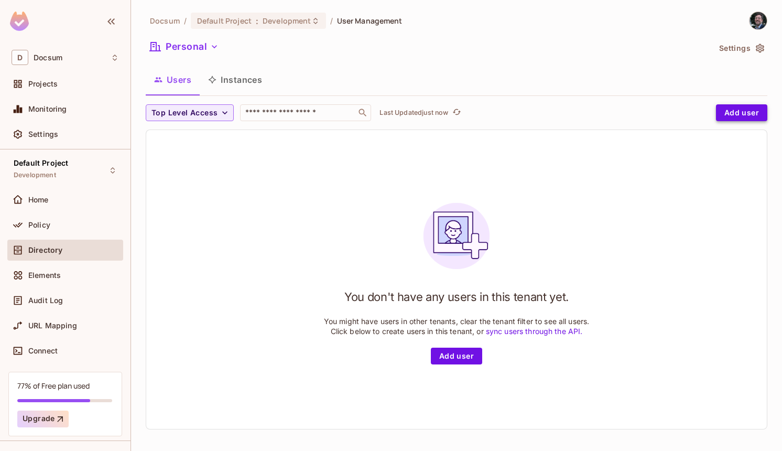
click at [754, 110] on button "Add user" at bounding box center [741, 112] width 51 height 17
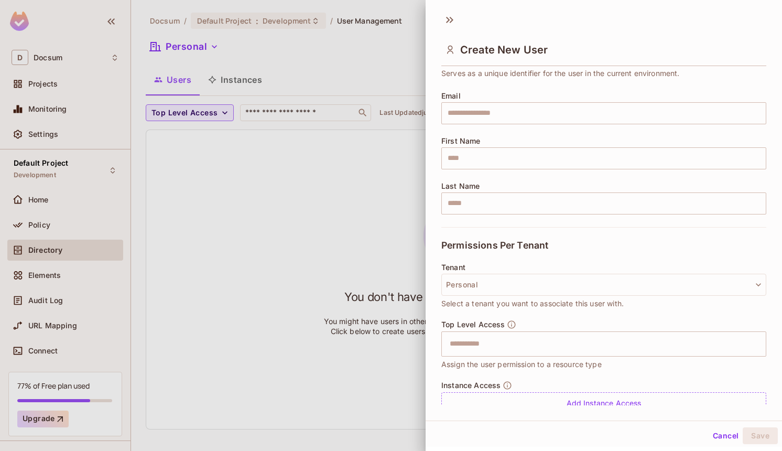
scroll to position [107, 0]
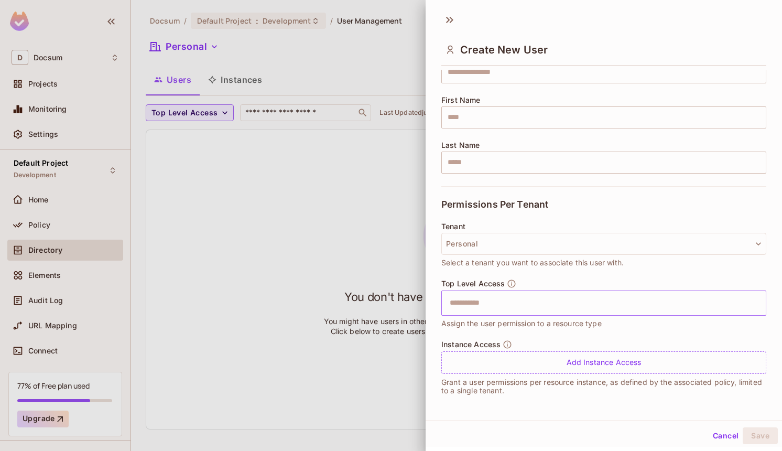
click at [559, 298] on input "text" at bounding box center [594, 302] width 302 height 21
click at [580, 264] on span "Select a tenant you want to associate this user with." at bounding box center [532, 263] width 182 height 12
click at [710, 434] on button "Cancel" at bounding box center [726, 435] width 34 height 17
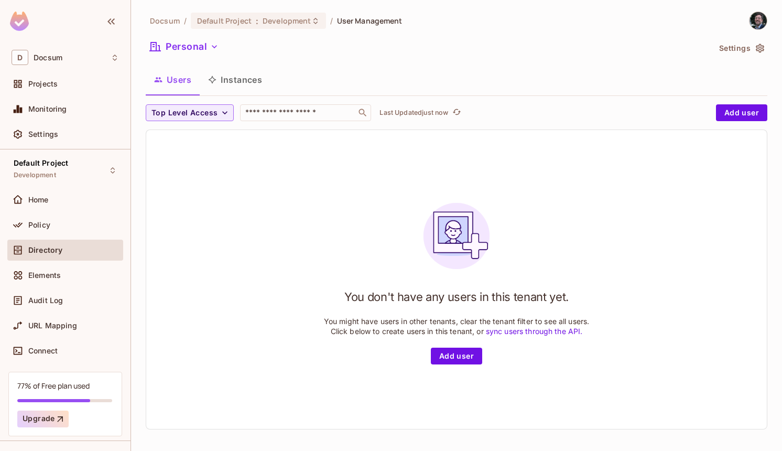
click at [333, 218] on div "You don't have any users in this tenant yet. You might have users in other tena…" at bounding box center [457, 279] width 266 height 170
click at [277, 188] on div "You don't have any users in this tenant yet. You might have users in other tena…" at bounding box center [456, 279] width 621 height 299
click at [210, 44] on icon "button" at bounding box center [214, 46] width 10 height 10
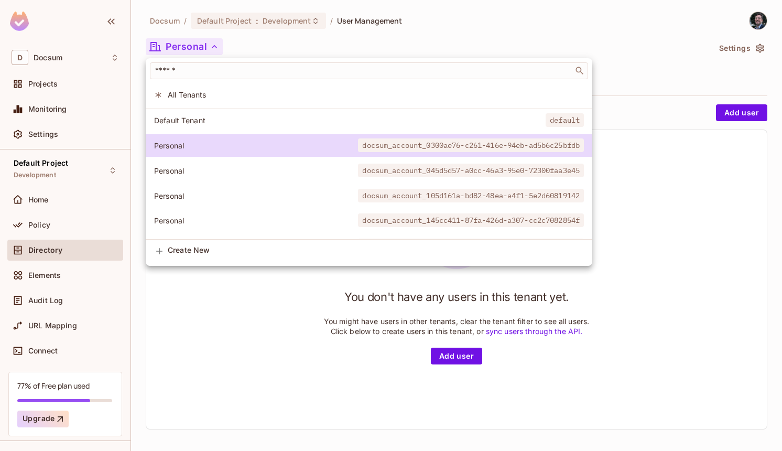
click at [215, 45] on div at bounding box center [391, 225] width 782 height 451
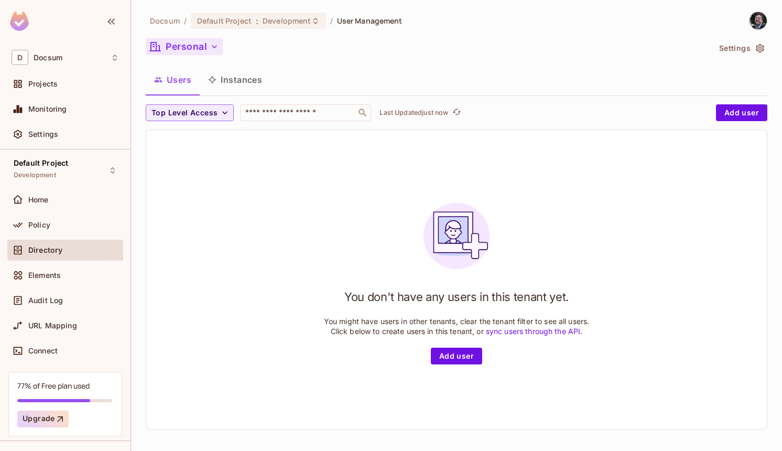
click at [226, 79] on button "Instances" at bounding box center [235, 80] width 71 height 26
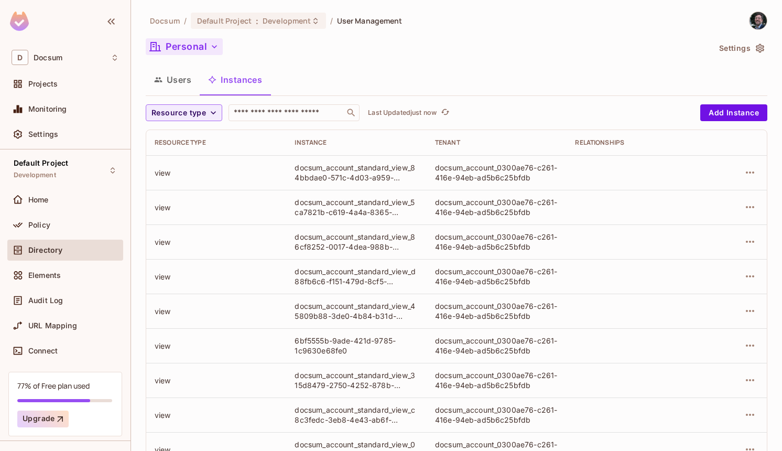
click at [361, 19] on span "User Management" at bounding box center [370, 21] width 66 height 10
click at [69, 246] on div "Directory" at bounding box center [73, 250] width 91 height 8
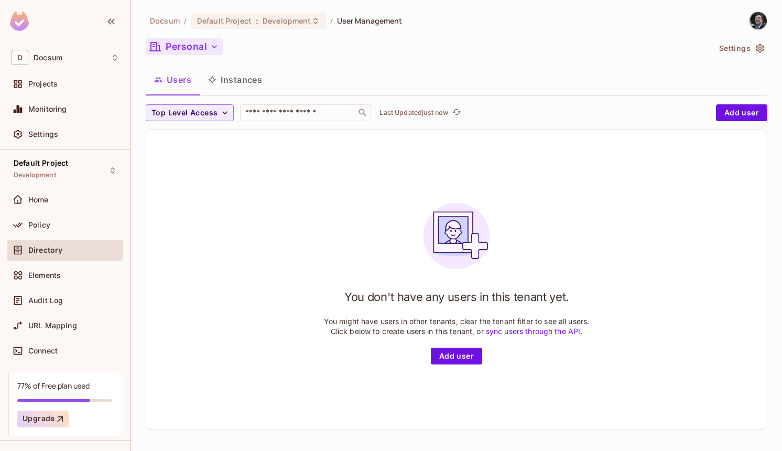
click at [236, 80] on button "Instances" at bounding box center [235, 80] width 71 height 26
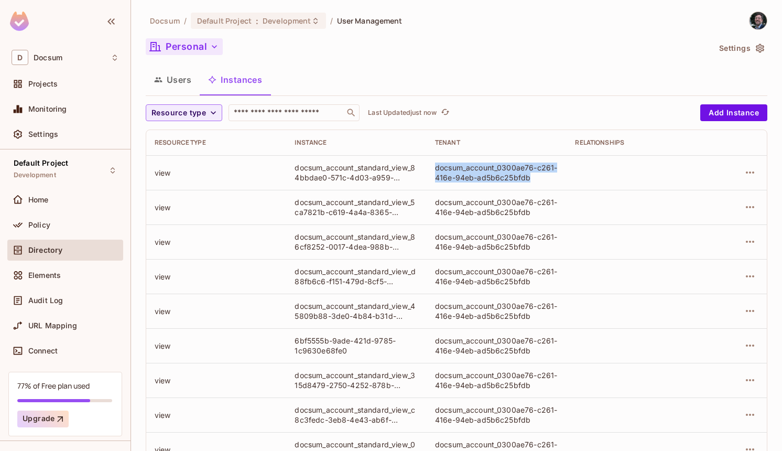
drag, startPoint x: 542, startPoint y: 175, endPoint x: 432, endPoint y: 165, distance: 110.5
click at [432, 165] on td "docsum_account_0300ae76-c261-416e-94eb-ad5b6c25bfdb" at bounding box center [497, 172] width 140 height 35
click at [549, 179] on div "docsum_account_0300ae76-c261-416e-94eb-ad5b6c25bfdb" at bounding box center [496, 172] width 123 height 20
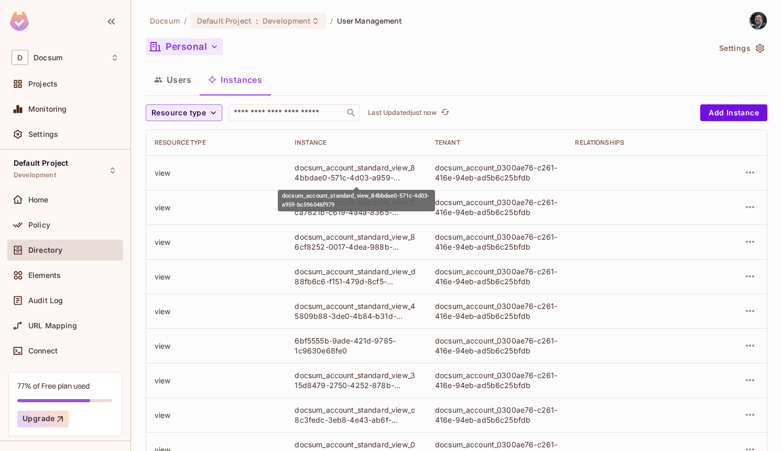
click at [399, 181] on div "docsum_account_standard_view_84bbdae0-571c-4d03-a959-bc596046f979" at bounding box center [356, 172] width 123 height 20
drag, startPoint x: 411, startPoint y: 178, endPoint x: 293, endPoint y: 163, distance: 119.4
click at [293, 163] on td "docsum_account_standard_view_84bbdae0-571c-4d03-a959-bc596046f979" at bounding box center [356, 172] width 140 height 35
click at [296, 167] on div "docsum_account_standard_view_84bbdae0-571c-4d03-a959-bc596046f979" at bounding box center [356, 172] width 123 height 20
click at [754, 169] on icon "button" at bounding box center [750, 172] width 13 height 13
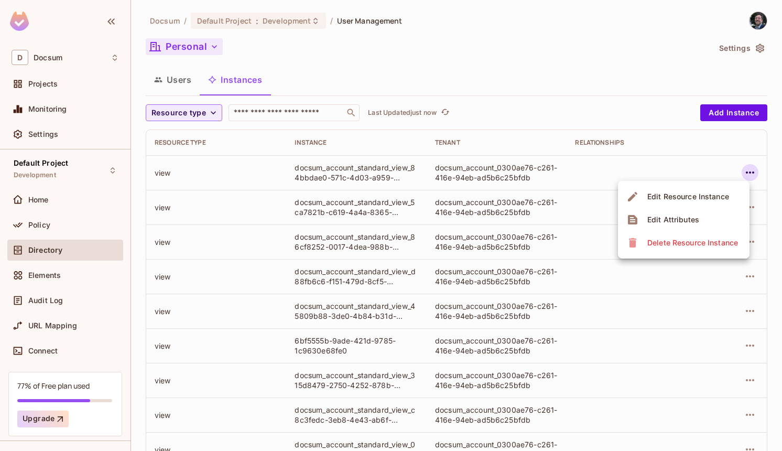
click at [754, 169] on div at bounding box center [391, 225] width 782 height 451
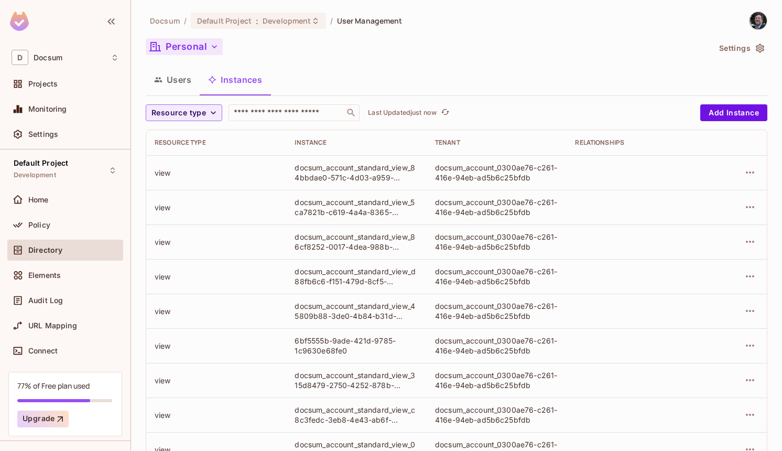
click at [766, 172] on td at bounding box center [737, 172] width 60 height 35
click at [747, 172] on icon "button" at bounding box center [750, 172] width 8 height 2
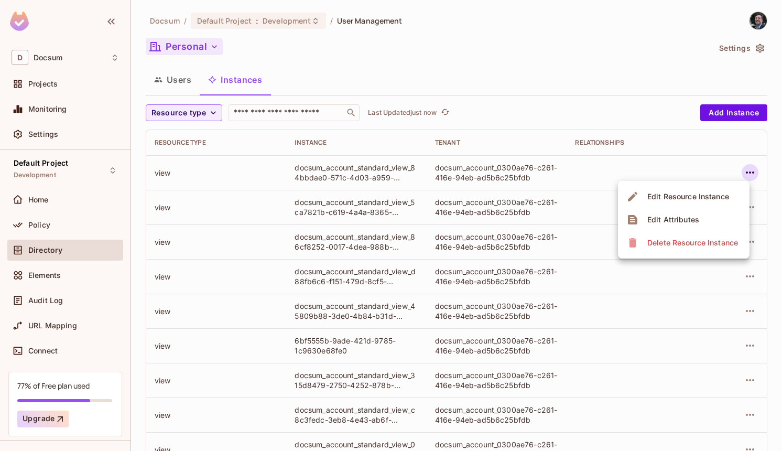
click at [712, 195] on div "Edit Resource Instance" at bounding box center [688, 196] width 82 height 10
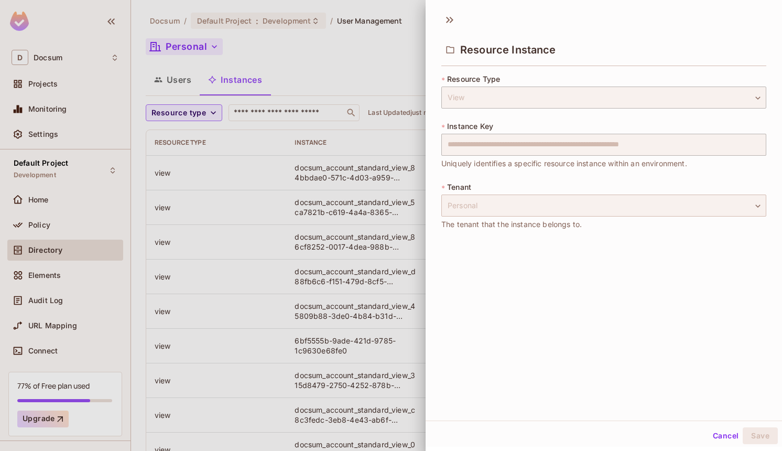
click at [552, 207] on div "Personal" at bounding box center [603, 205] width 325 height 22
click at [726, 431] on button "Cancel" at bounding box center [726, 435] width 34 height 17
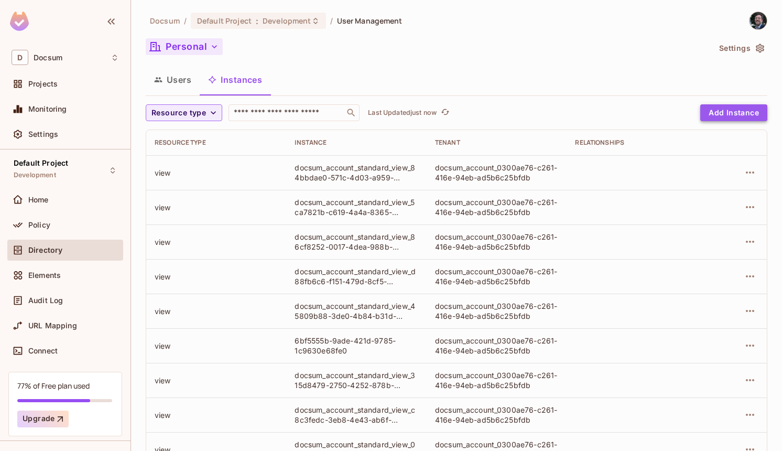
click at [739, 110] on button "Add Instance" at bounding box center [733, 112] width 67 height 17
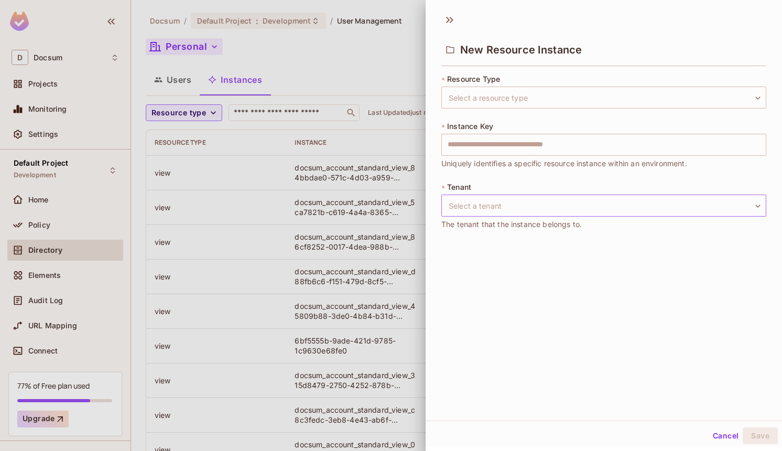
click at [514, 209] on body "D Docsum Projects Monitoring Settings Default Project Development Home Policy D…" at bounding box center [391, 225] width 782 height 451
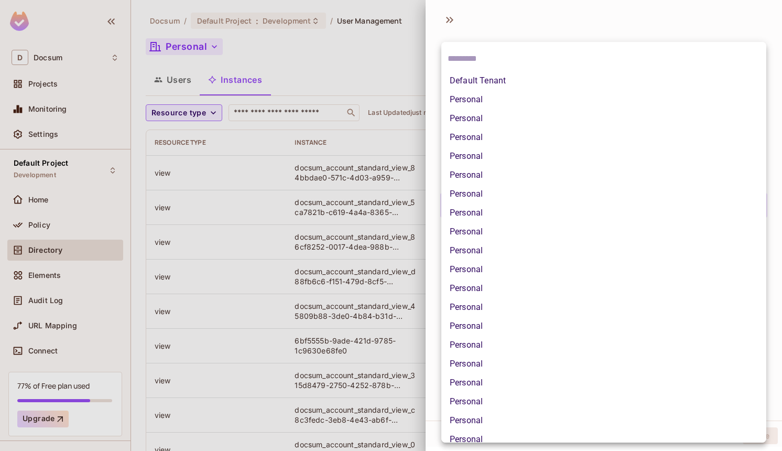
click at [432, 72] on div at bounding box center [391, 225] width 782 height 451
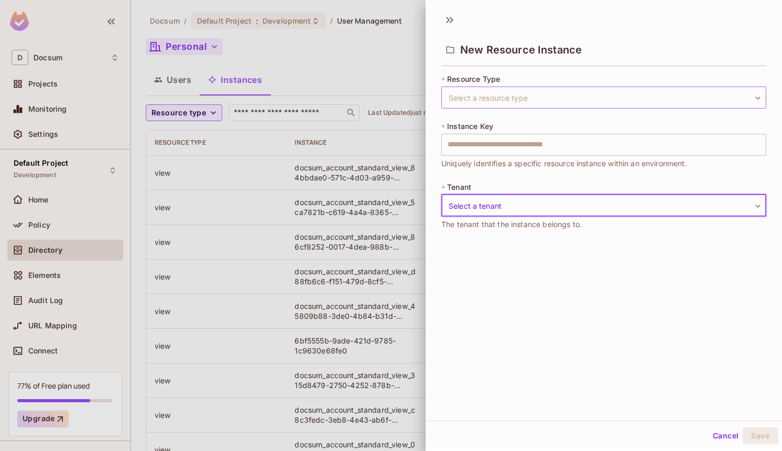
click at [601, 90] on body "D Docsum Projects Monitoring Settings Default Project Development Home Policy D…" at bounding box center [391, 225] width 782 height 451
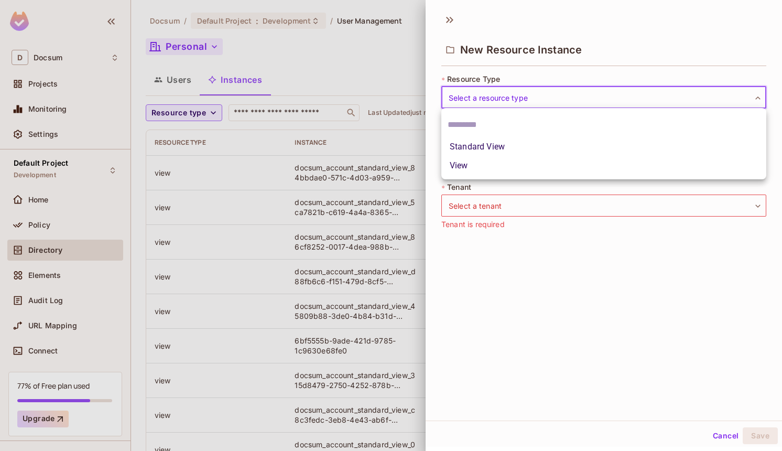
click at [575, 297] on div at bounding box center [391, 225] width 782 height 451
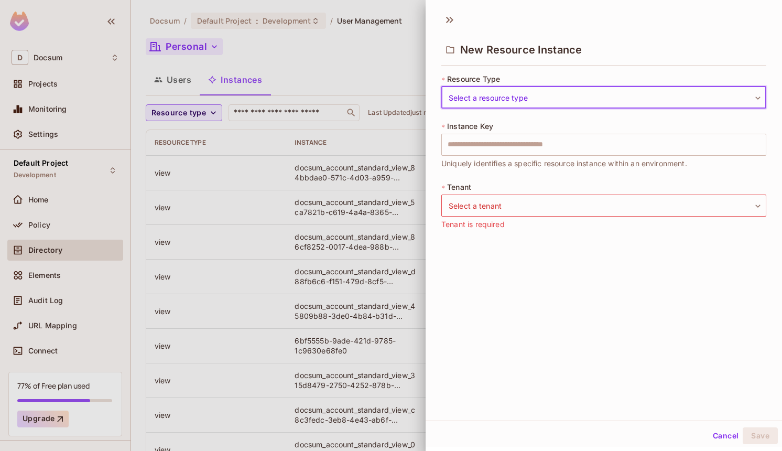
click at [730, 430] on button "Cancel" at bounding box center [726, 435] width 34 height 17
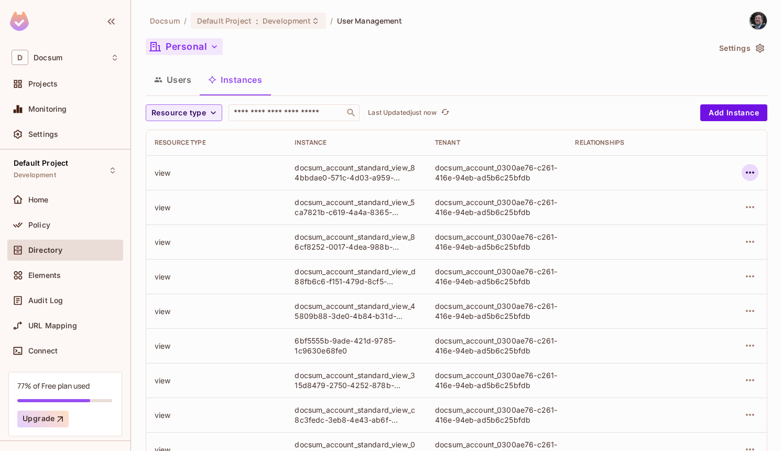
click at [747, 166] on icon "button" at bounding box center [750, 172] width 13 height 13
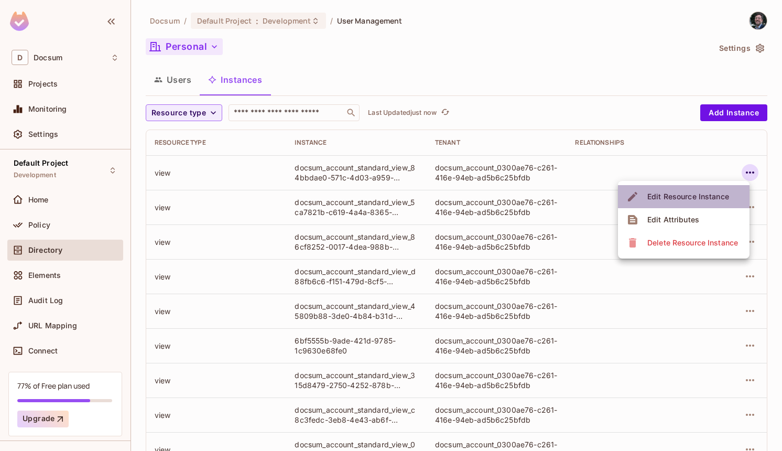
click at [729, 193] on span "Edit Resource Instance" at bounding box center [688, 196] width 88 height 17
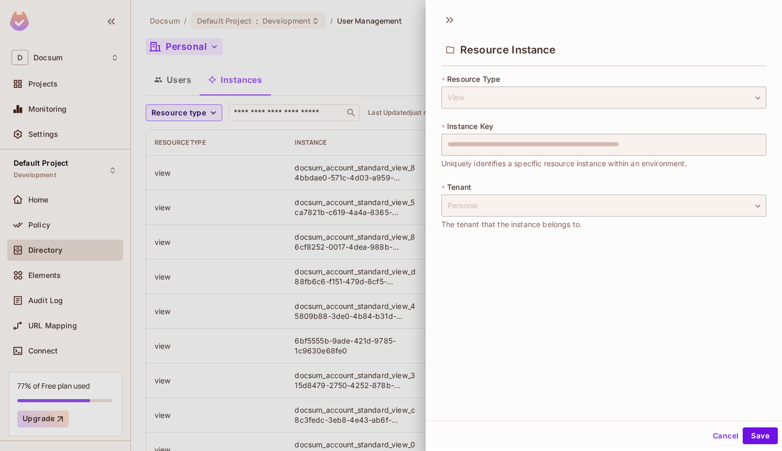
click at [708, 417] on div "**********" at bounding box center [604, 213] width 356 height 413
click at [722, 430] on button "Cancel" at bounding box center [726, 435] width 34 height 17
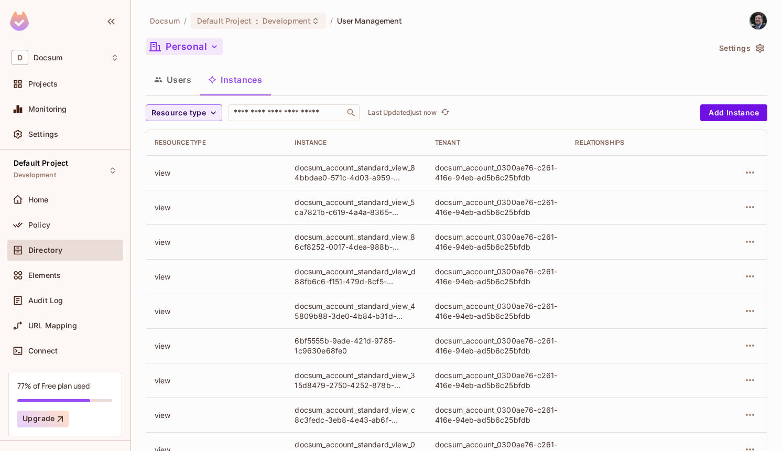
click at [753, 162] on td at bounding box center [737, 172] width 60 height 35
click at [753, 167] on icon "button" at bounding box center [750, 172] width 13 height 13
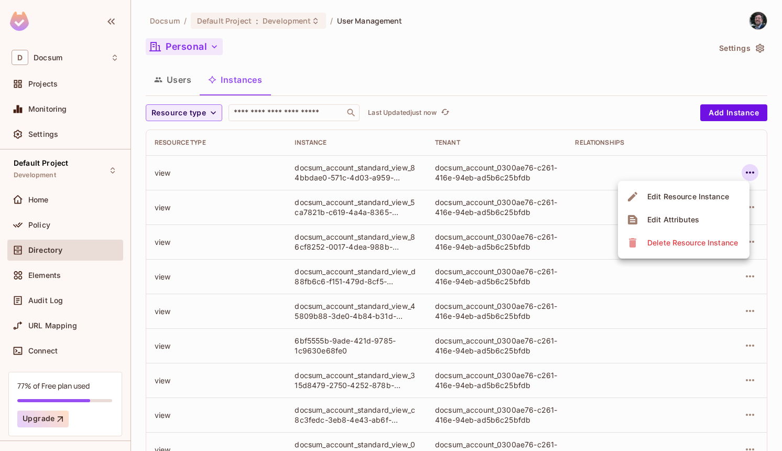
drag, startPoint x: 669, startPoint y: 231, endPoint x: 676, endPoint y: 219, distance: 14.1
click at [676, 219] on ul "Edit Resource Instance Edit Attributes Delete Resource Instance" at bounding box center [684, 220] width 132 height 78
click at [676, 219] on div "Edit Attributes" at bounding box center [673, 219] width 52 height 10
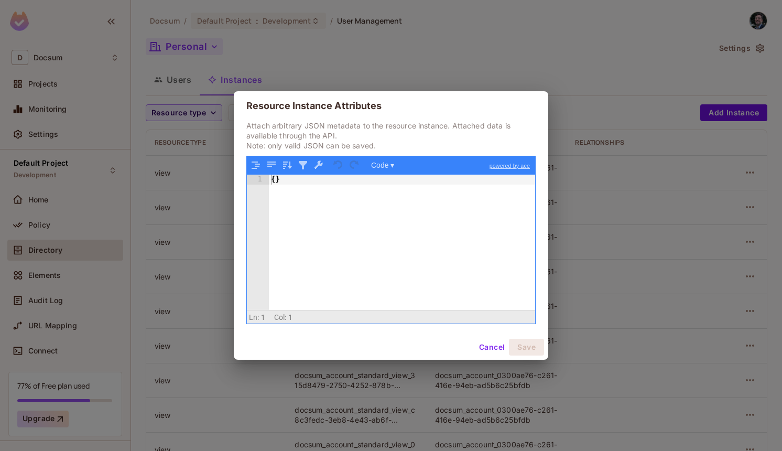
click at [489, 343] on button "Cancel" at bounding box center [492, 347] width 34 height 17
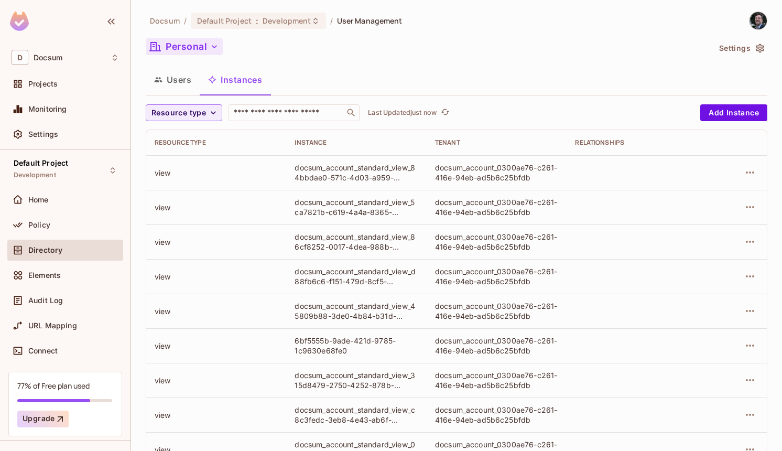
click at [162, 77] on button "Users" at bounding box center [173, 80] width 54 height 26
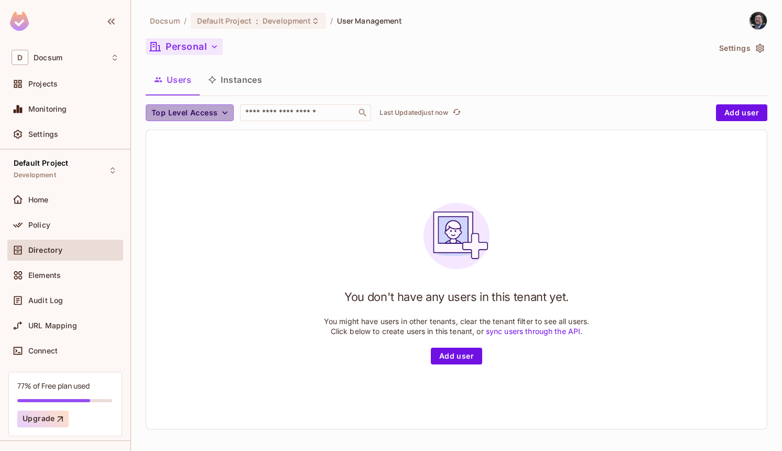
click at [226, 111] on icon "button" at bounding box center [225, 112] width 10 height 10
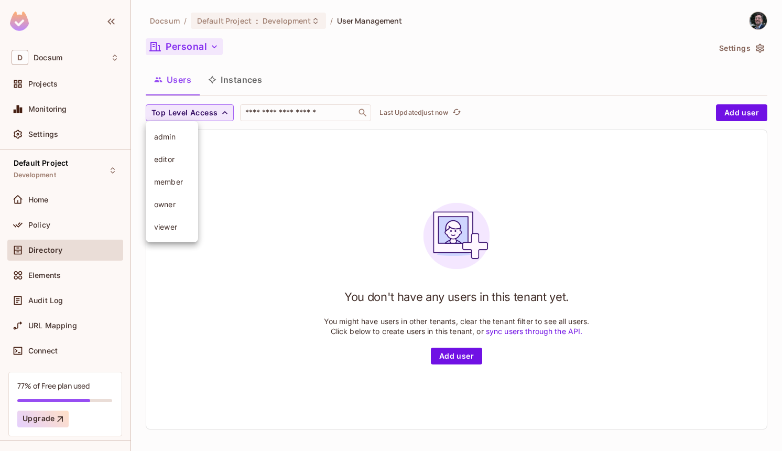
click at [225, 111] on div at bounding box center [391, 225] width 782 height 451
click at [215, 127] on div "Top Level Access ​ Last Updated just now Add user You don't have any users in t…" at bounding box center [457, 266] width 622 height 325
click at [456, 110] on icon "refresh" at bounding box center [457, 112] width 8 height 6
click at [459, 364] on div "You don't have any users in this tenant yet. You might have users in other tena…" at bounding box center [456, 279] width 621 height 299
click at [461, 356] on button "Add user" at bounding box center [456, 356] width 51 height 17
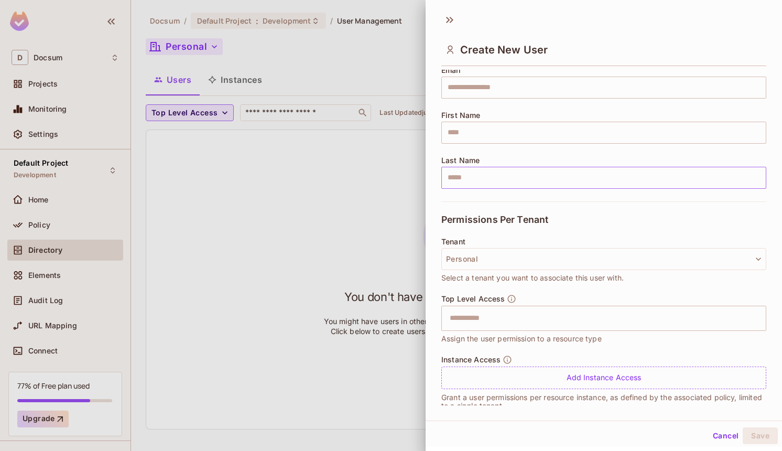
scroll to position [107, 0]
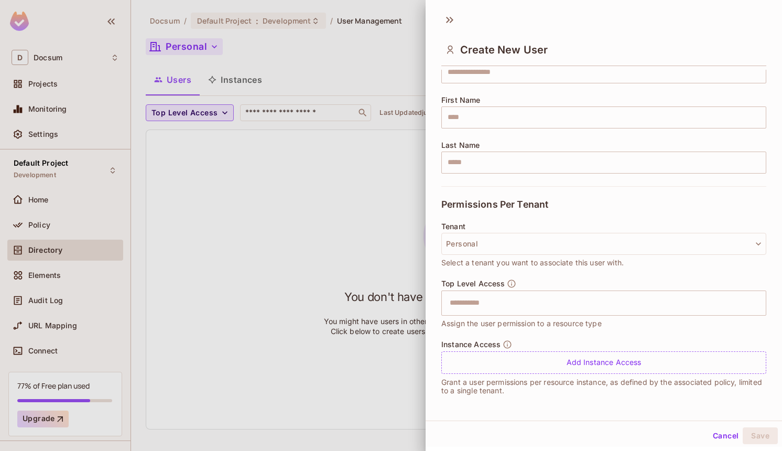
click at [729, 435] on button "Cancel" at bounding box center [726, 435] width 34 height 17
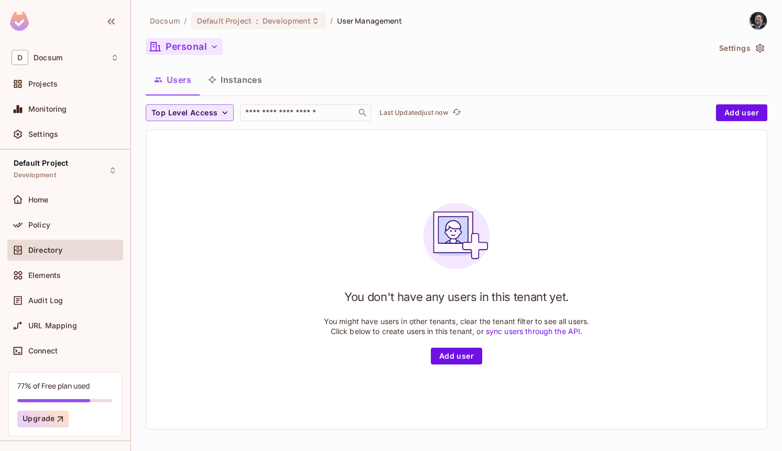
click at [232, 89] on button "Instances" at bounding box center [235, 80] width 71 height 26
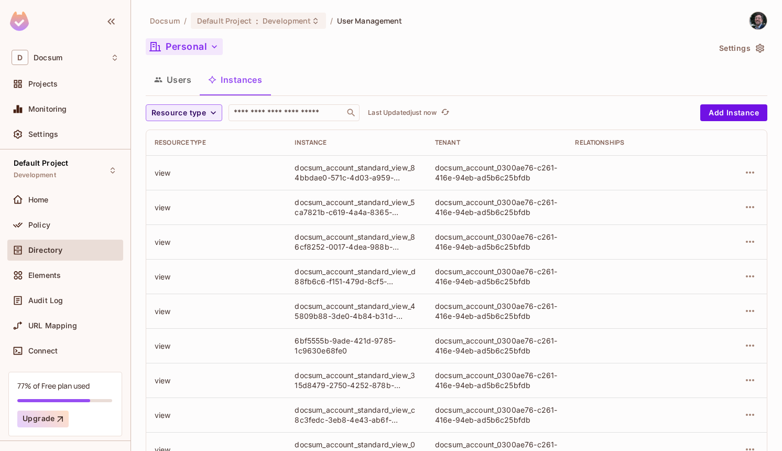
click at [187, 85] on button "Users" at bounding box center [173, 80] width 54 height 26
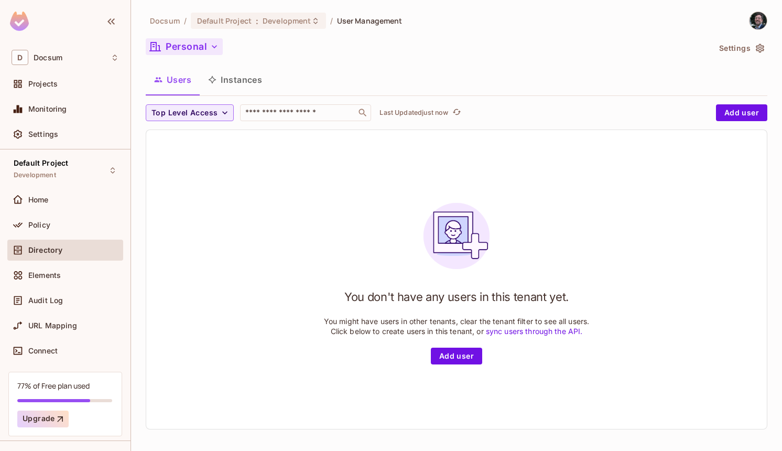
click at [210, 48] on icon "button" at bounding box center [214, 46] width 10 height 10
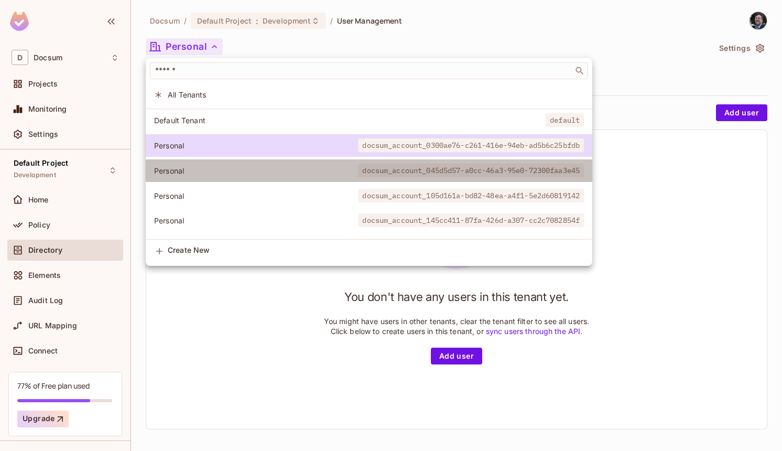
click at [224, 172] on span "Personal" at bounding box center [256, 171] width 204 height 10
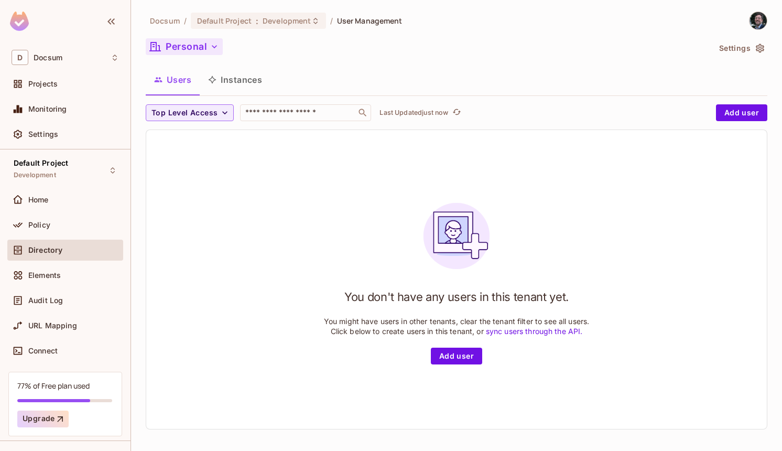
click at [209, 34] on div "Docsum / Default Project : Development / User Management Personal Settings User…" at bounding box center [457, 225] width 622 height 426
click at [209, 39] on button "Personal" at bounding box center [184, 46] width 77 height 17
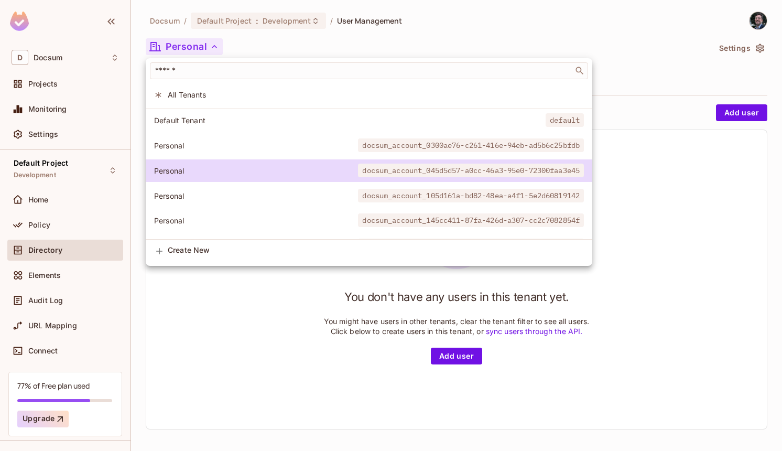
click at [214, 90] on span "All Tenants" at bounding box center [376, 95] width 416 height 10
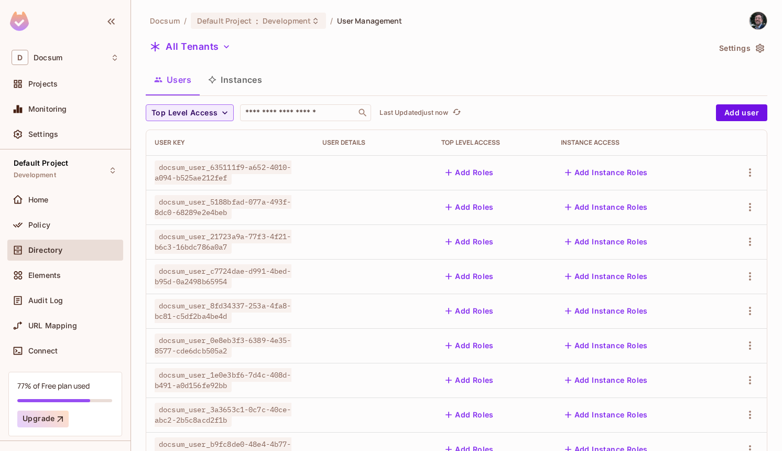
click at [367, 69] on div "Users Instances" at bounding box center [457, 80] width 622 height 26
click at [248, 83] on button "Instances" at bounding box center [235, 80] width 71 height 26
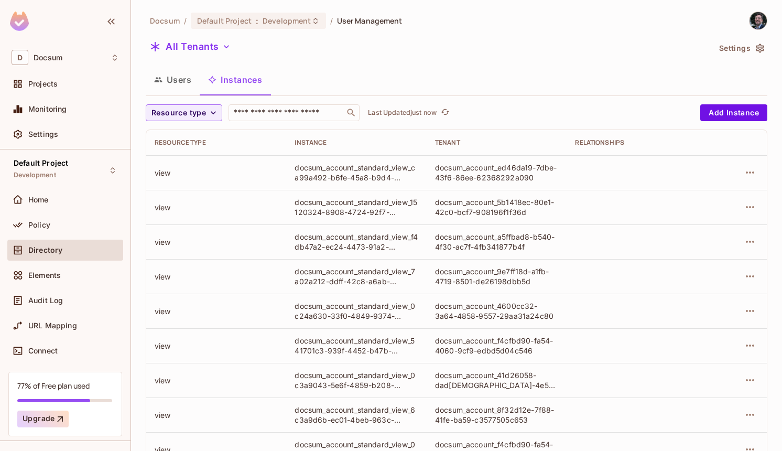
click at [184, 78] on button "Users" at bounding box center [173, 80] width 54 height 26
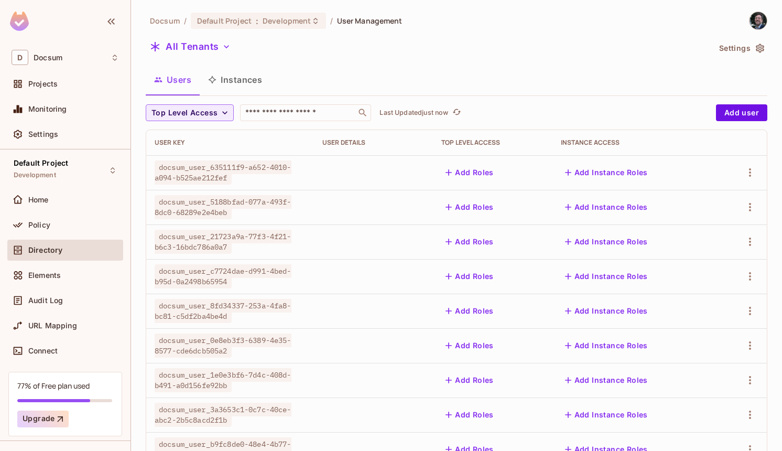
click at [756, 166] on div at bounding box center [741, 172] width 34 height 17
click at [751, 169] on icon "button" at bounding box center [750, 172] width 13 height 13
click at [752, 169] on div at bounding box center [391, 225] width 782 height 451
click at [241, 86] on button "Instances" at bounding box center [235, 80] width 71 height 26
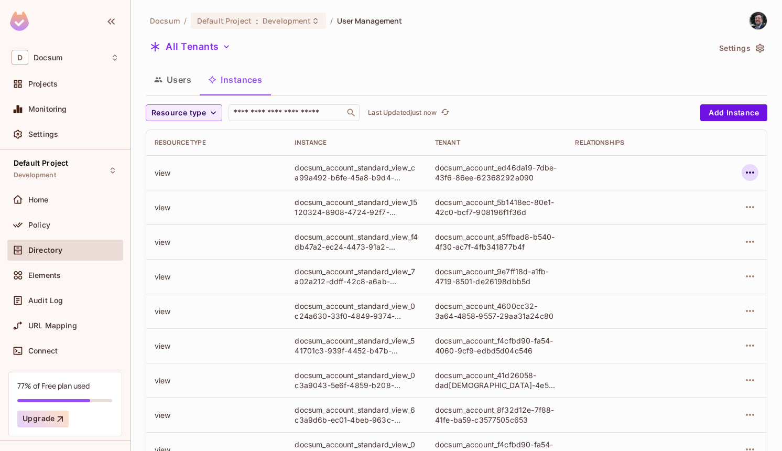
click at [758, 174] on button "button" at bounding box center [750, 172] width 17 height 17
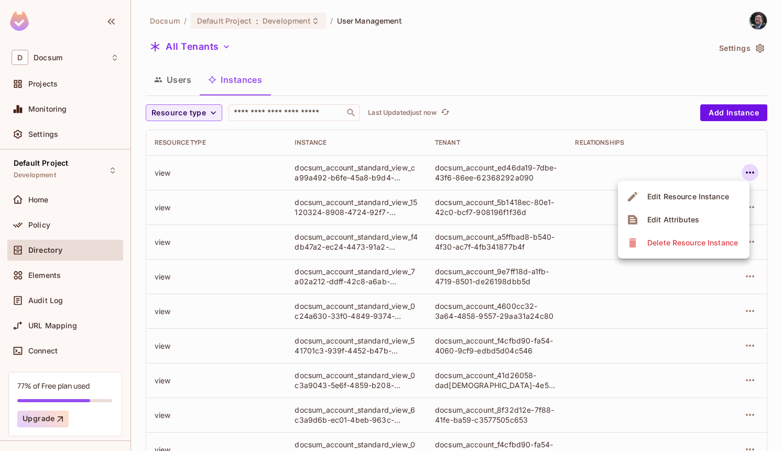
click at [757, 174] on div at bounding box center [391, 225] width 782 height 451
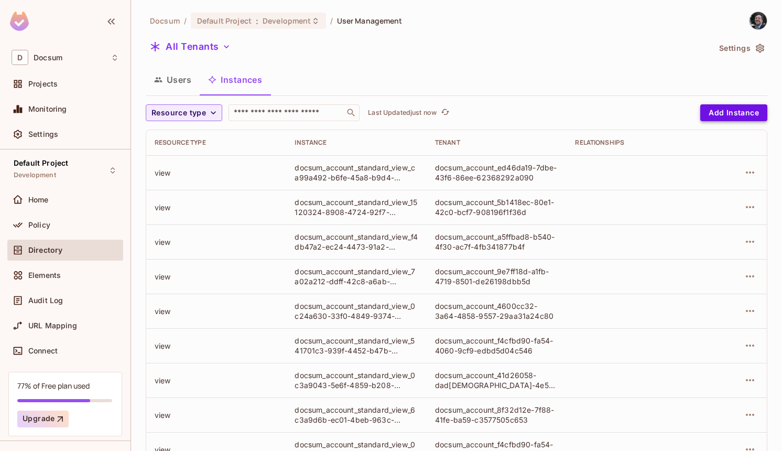
click at [744, 110] on button "Add Instance" at bounding box center [733, 112] width 67 height 17
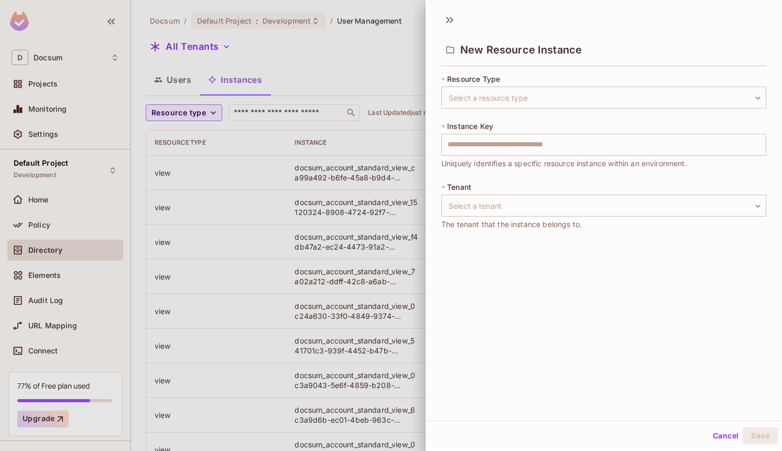
click at [718, 430] on button "Cancel" at bounding box center [726, 435] width 34 height 17
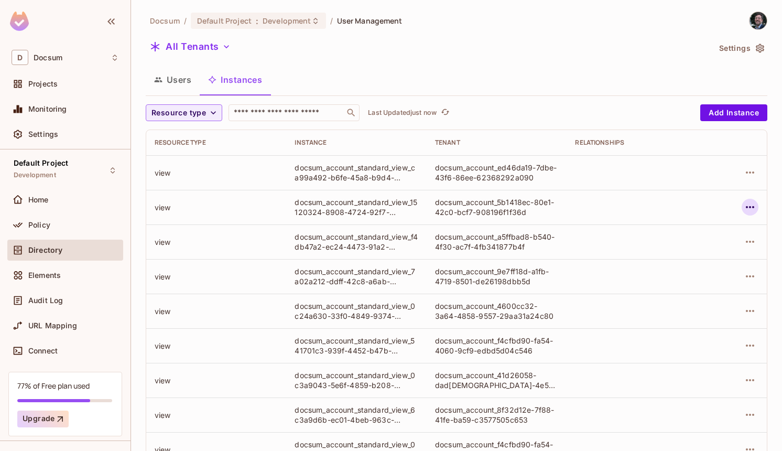
click at [745, 208] on icon "button" at bounding box center [750, 207] width 13 height 13
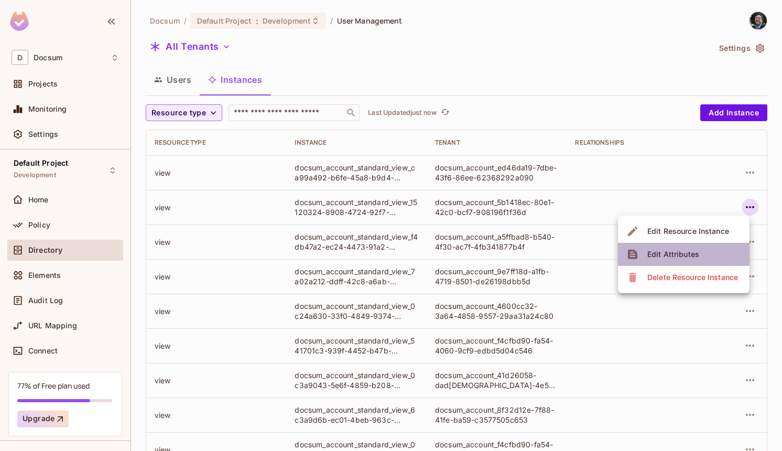
click at [691, 258] on div "Edit Attributes" at bounding box center [673, 254] width 52 height 10
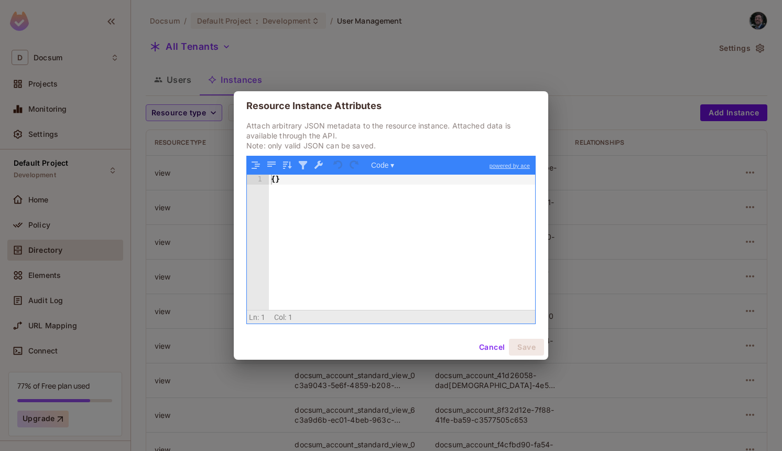
click at [497, 360] on div "Resource Instance Attributes Attach arbitrary JSON metadata to the resource ins…" at bounding box center [391, 225] width 782 height 451
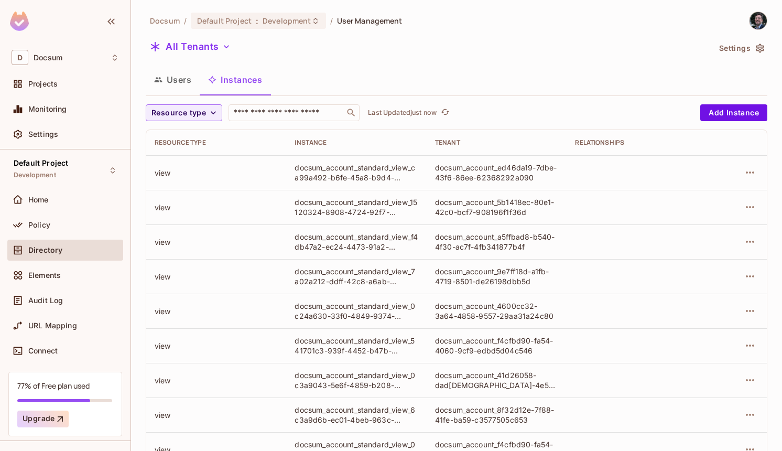
click at [497, 346] on div "docsum_account_f4cfbd90-fa54-4060-9cf9-edbd5d04c546" at bounding box center [496, 345] width 123 height 20
click at [752, 164] on td at bounding box center [737, 172] width 60 height 35
click at [752, 165] on button "button" at bounding box center [750, 172] width 17 height 17
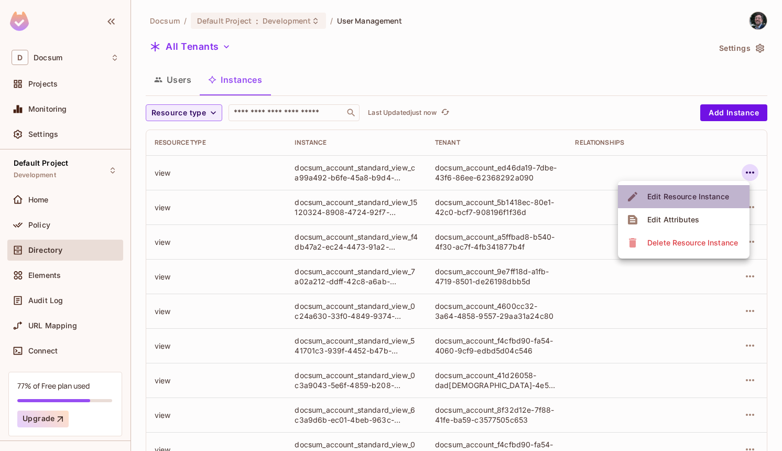
click at [703, 207] on li "Edit Resource Instance" at bounding box center [684, 196] width 132 height 23
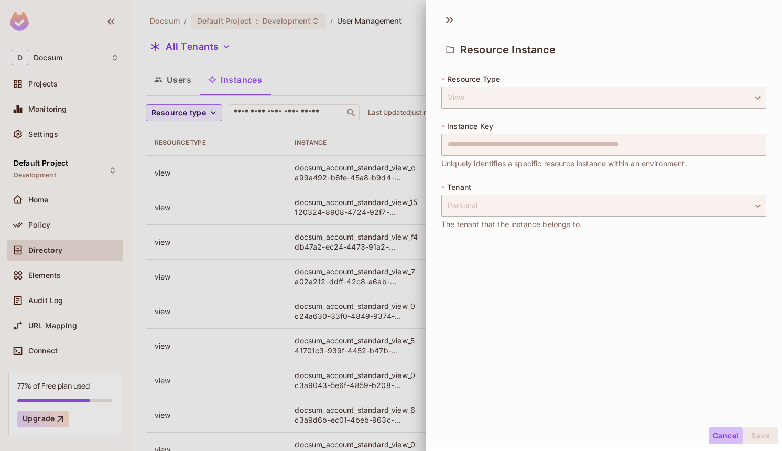
click at [727, 439] on button "Cancel" at bounding box center [726, 435] width 34 height 17
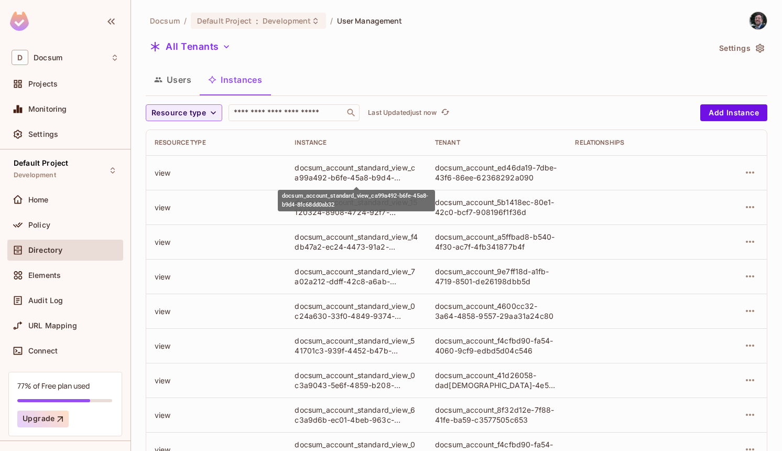
click at [369, 167] on div "docsum_account_standard_view_ca99a492-b6fe-45a8-b9d4-8fc68dd0ab32" at bounding box center [356, 172] width 123 height 20
click at [583, 190] on td at bounding box center [637, 207] width 140 height 35
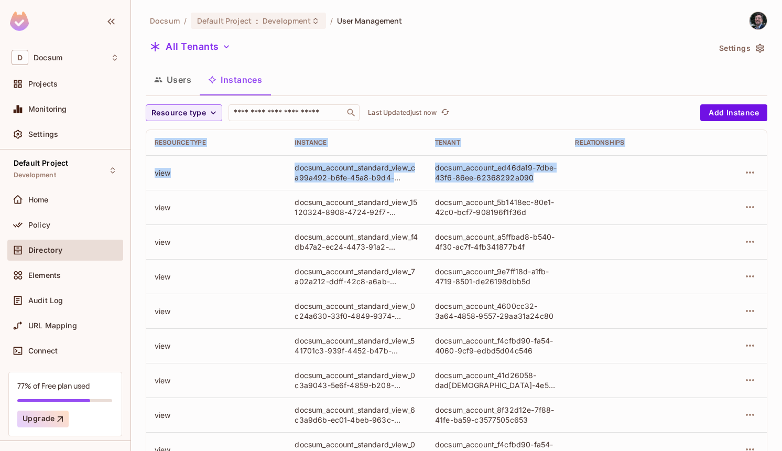
drag, startPoint x: 589, startPoint y: 177, endPoint x: 136, endPoint y: 153, distance: 453.5
click at [136, 153] on div "Docsum / Default Project : Development / User Management All Tenants Settings U…" at bounding box center [456, 225] width 651 height 451
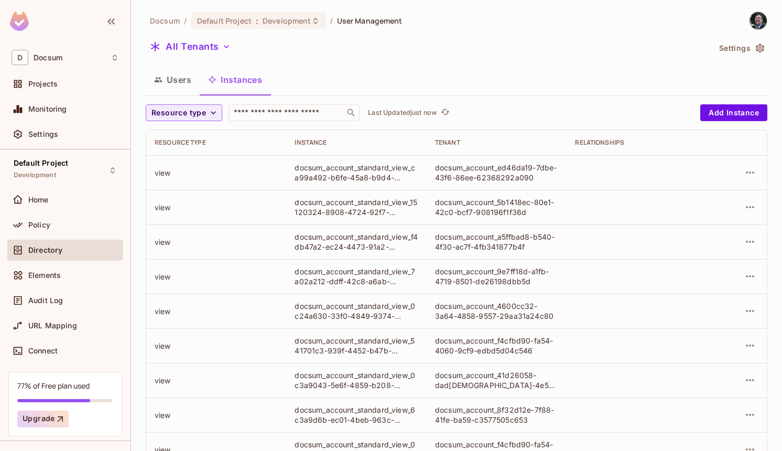
click at [261, 171] on div "view" at bounding box center [216, 173] width 123 height 10
click at [169, 81] on button "Users" at bounding box center [173, 80] width 54 height 26
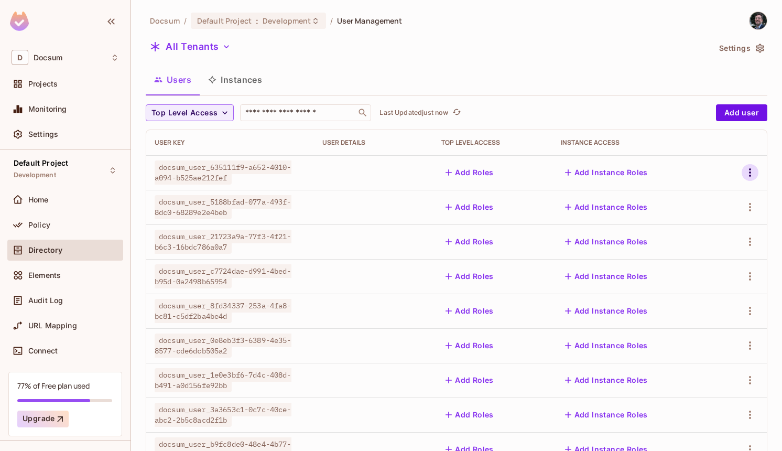
click at [751, 171] on icon "button" at bounding box center [750, 172] width 13 height 13
click at [722, 191] on li "Edit" at bounding box center [701, 196] width 97 height 23
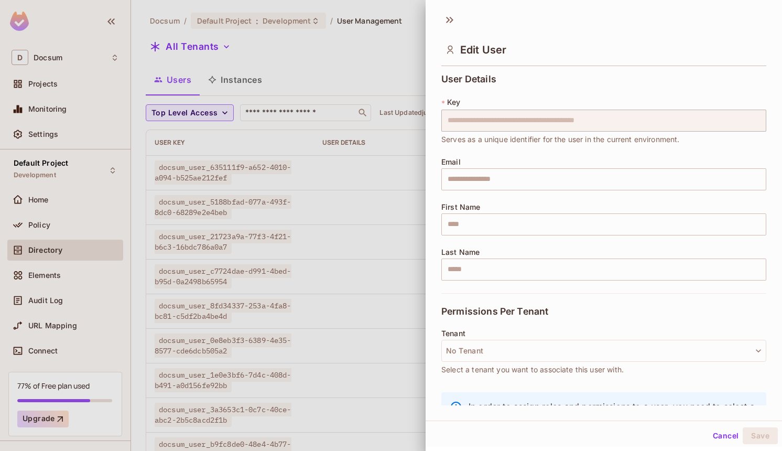
scroll to position [45, 0]
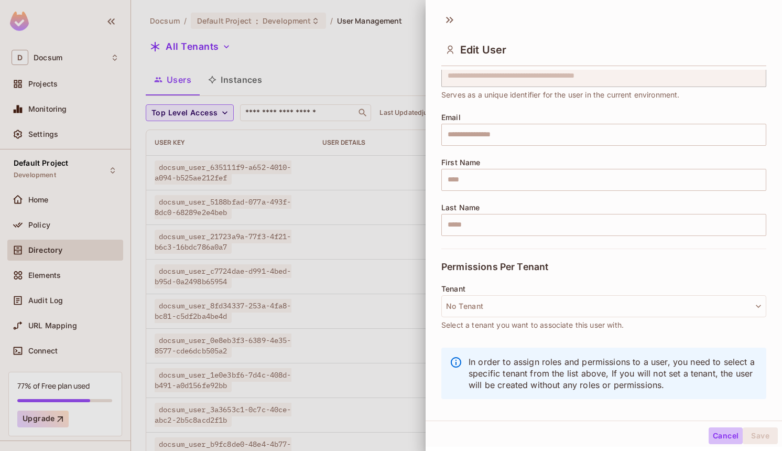
click at [727, 432] on button "Cancel" at bounding box center [726, 435] width 34 height 17
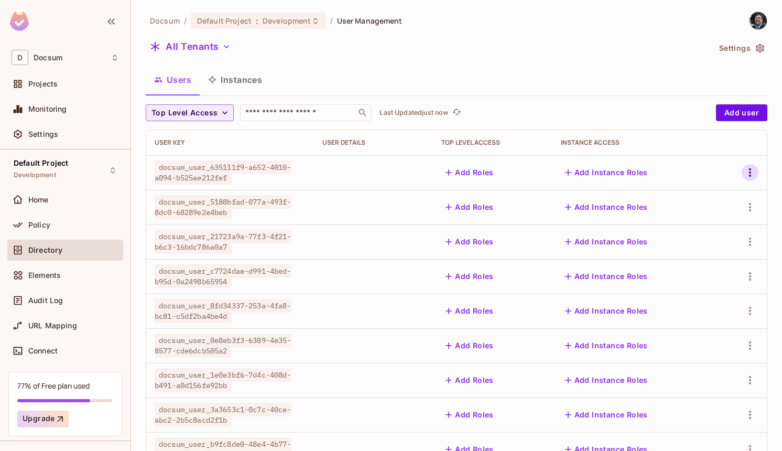
click at [744, 176] on icon "button" at bounding box center [750, 172] width 13 height 13
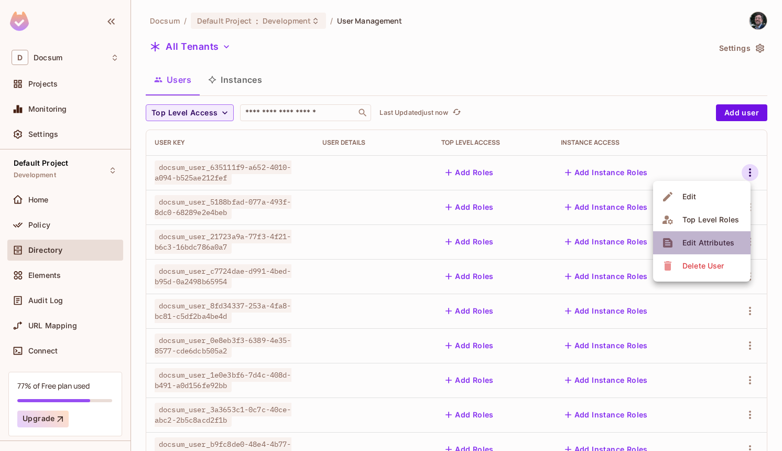
click at [709, 238] on div "Edit Attributes" at bounding box center [708, 242] width 52 height 10
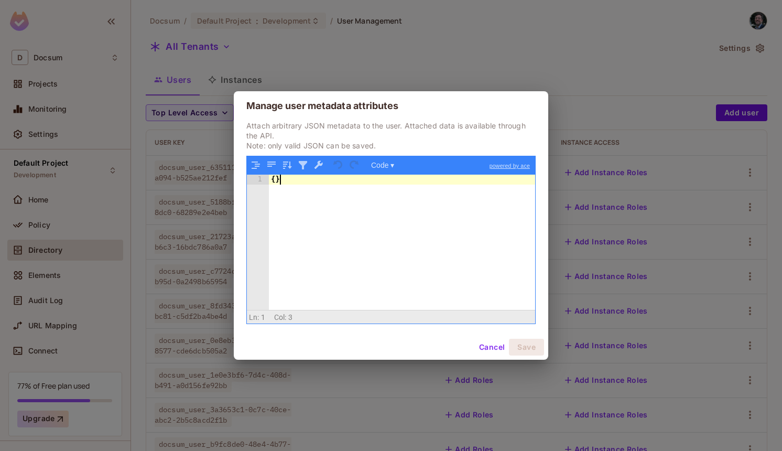
click at [296, 185] on div "{ }" at bounding box center [402, 252] width 266 height 155
click at [268, 183] on div "1" at bounding box center [258, 180] width 22 height 10
click at [273, 183] on div "{ }" at bounding box center [402, 252] width 266 height 155
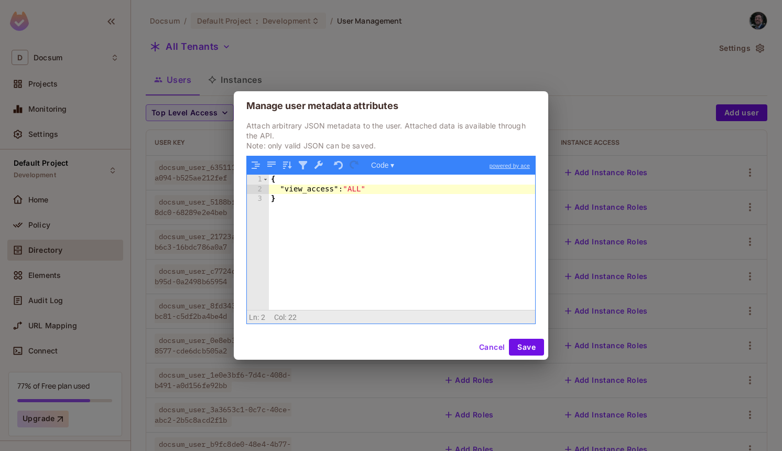
click at [352, 212] on div "{ "view_access" : "ALL" }" at bounding box center [402, 252] width 266 height 155
drag, startPoint x: 383, startPoint y: 186, endPoint x: 284, endPoint y: 187, distance: 99.6
click at [283, 187] on div "{ "view_access" : "ALL" }" at bounding box center [402, 252] width 266 height 155
click at [281, 188] on div "{ "view_access" : "ALL" }" at bounding box center [402, 252] width 266 height 155
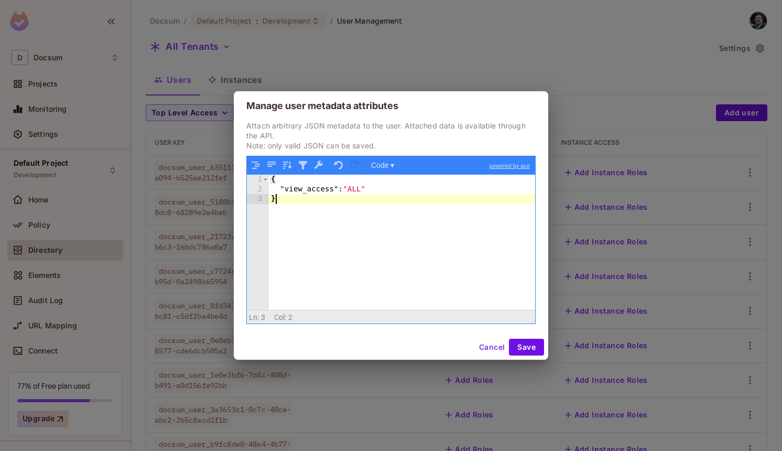
drag, startPoint x: 351, startPoint y: 198, endPoint x: 331, endPoint y: 199, distance: 19.4
click at [331, 199] on div "{ "view_access" : "ALL" }" at bounding box center [402, 252] width 266 height 155
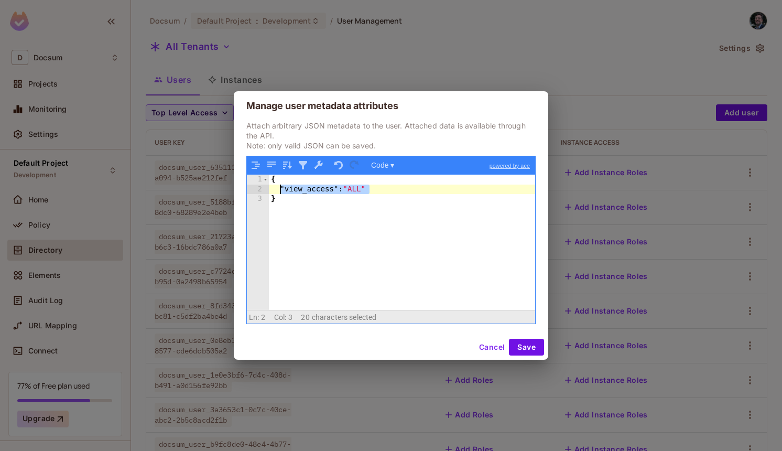
drag, startPoint x: 393, startPoint y: 186, endPoint x: 280, endPoint y: 186, distance: 113.2
click at [280, 186] on div "{ "view_access" : "ALL" }" at bounding box center [402, 252] width 266 height 155
click at [389, 187] on div "{ "view_access" : "ALL" }" at bounding box center [402, 252] width 266 height 155
click at [363, 187] on div "{ "view_access" : "ALL" }" at bounding box center [402, 252] width 266 height 155
click at [358, 187] on div "{ "view_access" : "ALL" }" at bounding box center [402, 252] width 266 height 155
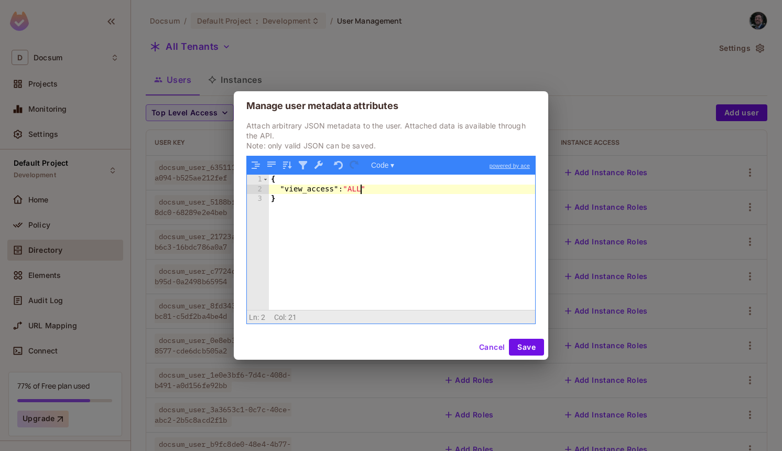
click at [358, 187] on div "{ "view_access" : "ALL" }" at bounding box center [402, 252] width 266 height 155
click at [371, 186] on div "{ "view_access" : "ALL" }" at bounding box center [402, 252] width 266 height 155
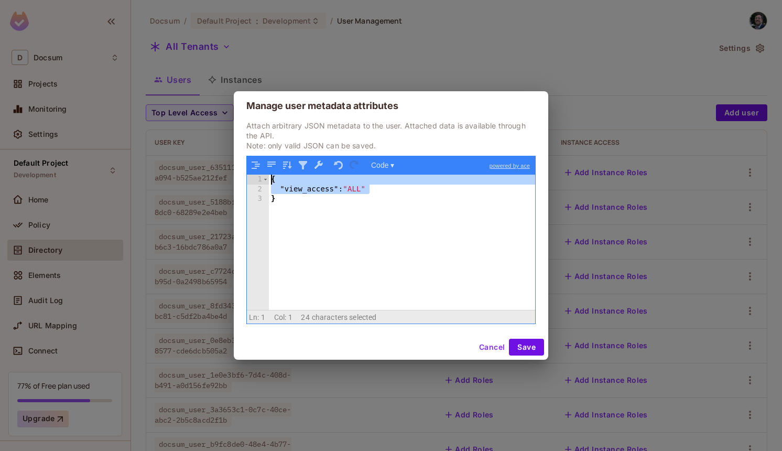
drag, startPoint x: 389, startPoint y: 192, endPoint x: 242, endPoint y: 176, distance: 147.7
click at [242, 176] on div "Attach arbitrary JSON metadata to the user. Attached data is available through …" at bounding box center [391, 228] width 315 height 214
click at [333, 193] on div "{ "view_access" : "ALL" }" at bounding box center [402, 252] width 266 height 155
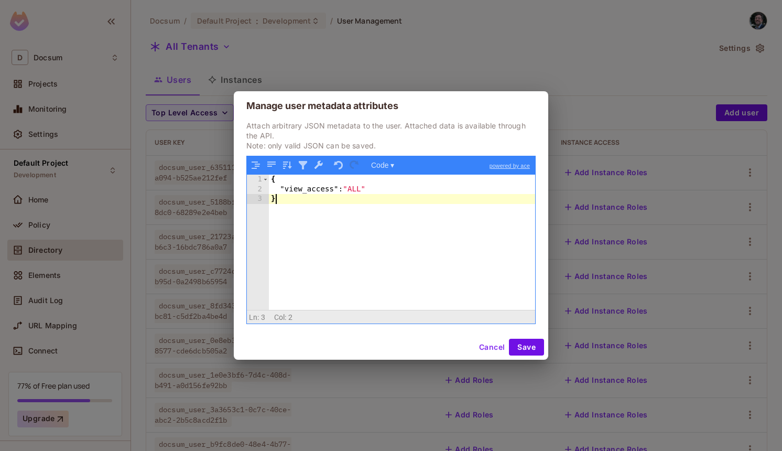
click at [333, 196] on div "{ "view_access" : "ALL" }" at bounding box center [402, 252] width 266 height 155
click at [489, 344] on button "Cancel" at bounding box center [492, 347] width 34 height 17
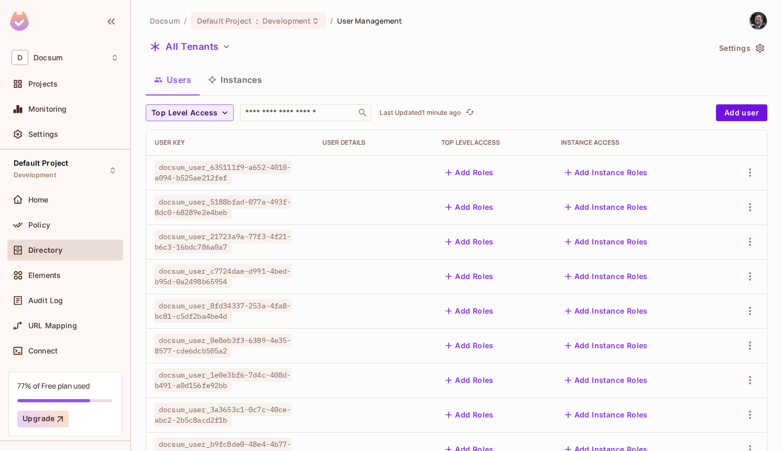
click at [434, 58] on div "All Tenants" at bounding box center [428, 48] width 564 height 20
click at [750, 179] on button "button" at bounding box center [750, 172] width 17 height 17
click at [751, 177] on div at bounding box center [391, 225] width 782 height 451
click at [750, 175] on icon "button" at bounding box center [750, 172] width 2 height 8
click at [751, 174] on div at bounding box center [391, 225] width 782 height 451
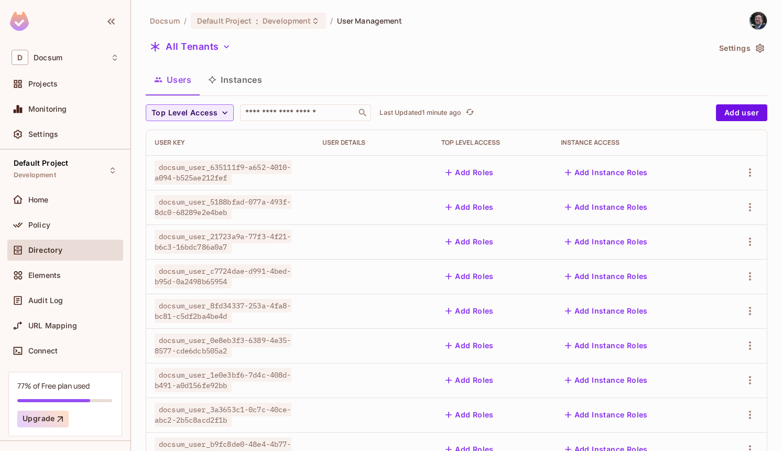
click at [491, 174] on button "Add Roles" at bounding box center [469, 172] width 57 height 17
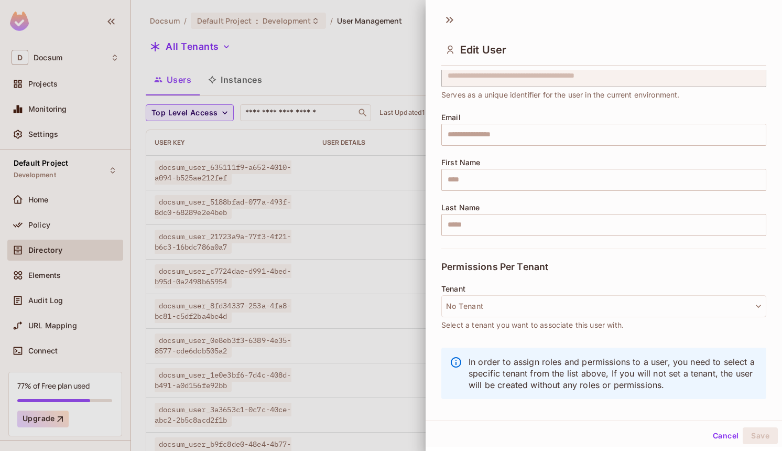
scroll to position [0, 0]
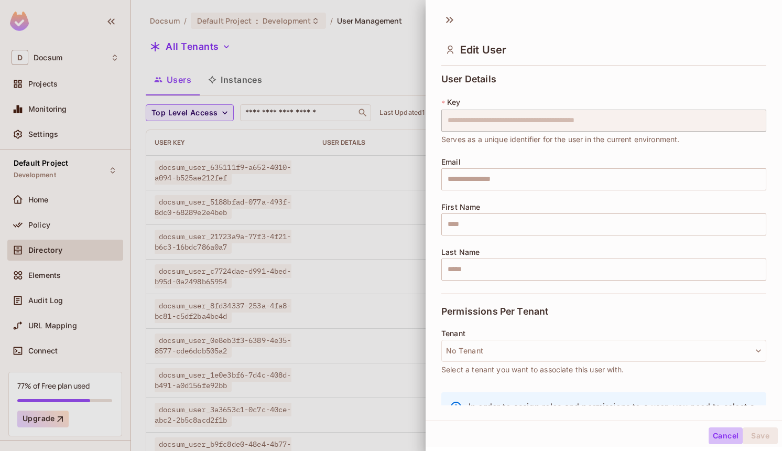
click at [716, 433] on button "Cancel" at bounding box center [726, 435] width 34 height 17
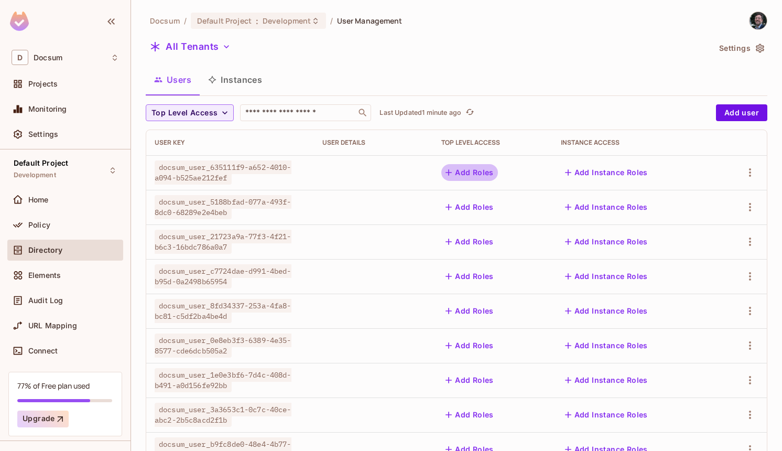
click at [474, 166] on button "Add Roles" at bounding box center [469, 172] width 57 height 17
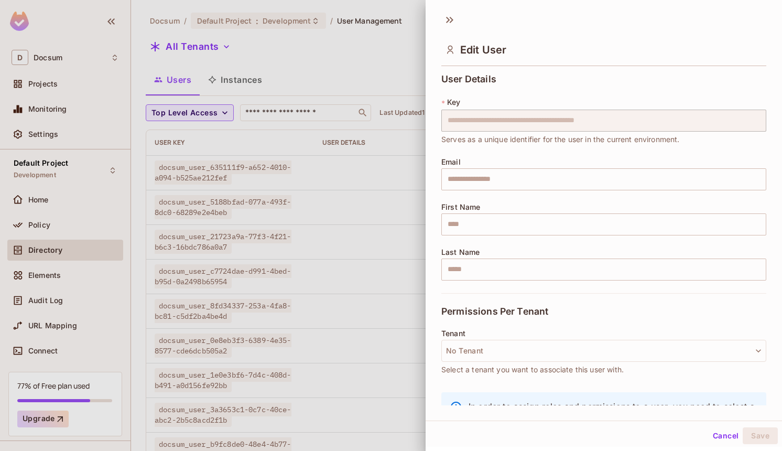
scroll to position [45, 0]
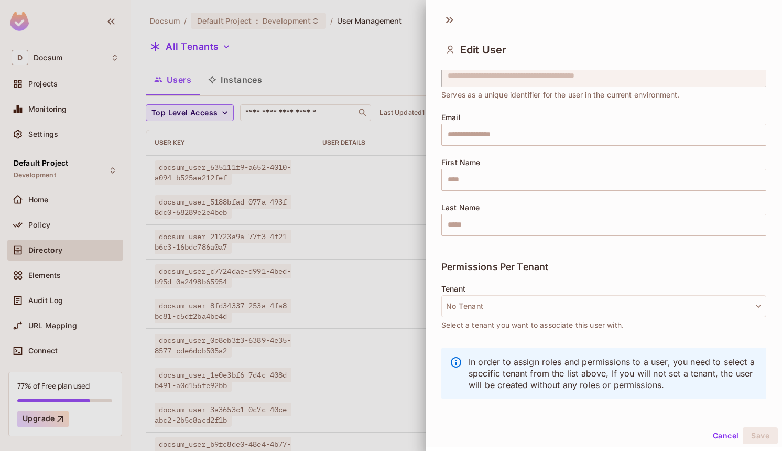
click at [721, 442] on button "Cancel" at bounding box center [726, 435] width 34 height 17
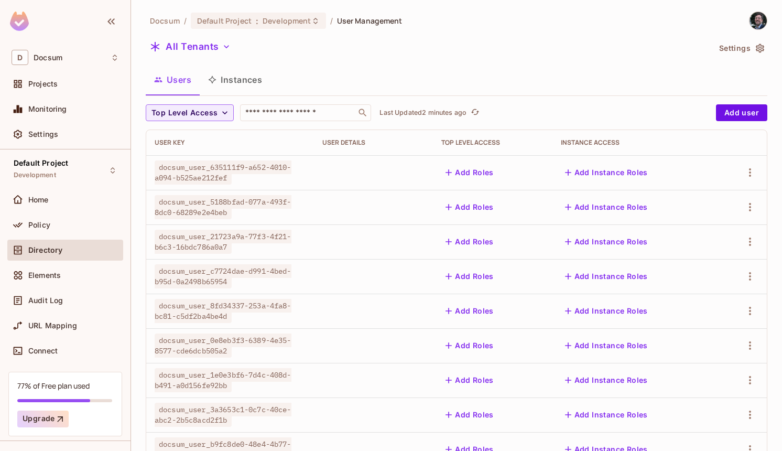
click at [254, 80] on button "Instances" at bounding box center [235, 80] width 71 height 26
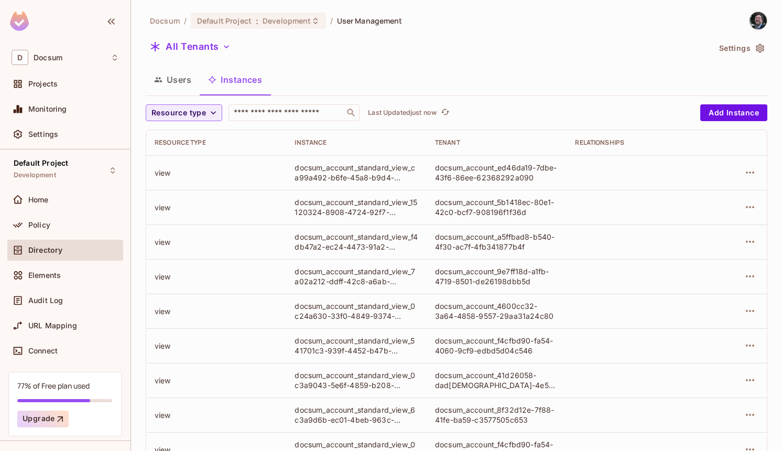
click at [177, 85] on button "Users" at bounding box center [173, 80] width 54 height 26
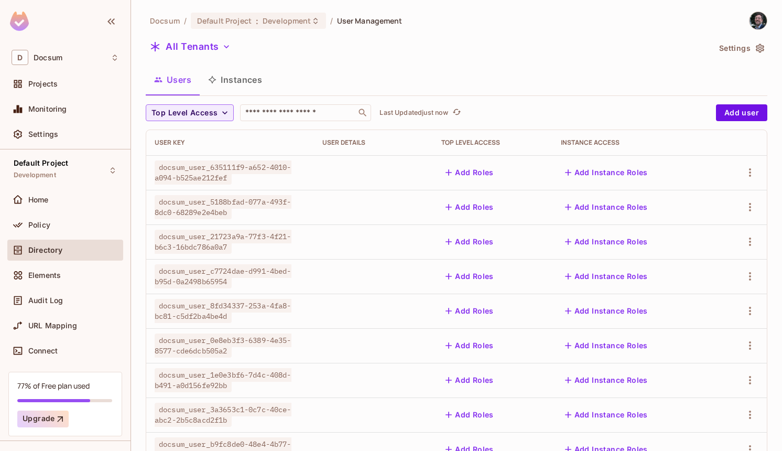
click at [599, 171] on button "Add Instance Roles" at bounding box center [606, 172] width 91 height 17
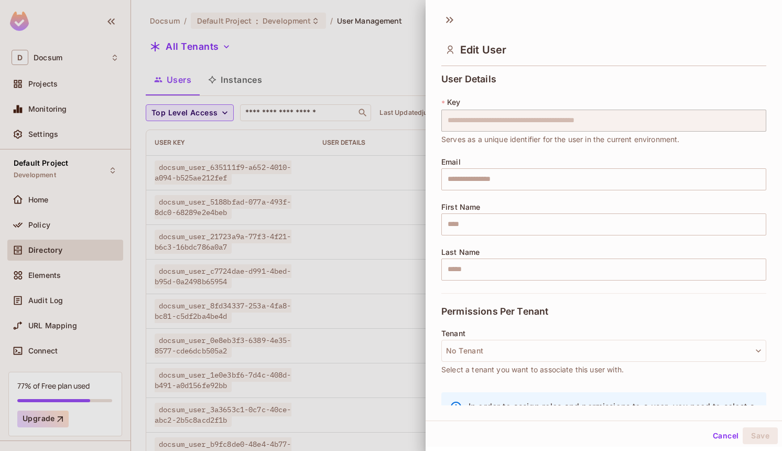
scroll to position [45, 0]
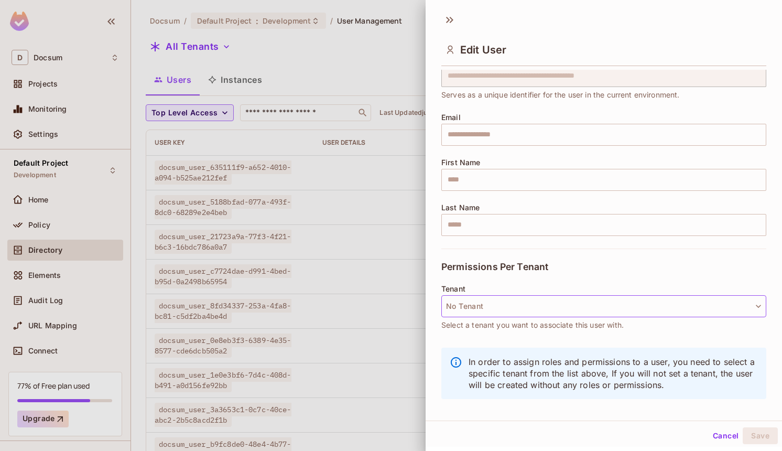
click at [593, 302] on button "No Tenant" at bounding box center [603, 306] width 325 height 22
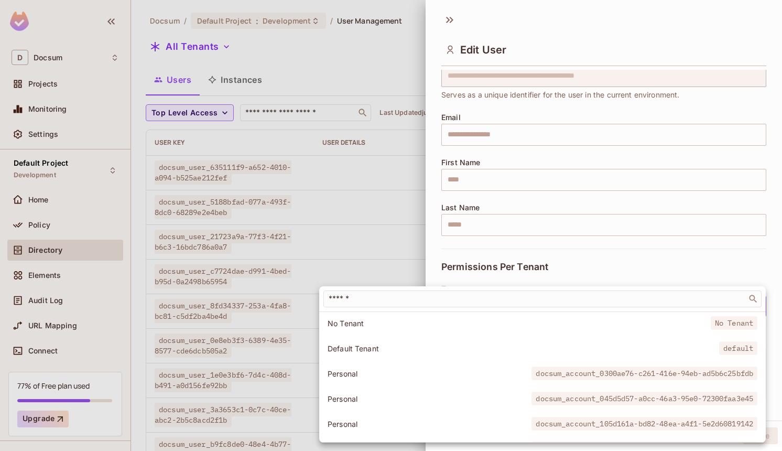
click at [568, 373] on span "docsum_account_0300ae76-c261-416e-94eb-ad5b6c25bfdb" at bounding box center [645, 373] width 226 height 14
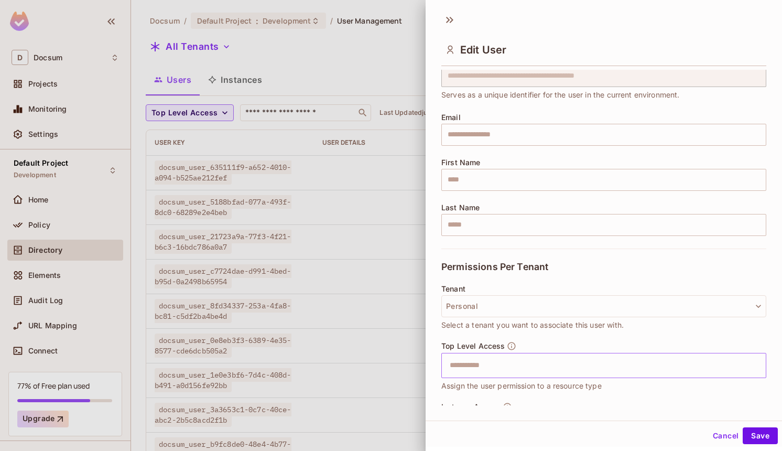
scroll to position [107, 0]
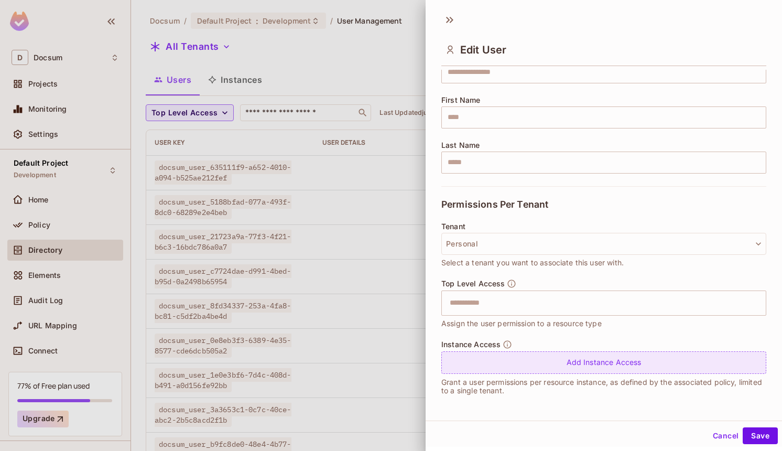
click at [617, 363] on div "Add Instance Access" at bounding box center [603, 362] width 325 height 23
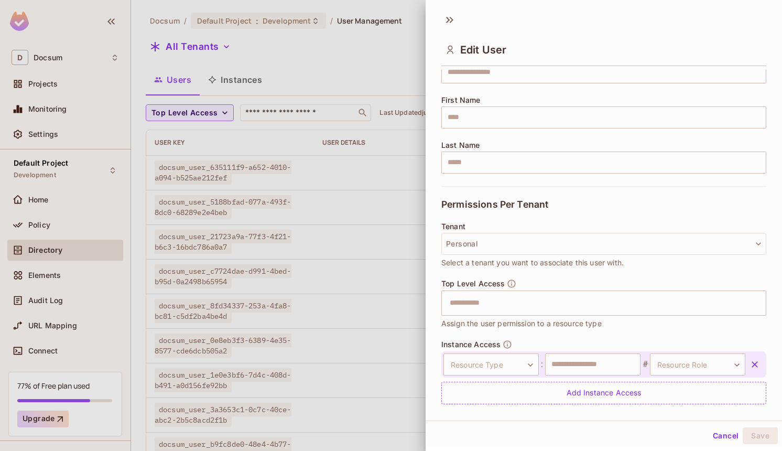
scroll to position [137, 0]
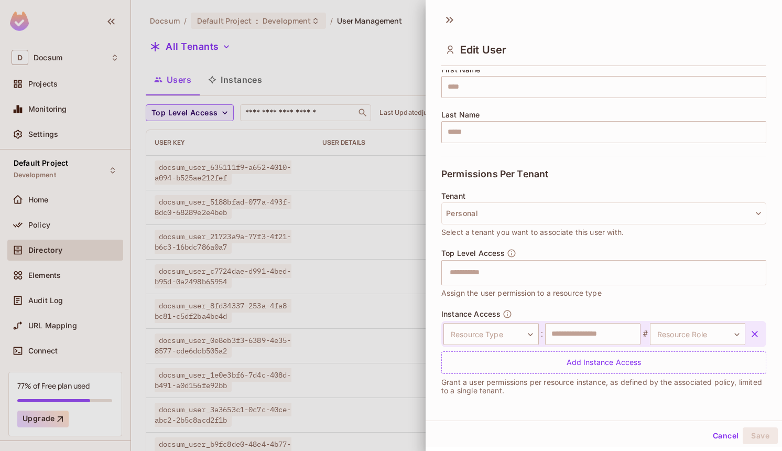
click at [552, 348] on div "Resource Type ​ Resource Type : ​ # Resource Role ​ Resource Role Add Instance …" at bounding box center [603, 347] width 325 height 53
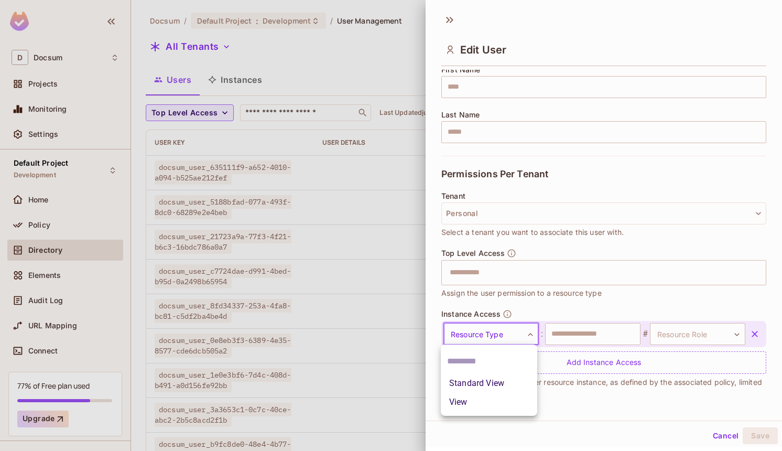
click at [534, 340] on body "D Docsum Projects Monitoring Settings Default Project Development Home Policy D…" at bounding box center [391, 225] width 782 height 451
click at [514, 403] on li "View" at bounding box center [489, 402] width 96 height 19
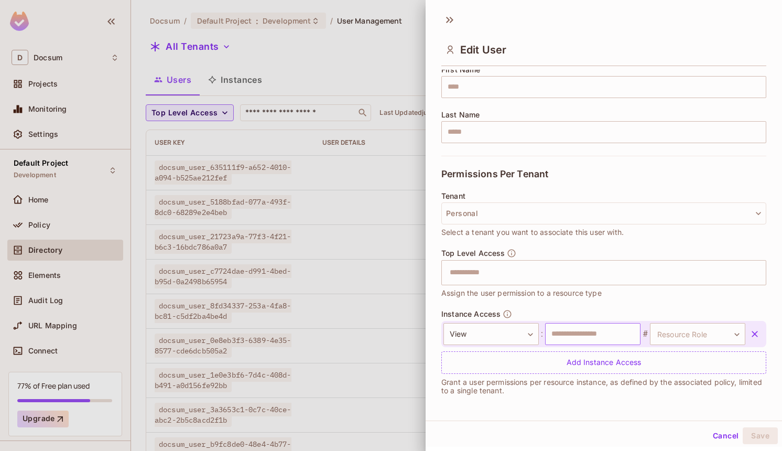
click at [603, 344] on input "text" at bounding box center [592, 334] width 95 height 22
click at [677, 335] on body "D Docsum Projects Monitoring Settings Default Project Development Home Policy D…" at bounding box center [391, 225] width 782 height 451
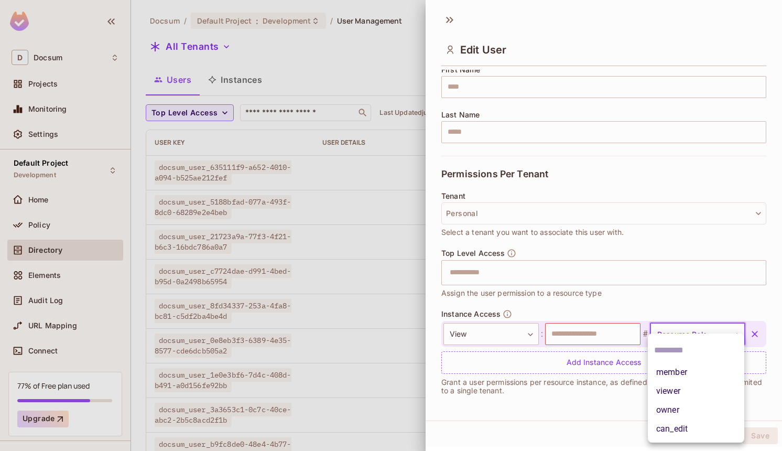
click at [677, 336] on ul "member viewer owner can_edit" at bounding box center [696, 387] width 96 height 109
click at [666, 317] on div at bounding box center [391, 225] width 782 height 451
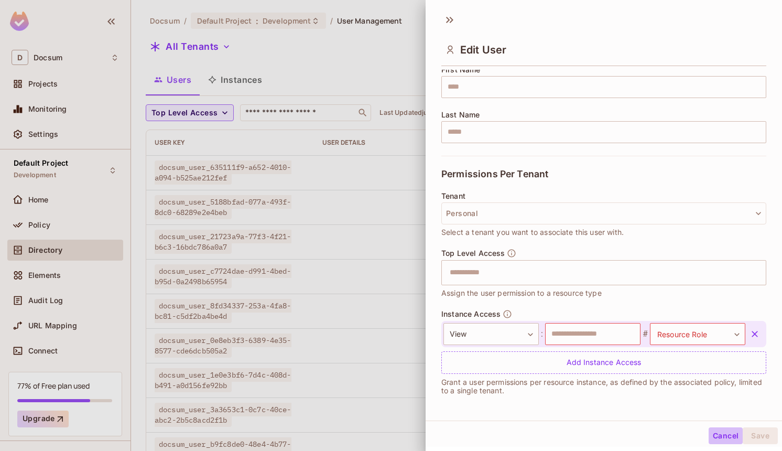
click at [720, 430] on button "Cancel" at bounding box center [726, 435] width 34 height 17
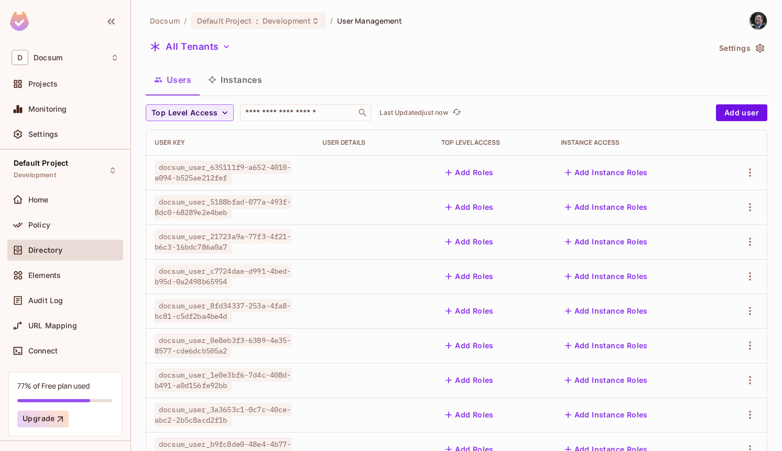
click at [418, 57] on div "All Tenants" at bounding box center [428, 48] width 564 height 20
click at [219, 110] on button "Top Level Access" at bounding box center [190, 112] width 88 height 17
click at [221, 107] on div at bounding box center [391, 225] width 782 height 451
click at [474, 174] on button "Add Roles" at bounding box center [469, 172] width 57 height 17
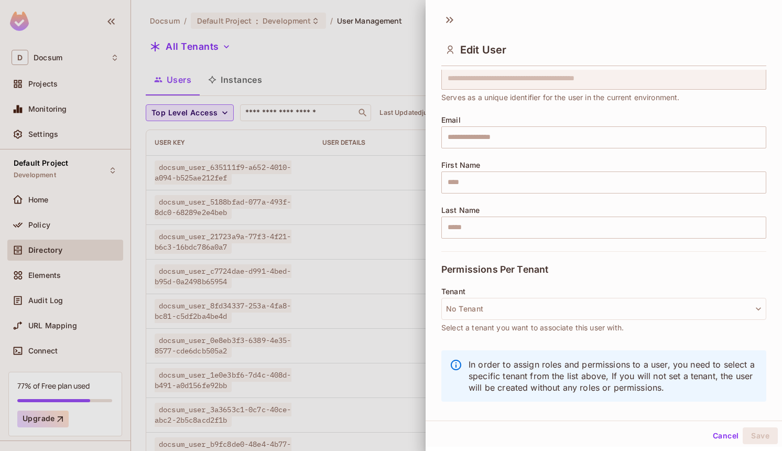
scroll to position [45, 0]
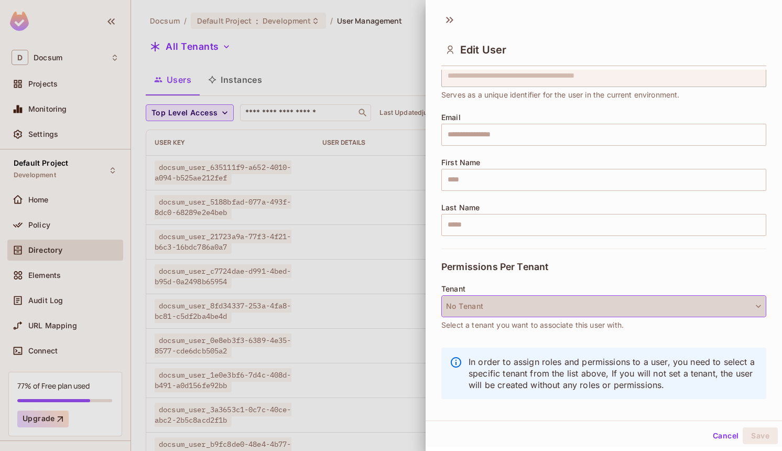
click at [607, 308] on button "No Tenant" at bounding box center [603, 306] width 325 height 22
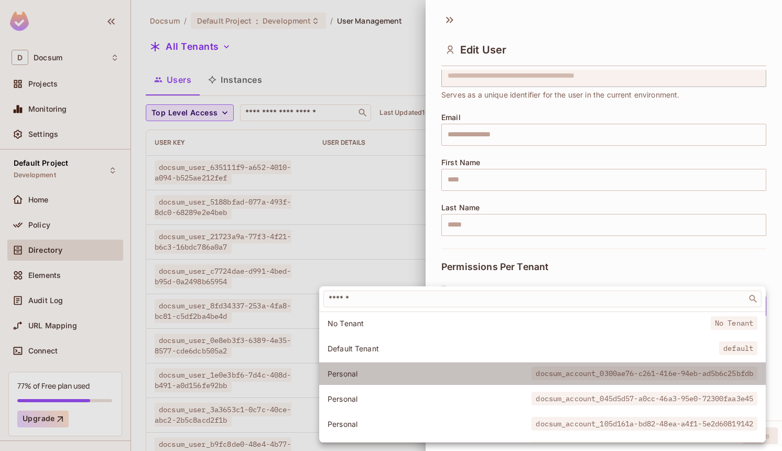
click at [594, 376] on span "docsum_account_0300ae76-c261-416e-94eb-ad5b6c25bfdb" at bounding box center [645, 373] width 226 height 14
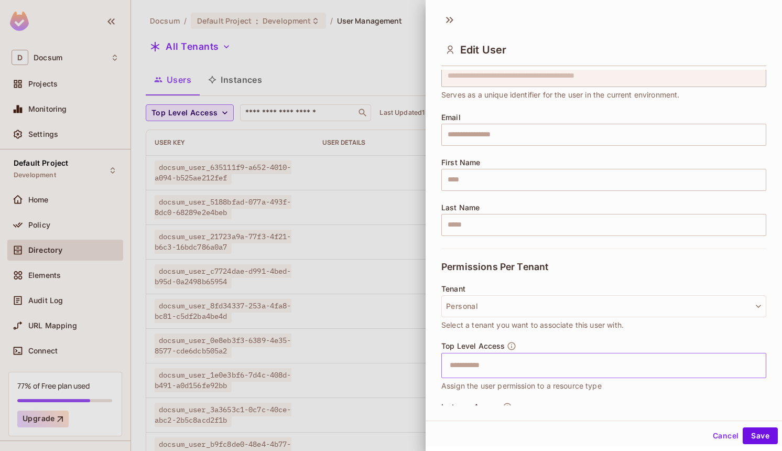
scroll to position [107, 0]
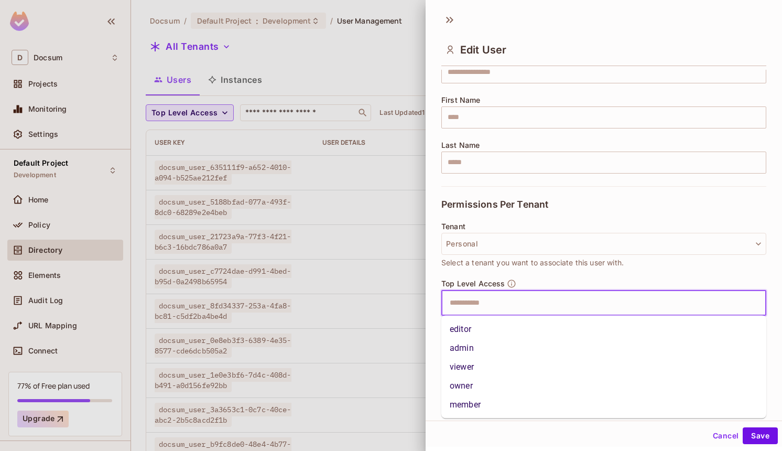
click at [569, 296] on input "text" at bounding box center [594, 302] width 302 height 21
click at [582, 275] on div "Tenant Personal Select a tenant you want to associate this user with." at bounding box center [603, 250] width 325 height 57
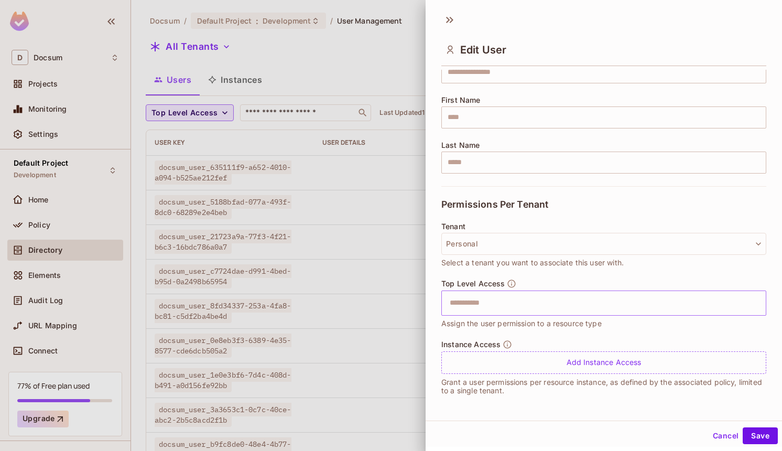
click at [603, 304] on input "text" at bounding box center [594, 302] width 302 height 21
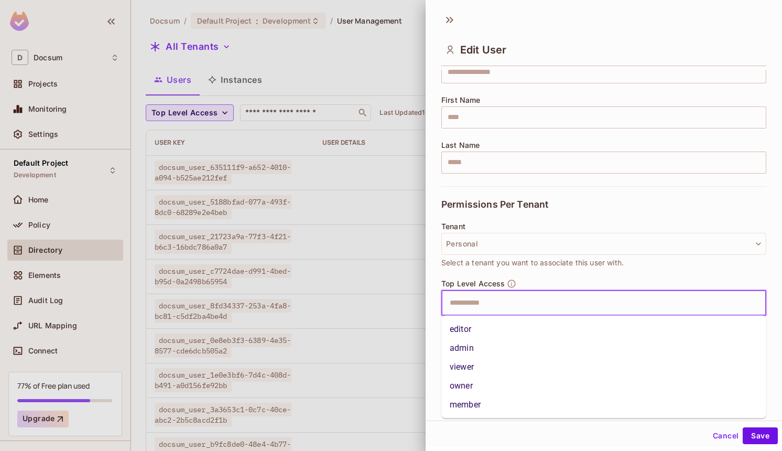
click at [604, 331] on li "editor" at bounding box center [603, 329] width 325 height 19
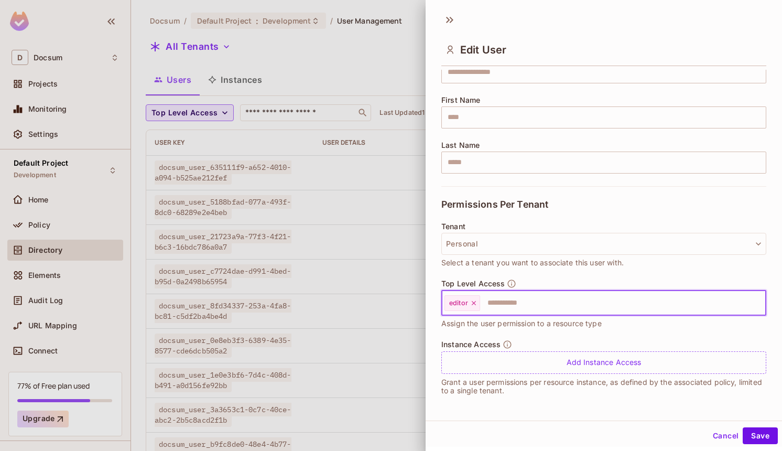
scroll to position [2, 0]
click at [594, 307] on input "text" at bounding box center [613, 301] width 265 height 21
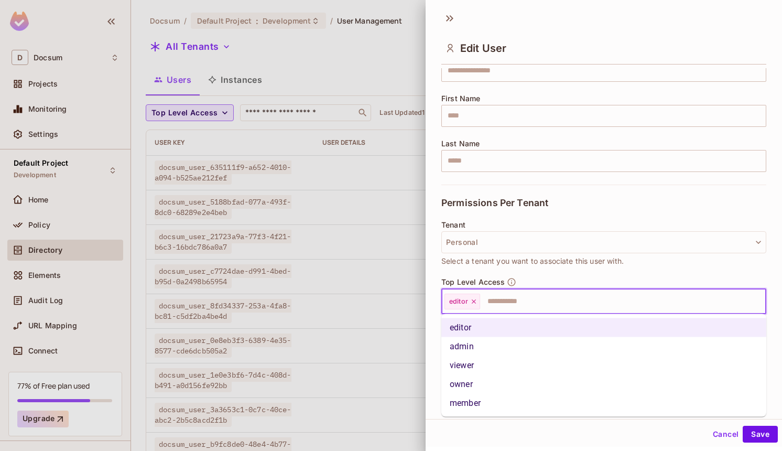
click at [624, 273] on div "Tenant Personal Select a tenant you want to associate this user with." at bounding box center [603, 249] width 325 height 57
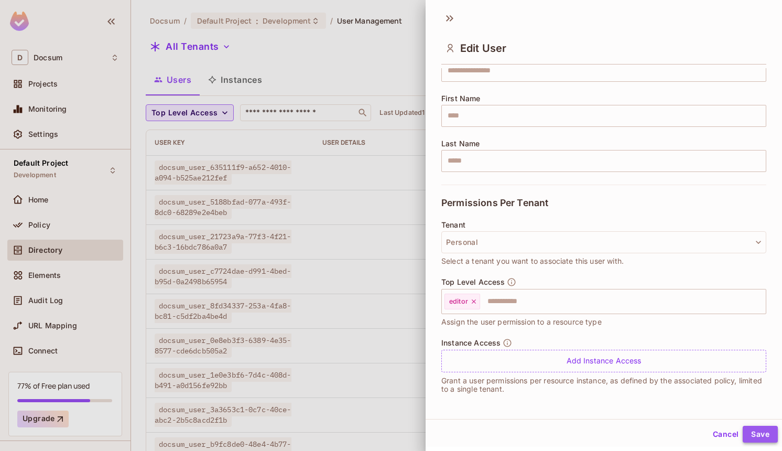
click at [764, 437] on button "Save" at bounding box center [760, 434] width 35 height 17
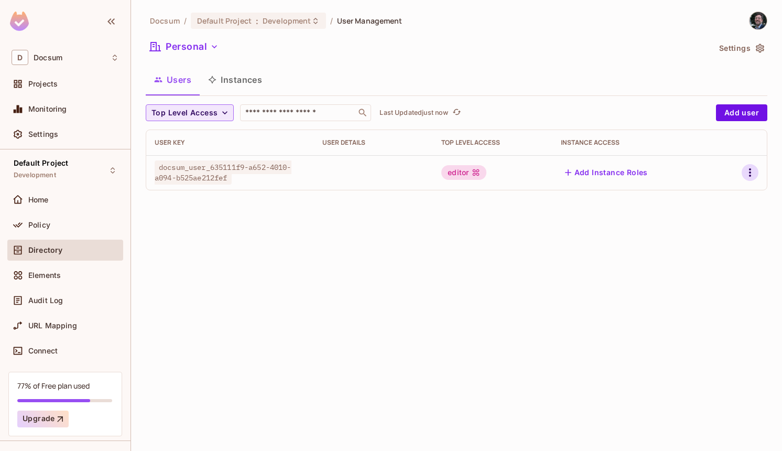
click at [750, 174] on icon "button" at bounding box center [750, 172] width 13 height 13
click at [750, 174] on div at bounding box center [391, 225] width 782 height 451
click at [496, 140] on div "Top Level Access" at bounding box center [492, 142] width 102 height 8
click at [752, 169] on icon "button" at bounding box center [750, 172] width 13 height 13
click at [752, 169] on div at bounding box center [391, 225] width 782 height 451
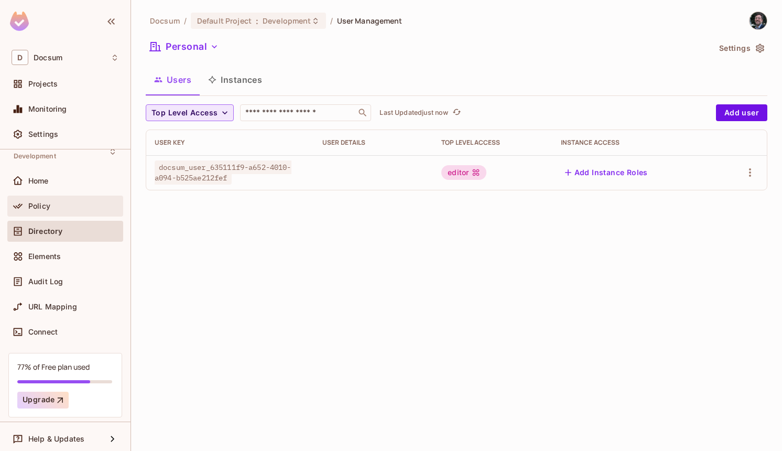
scroll to position [0, 0]
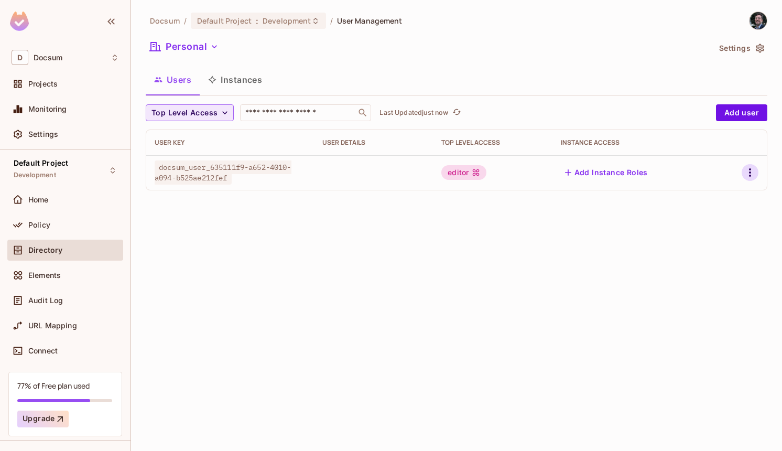
click at [749, 177] on icon "button" at bounding box center [750, 172] width 13 height 13
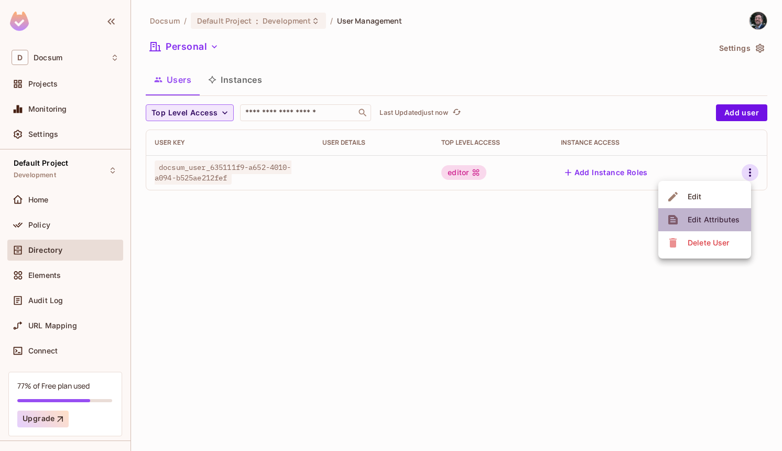
click at [727, 215] on div "Edit Attributes" at bounding box center [714, 219] width 52 height 10
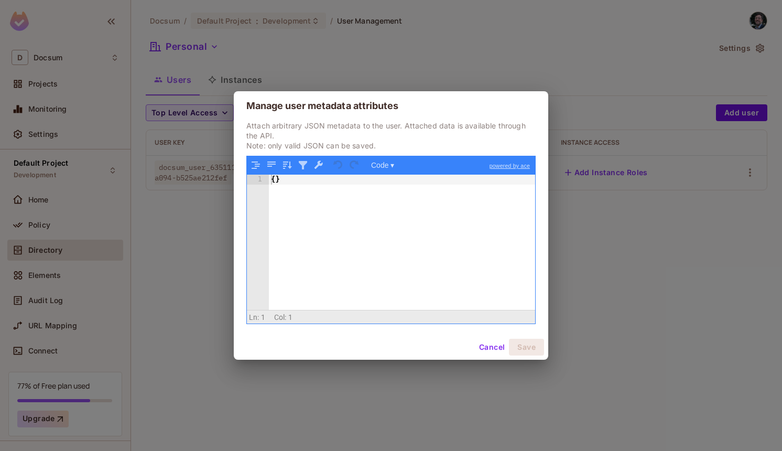
click at [492, 345] on button "Cancel" at bounding box center [492, 347] width 34 height 17
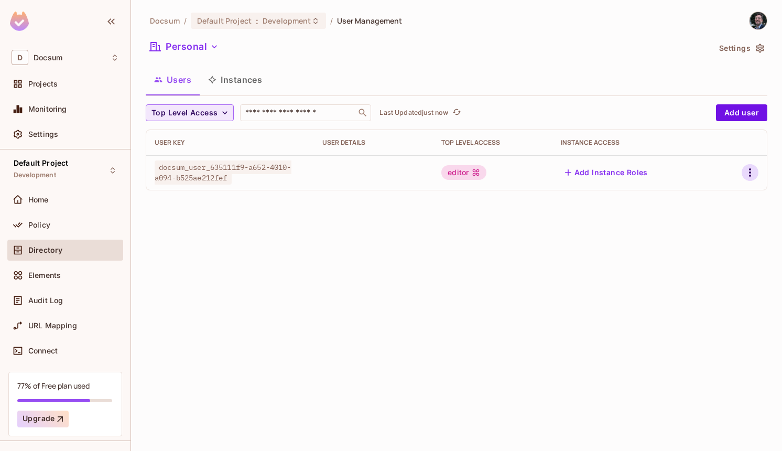
click at [749, 168] on icon "button" at bounding box center [750, 172] width 13 height 13
click at [717, 215] on div "Edit Attributes" at bounding box center [714, 219] width 52 height 10
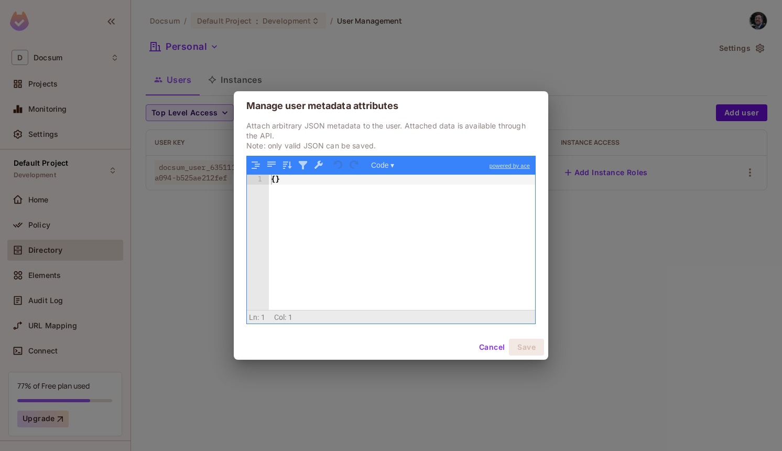
click at [485, 352] on button "Cancel" at bounding box center [492, 347] width 34 height 17
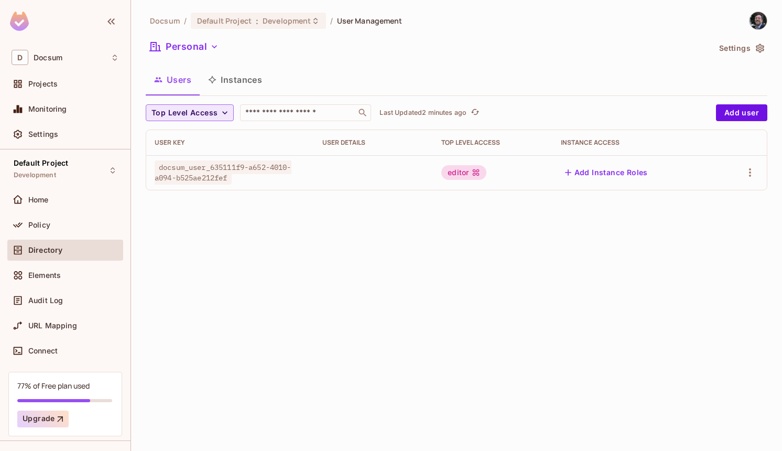
click at [415, 242] on div "Docsum / Default Project : Development / User Management Personal Settings User…" at bounding box center [456, 225] width 651 height 451
click at [753, 178] on icon "button" at bounding box center [750, 172] width 13 height 13
click at [753, 177] on div at bounding box center [391, 225] width 782 height 451
click at [474, 183] on td "editor" at bounding box center [492, 172] width 119 height 35
click at [751, 170] on icon "button" at bounding box center [750, 172] width 13 height 13
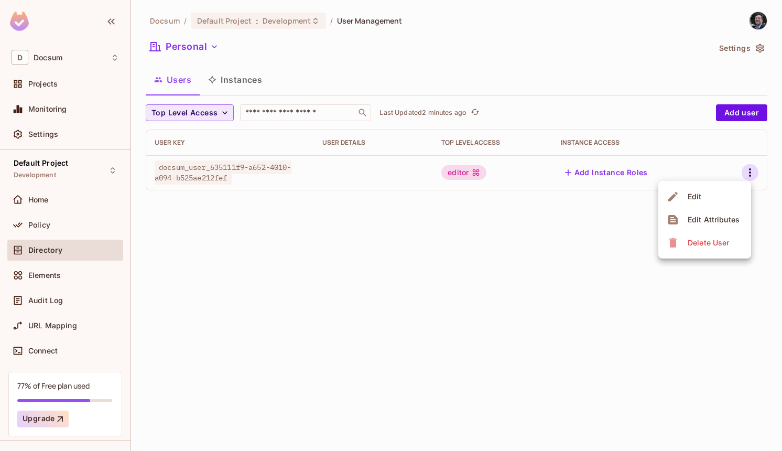
click at [711, 186] on li "Edit" at bounding box center [704, 196] width 93 height 23
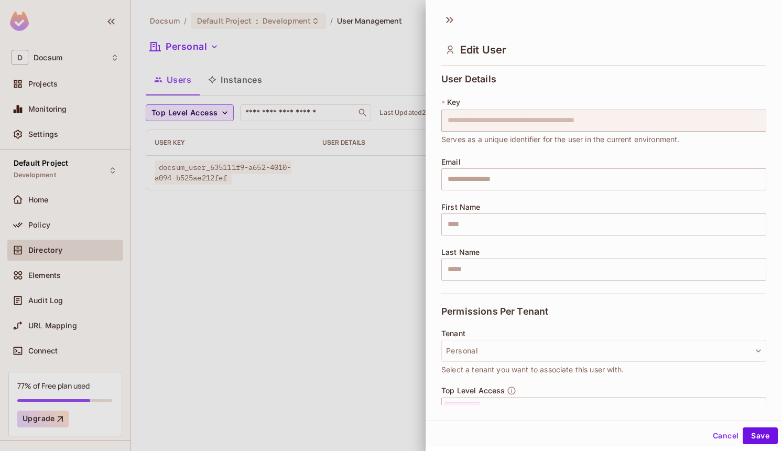
scroll to position [107, 0]
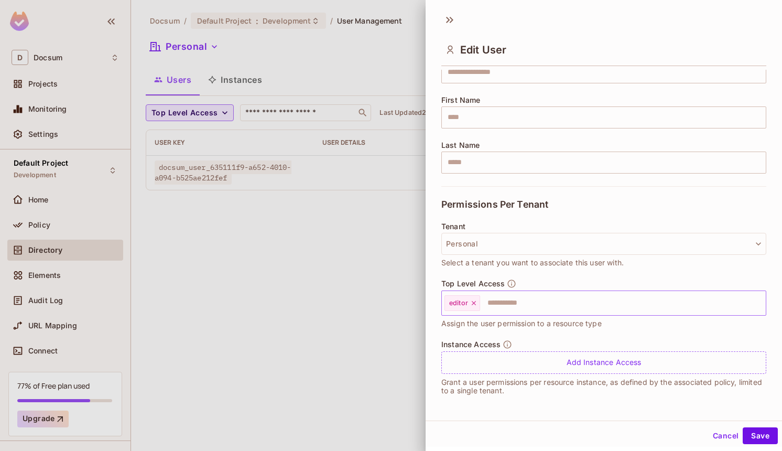
click at [522, 307] on input "text" at bounding box center [613, 302] width 265 height 21
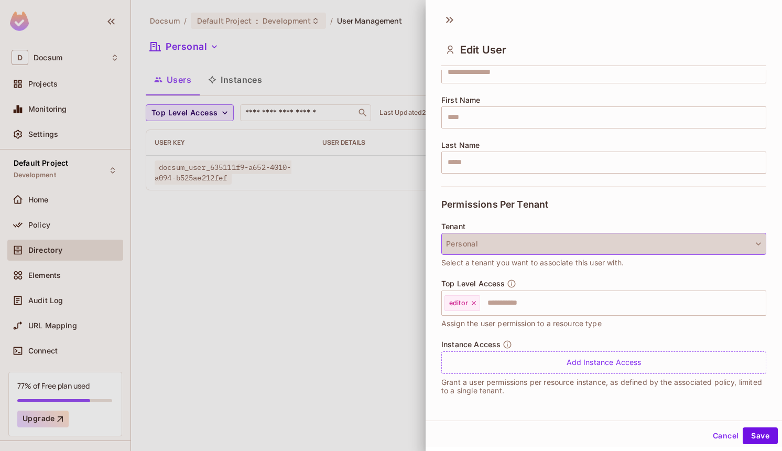
click at [554, 252] on button "Personal" at bounding box center [603, 244] width 325 height 22
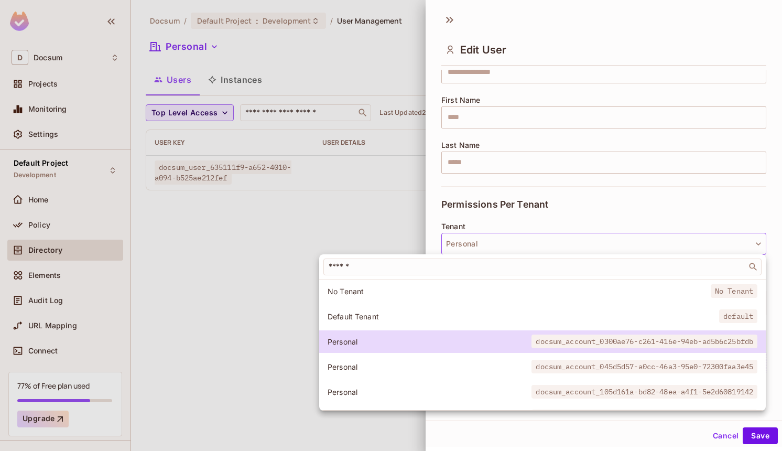
click at [634, 187] on div at bounding box center [391, 225] width 782 height 451
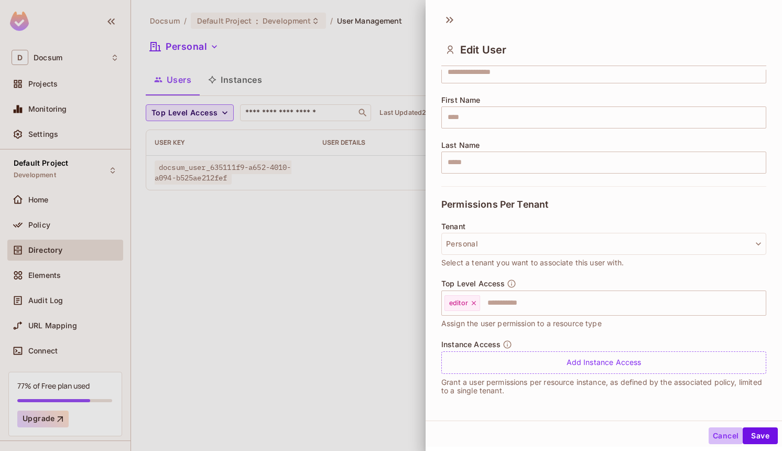
click at [722, 436] on button "Cancel" at bounding box center [726, 435] width 34 height 17
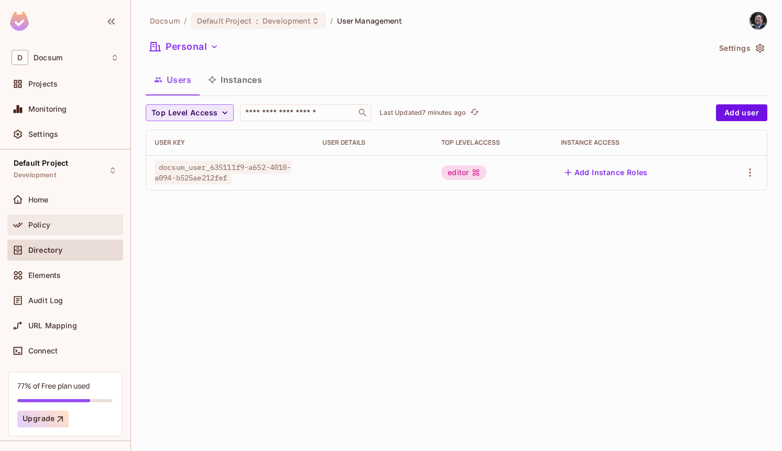
click at [70, 223] on div "Policy" at bounding box center [73, 225] width 91 height 8
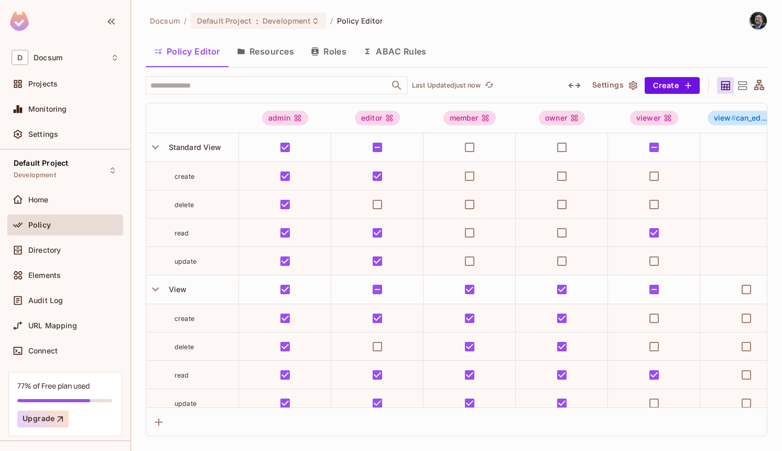
click at [329, 41] on button "Roles" at bounding box center [328, 51] width 52 height 26
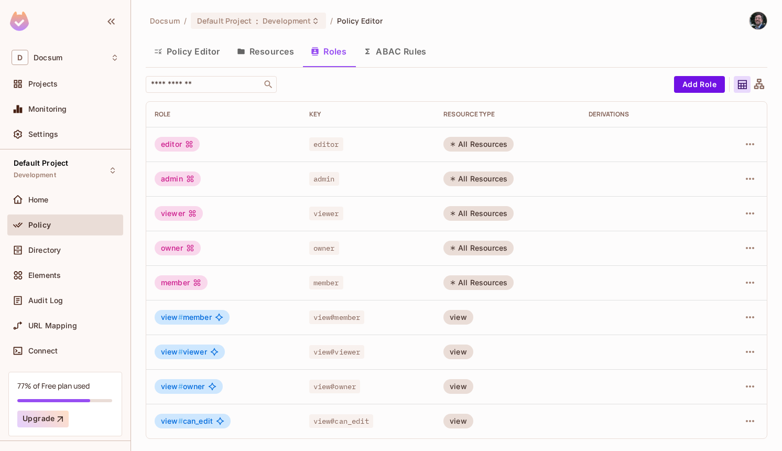
click at [466, 316] on div "view" at bounding box center [458, 317] width 30 height 15
click at [464, 421] on div "view" at bounding box center [458, 421] width 30 height 15
click at [741, 419] on div at bounding box center [738, 421] width 39 height 17
click at [751, 423] on icon "button" at bounding box center [750, 421] width 13 height 13
click at [755, 420] on div at bounding box center [391, 225] width 782 height 451
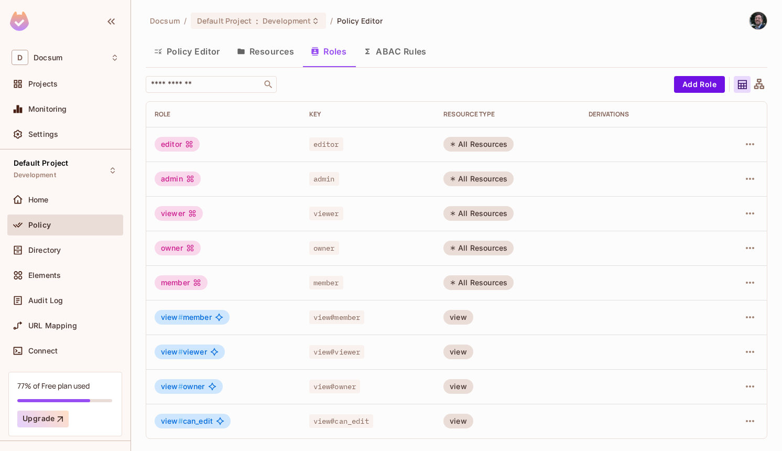
click at [507, 236] on td "All Resources" at bounding box center [507, 248] width 145 height 35
click at [404, 53] on button "ABAC Rules" at bounding box center [395, 51] width 80 height 26
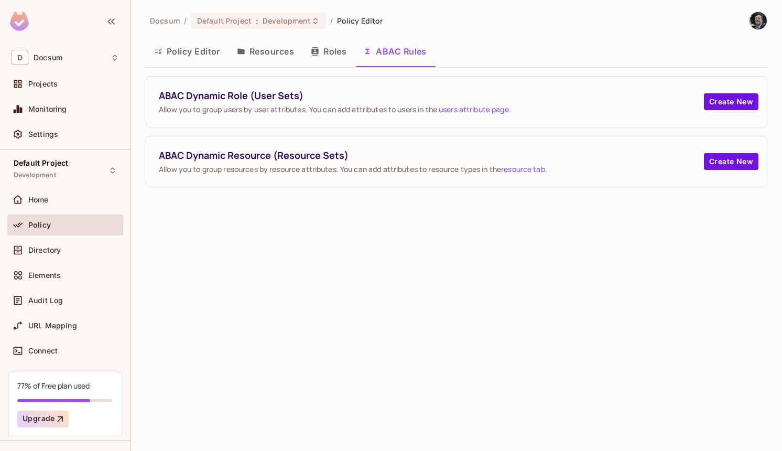
click at [490, 112] on link "users attribute page" at bounding box center [474, 109] width 70 height 10
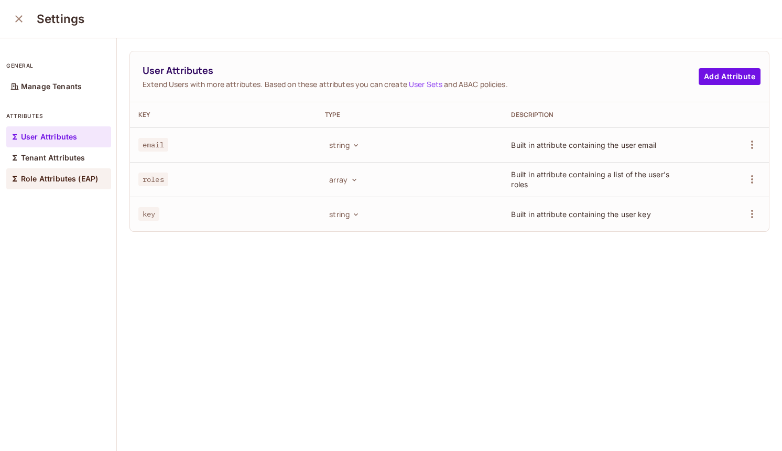
click at [81, 168] on div "Role Attributes (EAP)" at bounding box center [58, 178] width 105 height 21
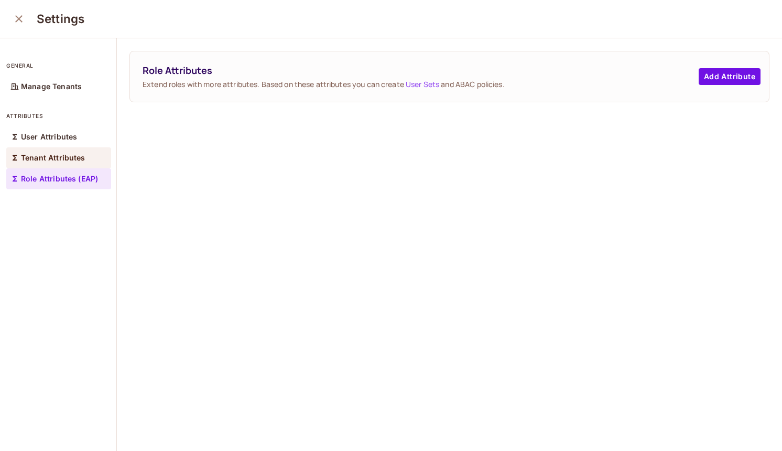
click at [82, 167] on div "Tenant Attributes" at bounding box center [58, 157] width 105 height 21
click at [82, 176] on p "Role Attributes (EAP)" at bounding box center [59, 179] width 77 height 8
click at [426, 86] on link "User Sets" at bounding box center [423, 84] width 34 height 10
click at [33, 134] on p "User Attributes" at bounding box center [49, 137] width 56 height 8
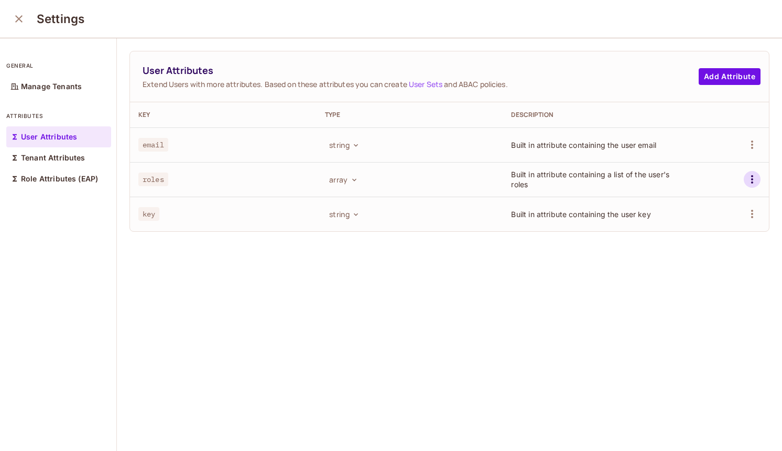
click at [757, 182] on icon "button" at bounding box center [752, 179] width 13 height 13
click at [756, 177] on div at bounding box center [391, 225] width 782 height 451
click at [366, 193] on td "array" at bounding box center [410, 179] width 187 height 35
click at [58, 79] on div "Manage Tenants" at bounding box center [58, 86] width 105 height 21
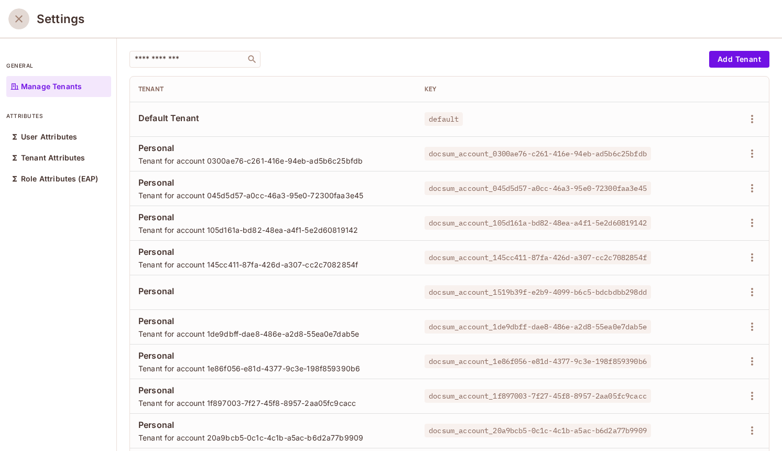
click at [17, 17] on icon "close" at bounding box center [18, 18] width 7 height 7
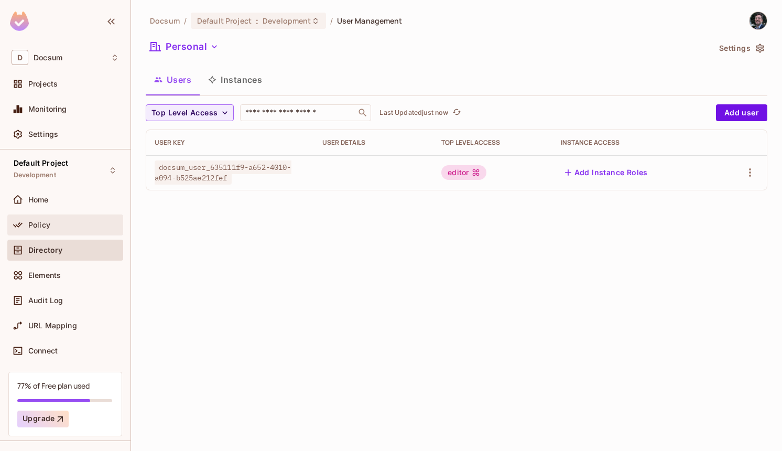
click at [83, 221] on div "Policy" at bounding box center [73, 225] width 91 height 8
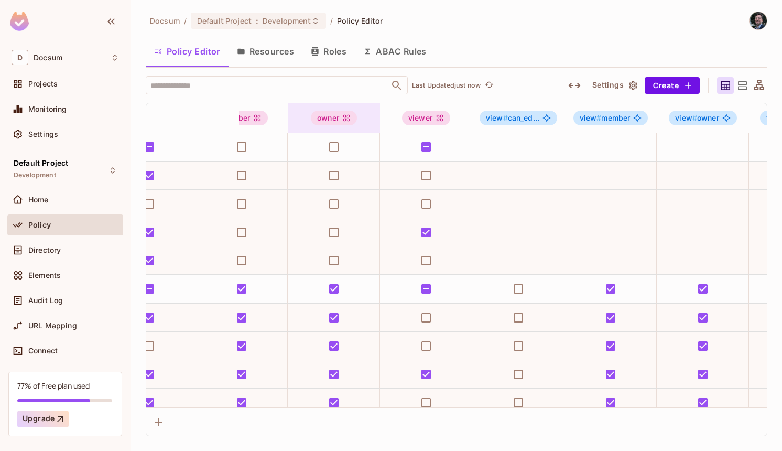
scroll to position [1, 240]
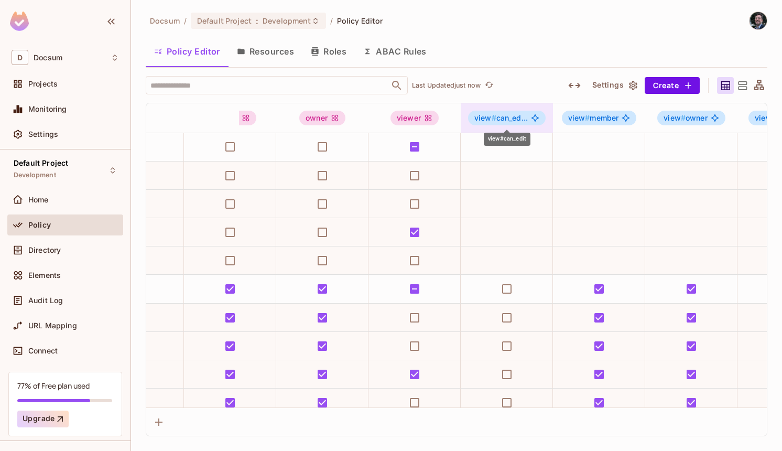
click at [493, 120] on span "#" at bounding box center [494, 117] width 5 height 9
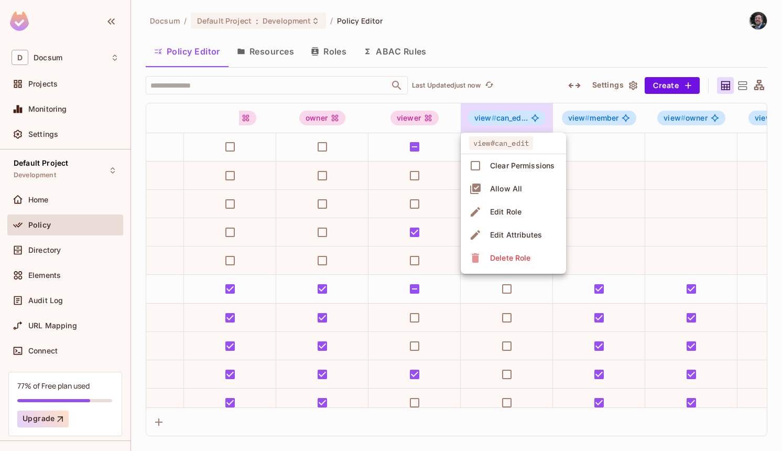
click at [504, 120] on div at bounding box center [391, 225] width 782 height 451
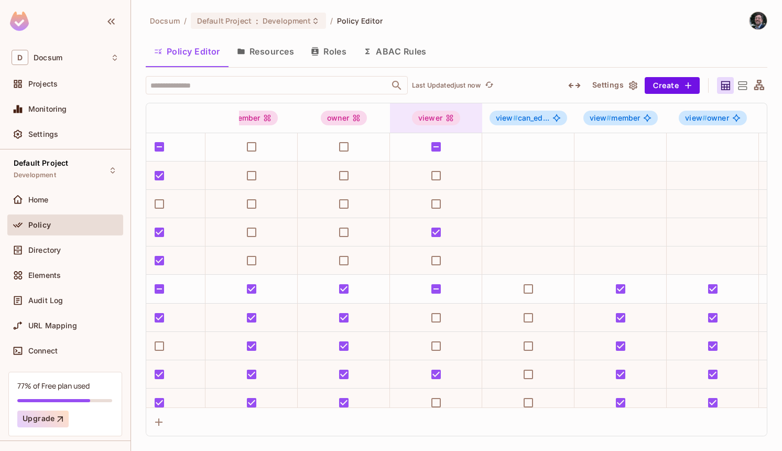
scroll to position [1, 212]
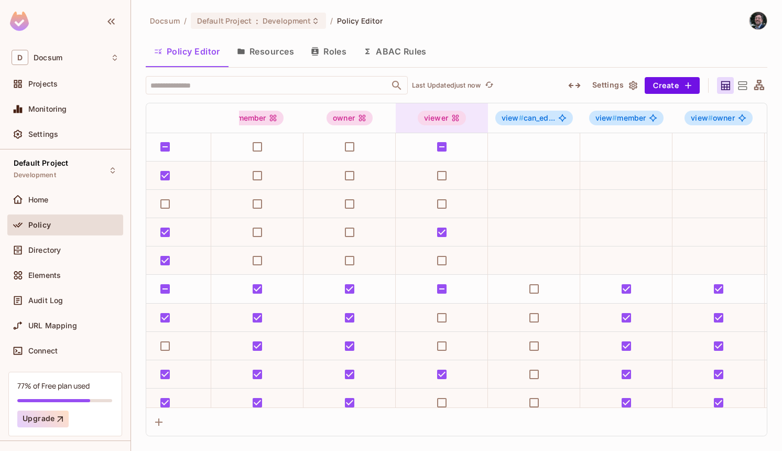
click at [424, 119] on div "viewer" at bounding box center [442, 118] width 48 height 15
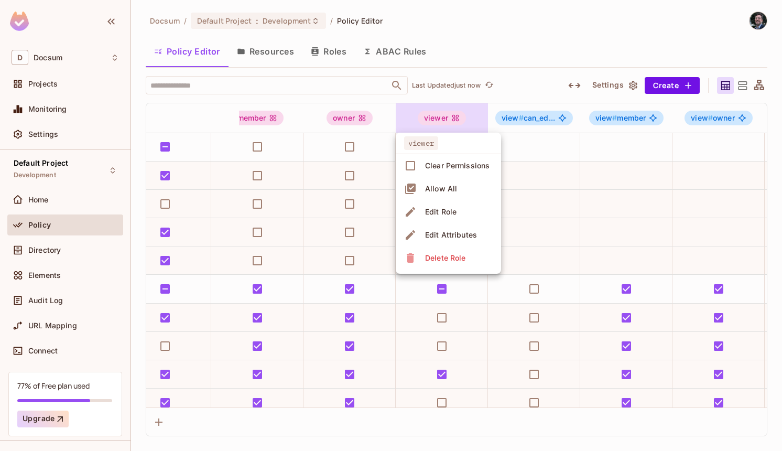
click at [427, 119] on div at bounding box center [391, 225] width 782 height 451
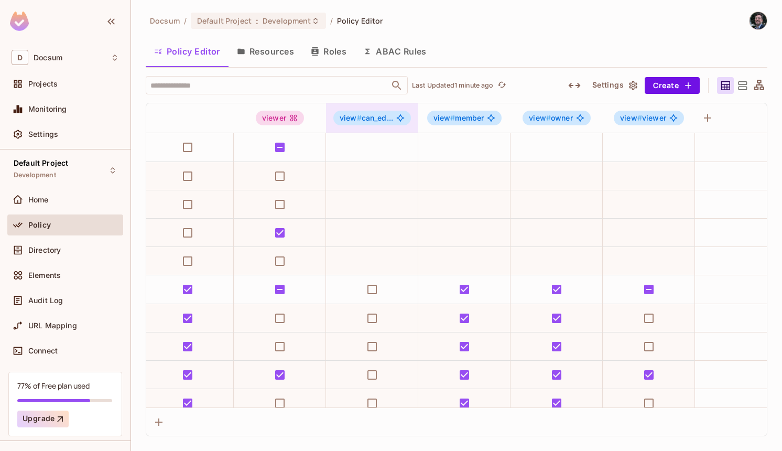
scroll to position [0, 377]
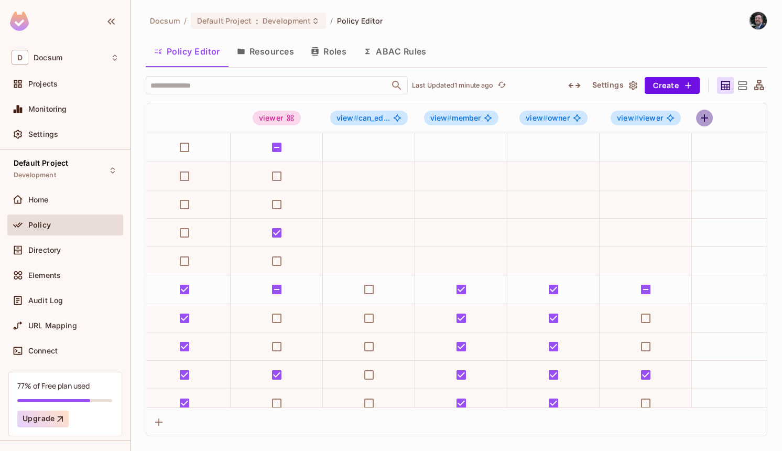
click at [707, 120] on icon "button" at bounding box center [704, 118] width 13 height 13
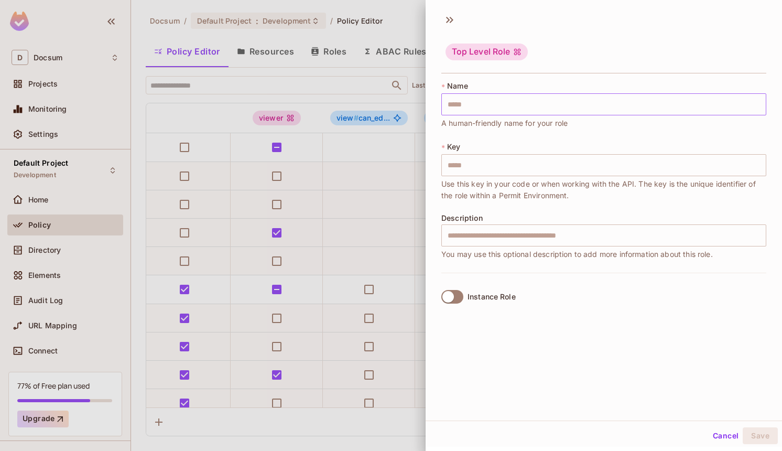
click at [504, 102] on input "text" at bounding box center [603, 104] width 325 height 22
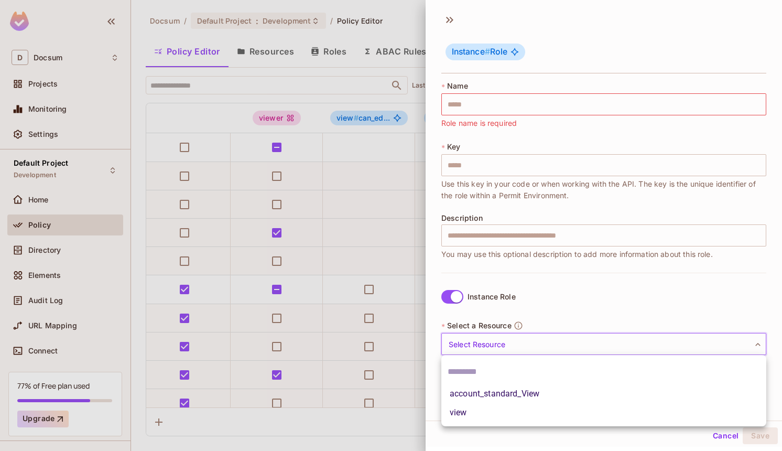
click at [510, 346] on body "D Docsum Projects Monitoring Settings Default Project Development Home Policy D…" at bounding box center [391, 225] width 782 height 451
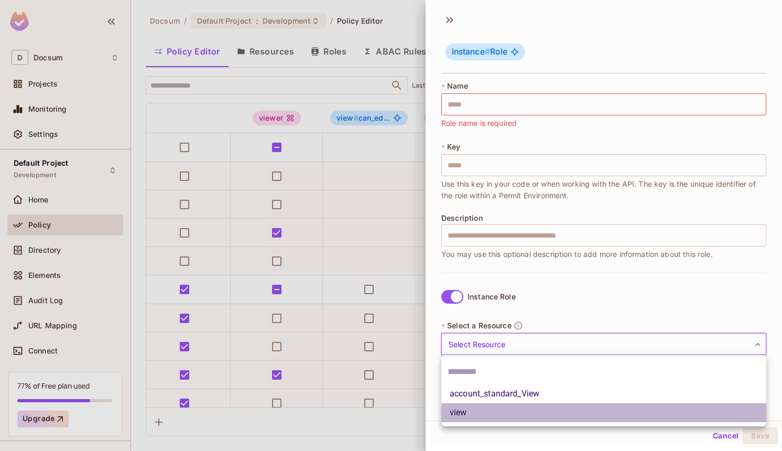
click at [502, 413] on li "view" at bounding box center [603, 412] width 325 height 19
type input "****"
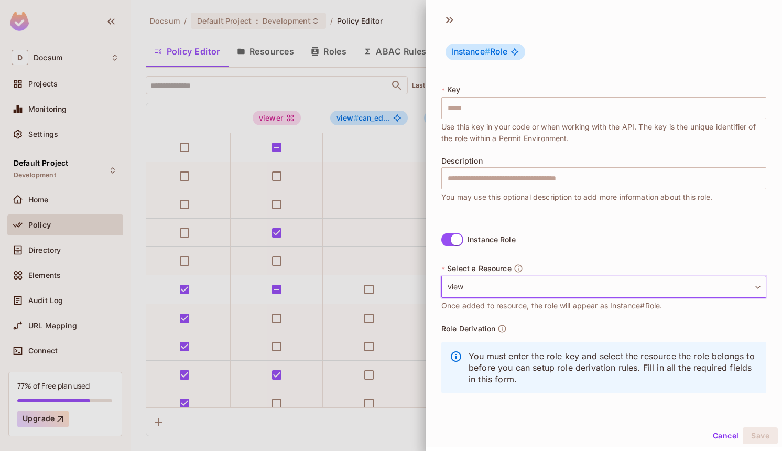
scroll to position [0, 0]
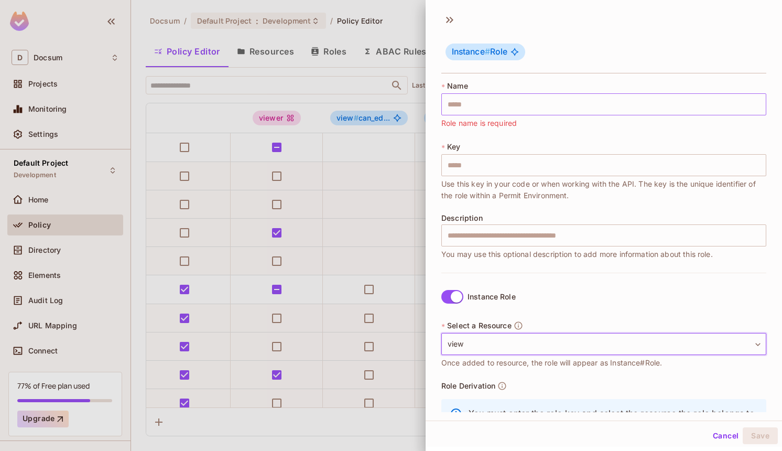
click at [513, 103] on input "text" at bounding box center [603, 104] width 325 height 22
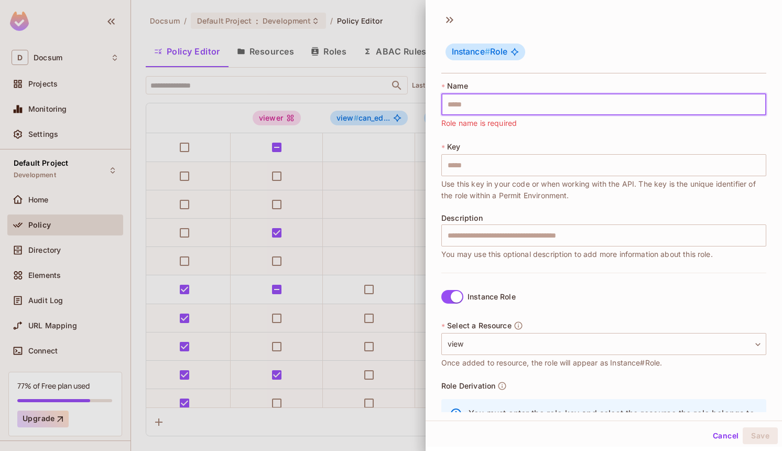
type input "*"
type input "**"
type input "***"
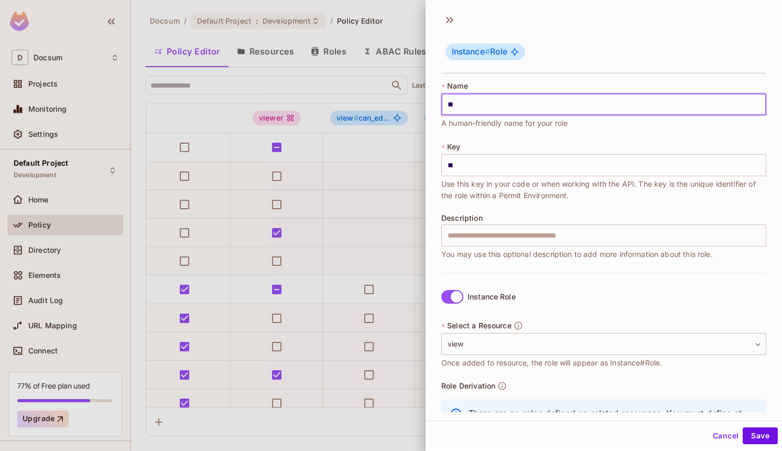
type input "***"
type input "****"
type input "***"
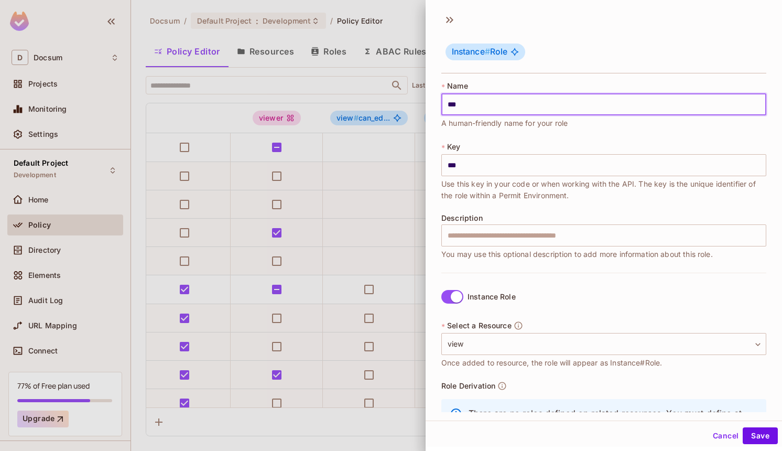
type input "****"
type input "*****"
type input "******"
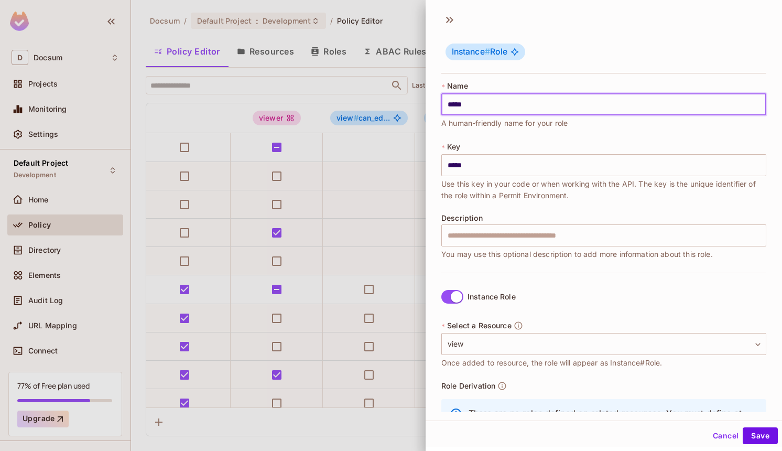
type input "******"
type input "*******"
type input "******"
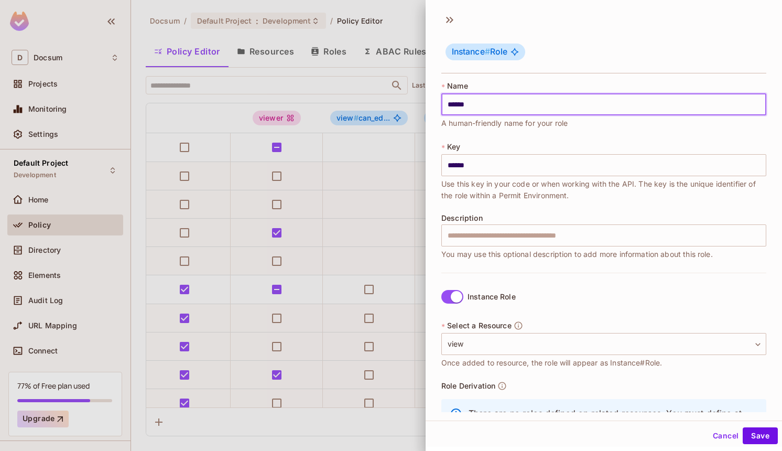
type input "*****"
type input "******"
type input "*******"
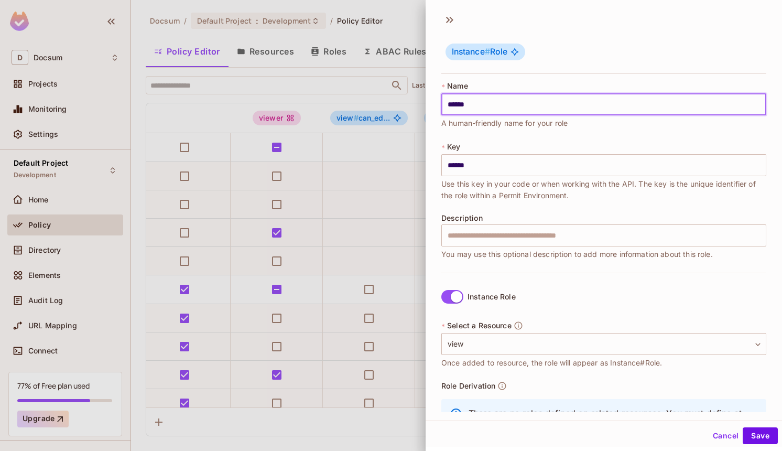
type input "*******"
type input "********"
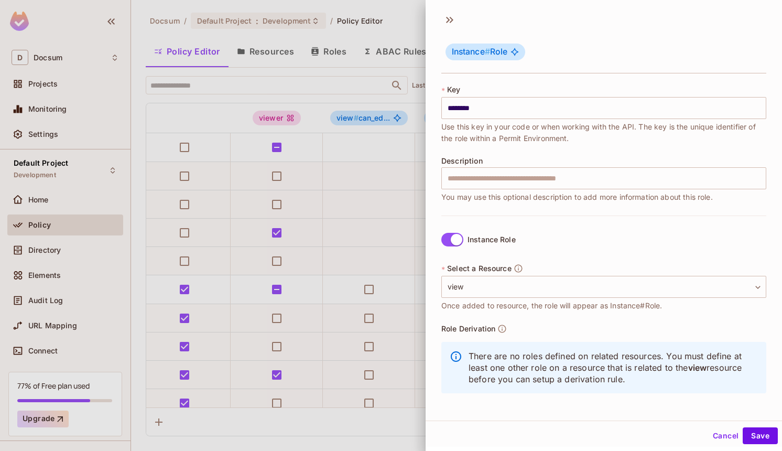
type input "********"
click at [750, 426] on div "Cancel Save" at bounding box center [604, 435] width 356 height 25
click at [750, 432] on button "Save" at bounding box center [760, 435] width 35 height 17
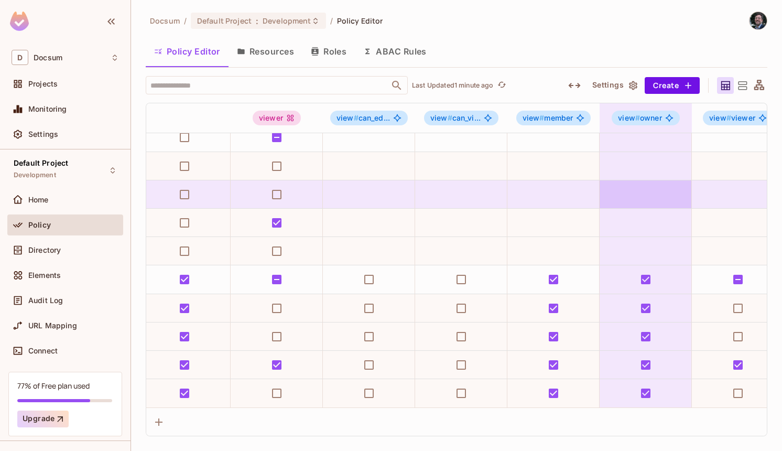
scroll to position [0, 377]
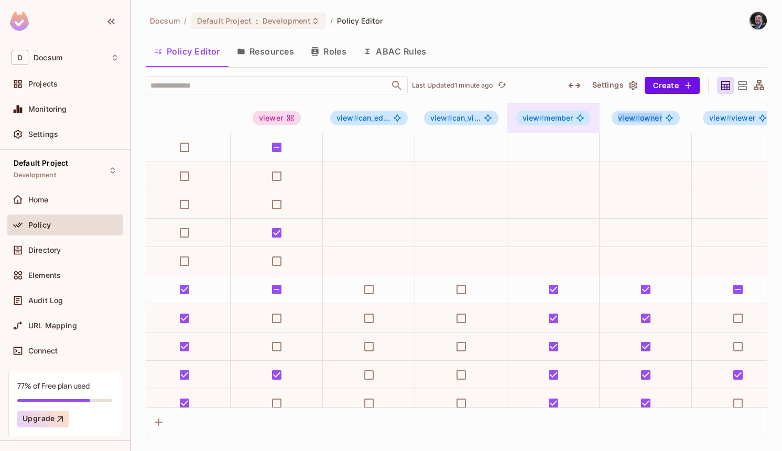
drag, startPoint x: 698, startPoint y: 110, endPoint x: 580, endPoint y: 112, distance: 118.0
click at [579, 112] on tr "admin editor member owner viewer view # can_ed... view # can_vi... view # membe…" at bounding box center [335, 118] width 1133 height 30
click at [581, 84] on icon "button" at bounding box center [574, 85] width 13 height 13
click at [575, 86] on icon "button" at bounding box center [574, 85] width 13 height 13
click at [576, 88] on icon "button" at bounding box center [574, 85] width 13 height 13
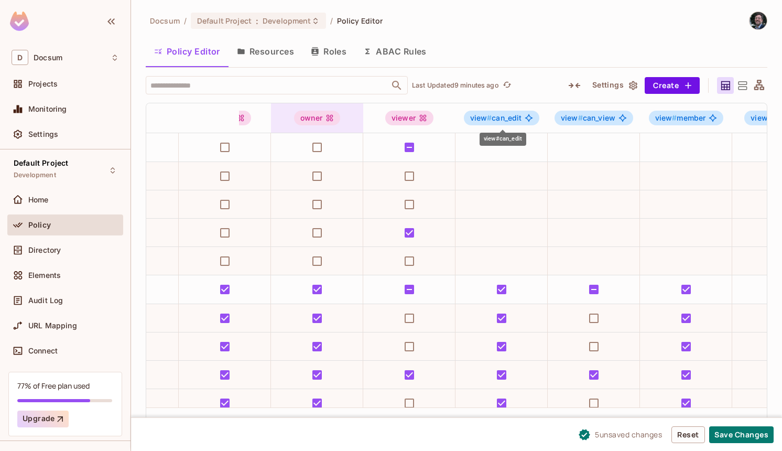
scroll to position [0, 244]
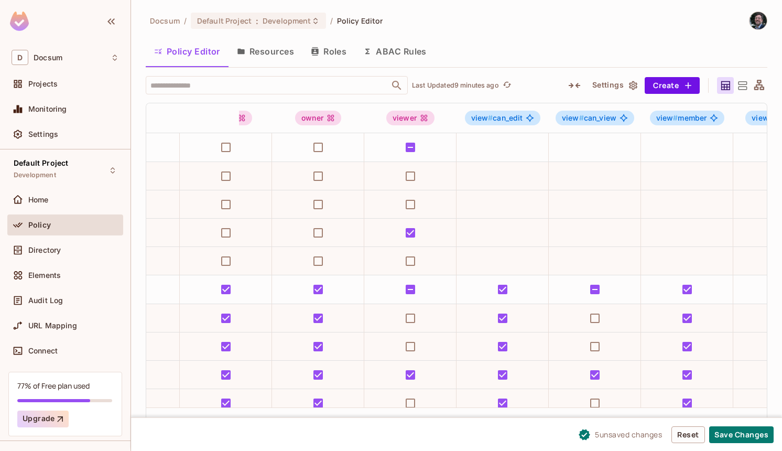
click at [459, 30] on div "Docsum / Default Project : Development / Policy Editor Policy Editor Resources …" at bounding box center [457, 224] width 622 height 425
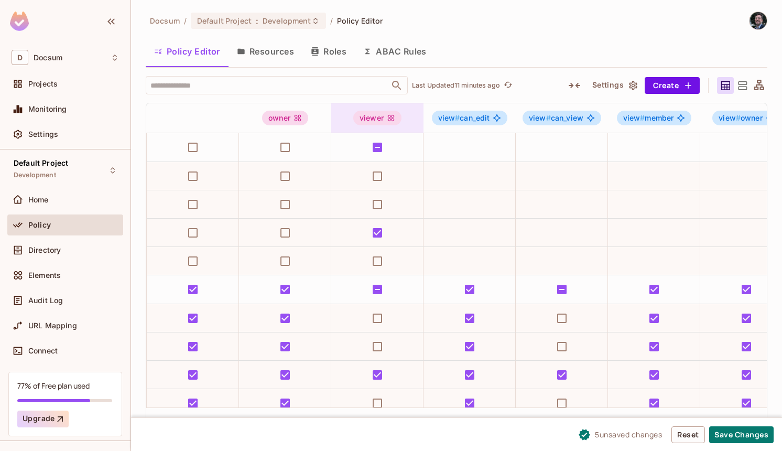
scroll to position [0, 278]
click at [473, 42] on div "Policy Editor Resources Roles ABAC Rules" at bounding box center [457, 51] width 622 height 26
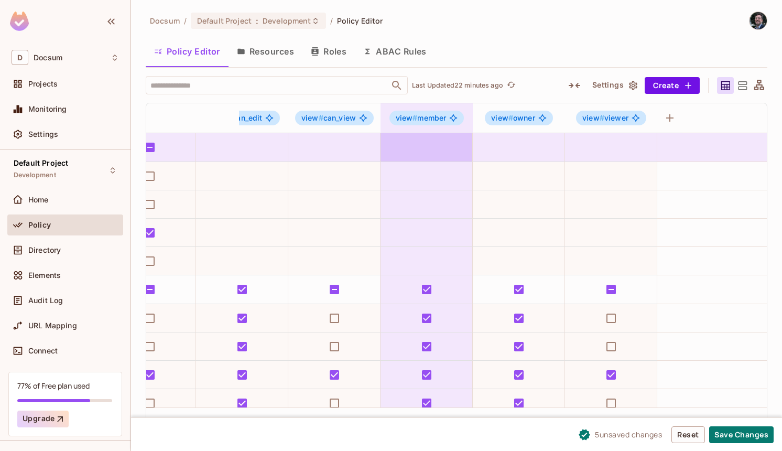
scroll to position [0, 508]
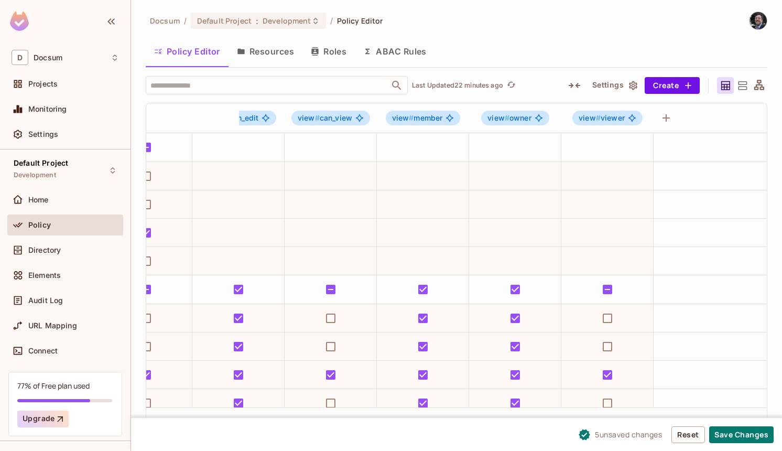
click at [452, 41] on div "Policy Editor Resources Roles ABAC Rules" at bounding box center [457, 51] width 622 height 26
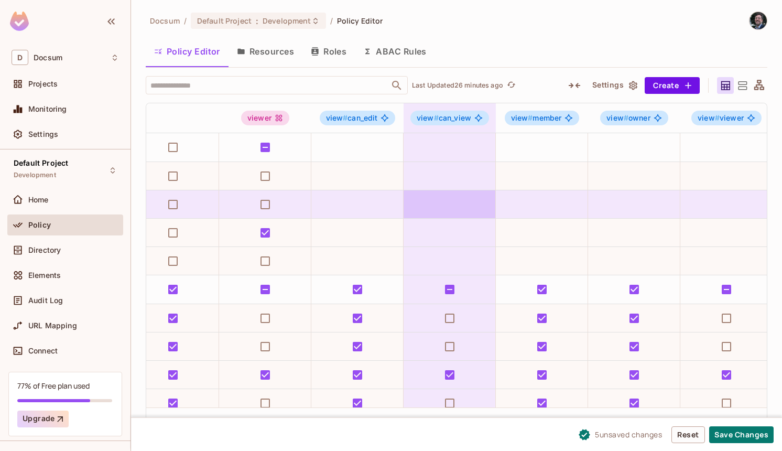
scroll to position [0, 380]
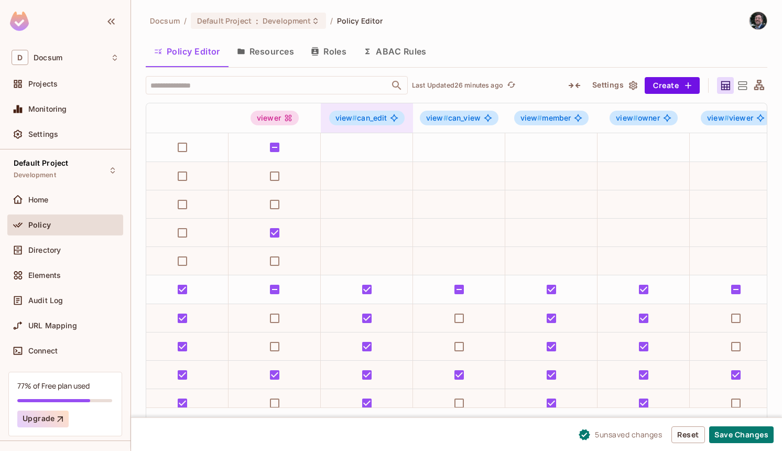
click at [390, 113] on div "view # can_edit" at bounding box center [367, 118] width 76 height 15
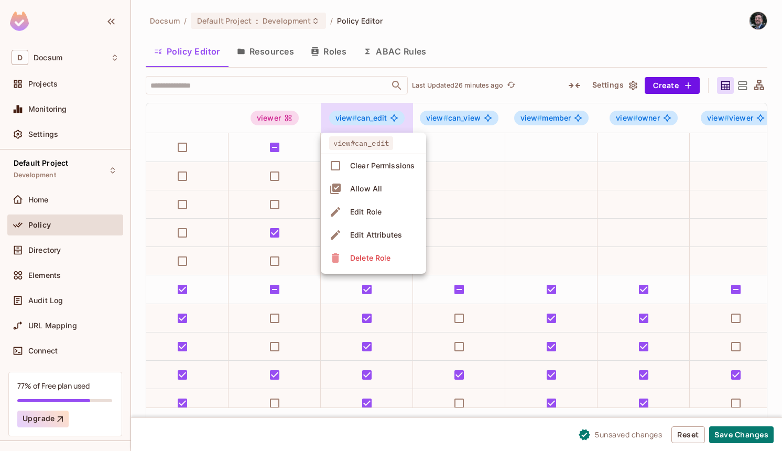
click at [389, 260] on div "Delete Role" at bounding box center [370, 258] width 40 height 10
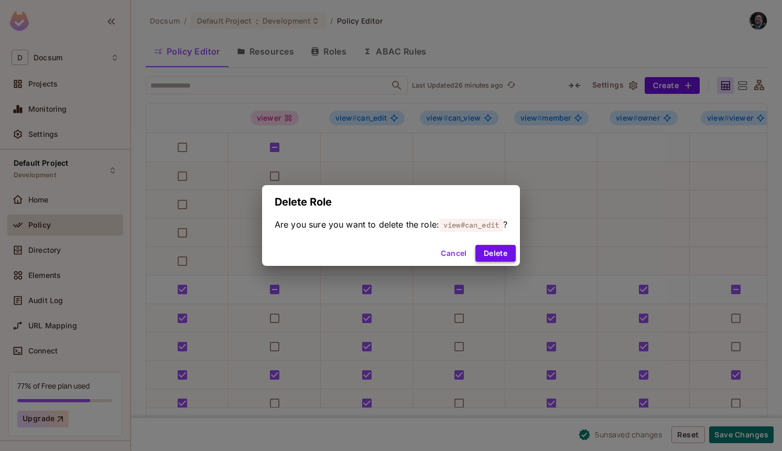
click at [507, 256] on button "Delete" at bounding box center [495, 253] width 40 height 17
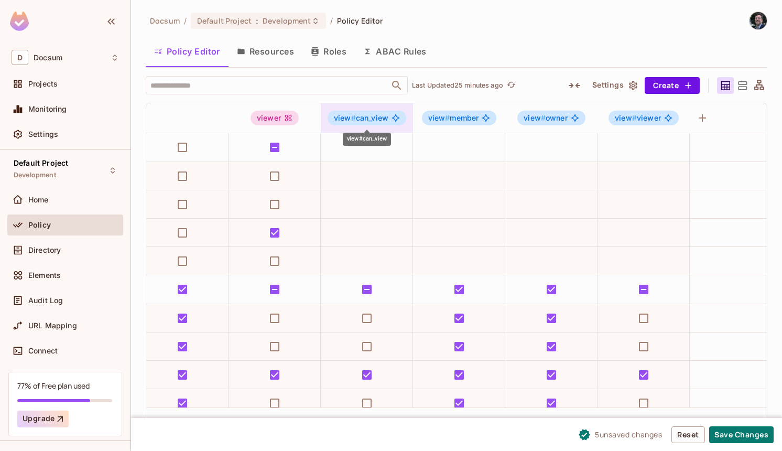
click at [365, 121] on span "view # can_view" at bounding box center [361, 118] width 55 height 8
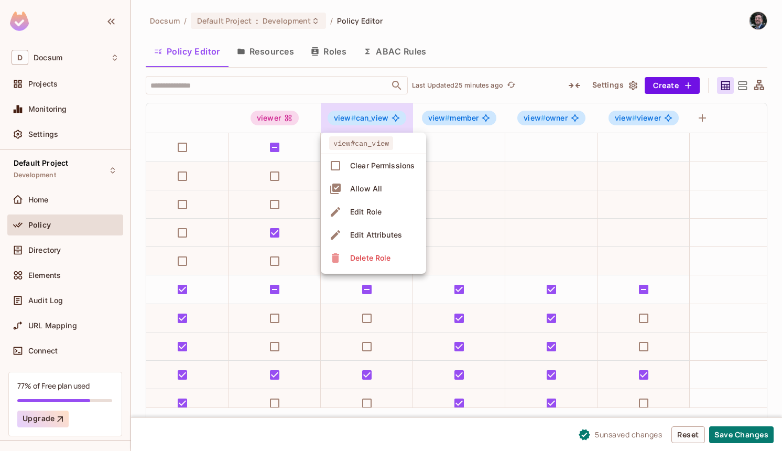
click at [377, 256] on div "Delete Role" at bounding box center [370, 258] width 40 height 10
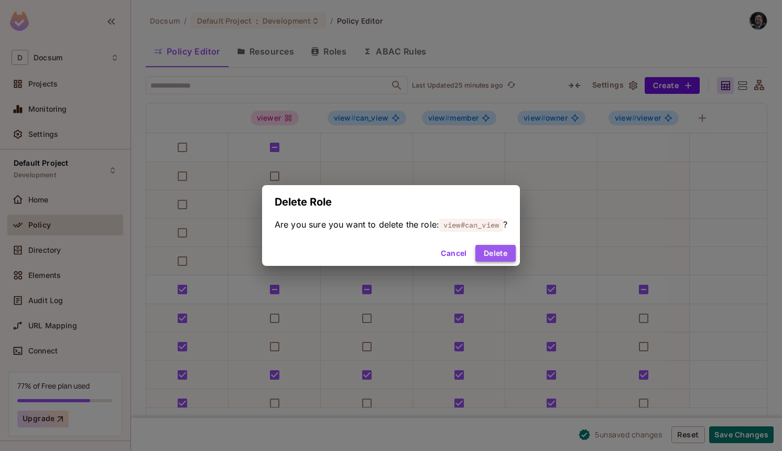
click at [485, 251] on button "Delete" at bounding box center [495, 253] width 40 height 17
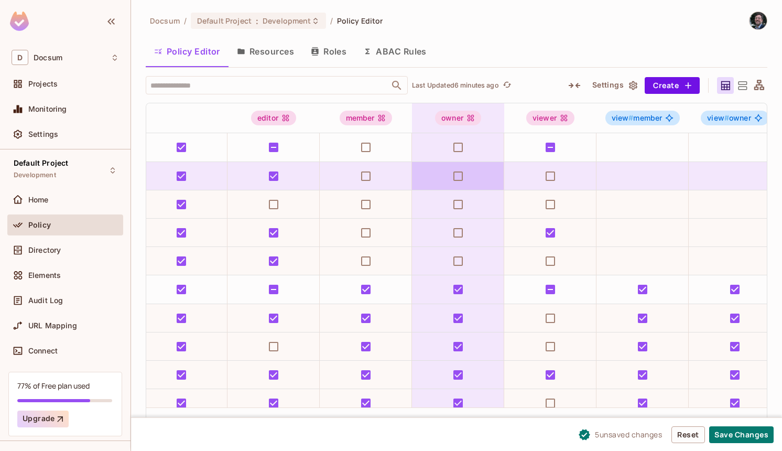
scroll to position [0, 328]
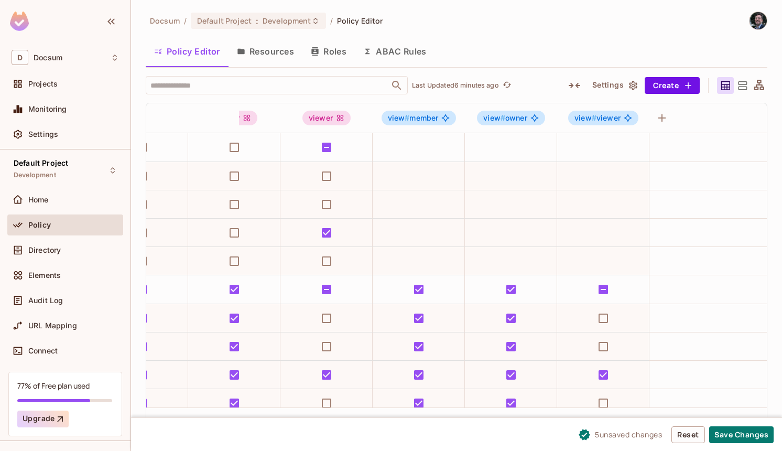
click at [416, 29] on div "Docsum / Default Project : Development / Policy Editor" at bounding box center [457, 21] width 622 height 18
